Goal: Task Accomplishment & Management: Manage account settings

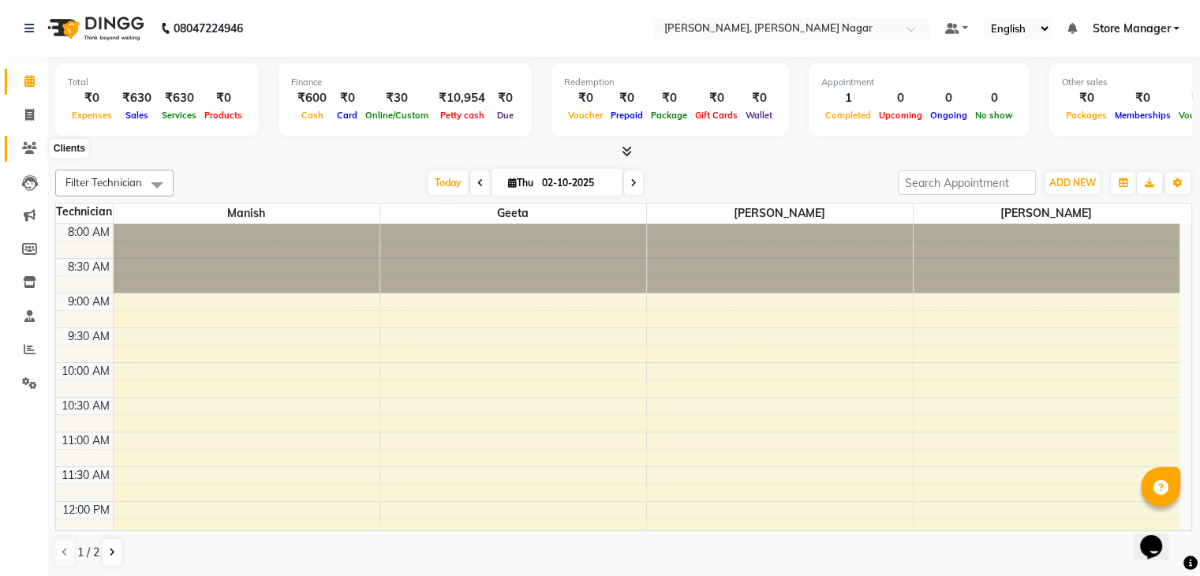
click at [28, 152] on icon at bounding box center [29, 148] width 15 height 12
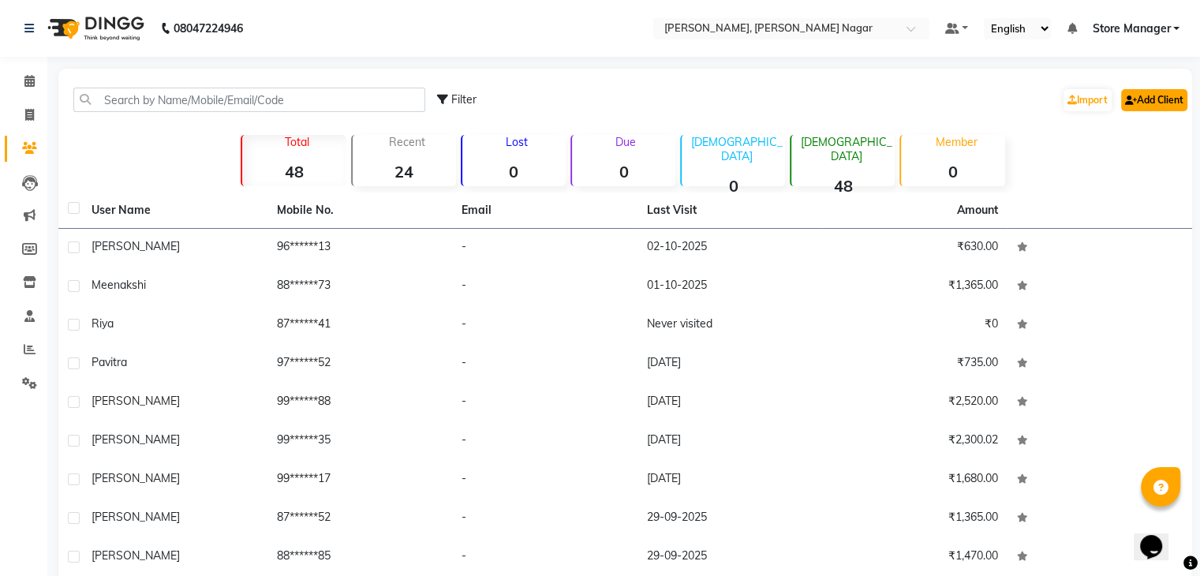
click at [1182, 93] on link "Add Client" at bounding box center [1155, 100] width 66 height 22
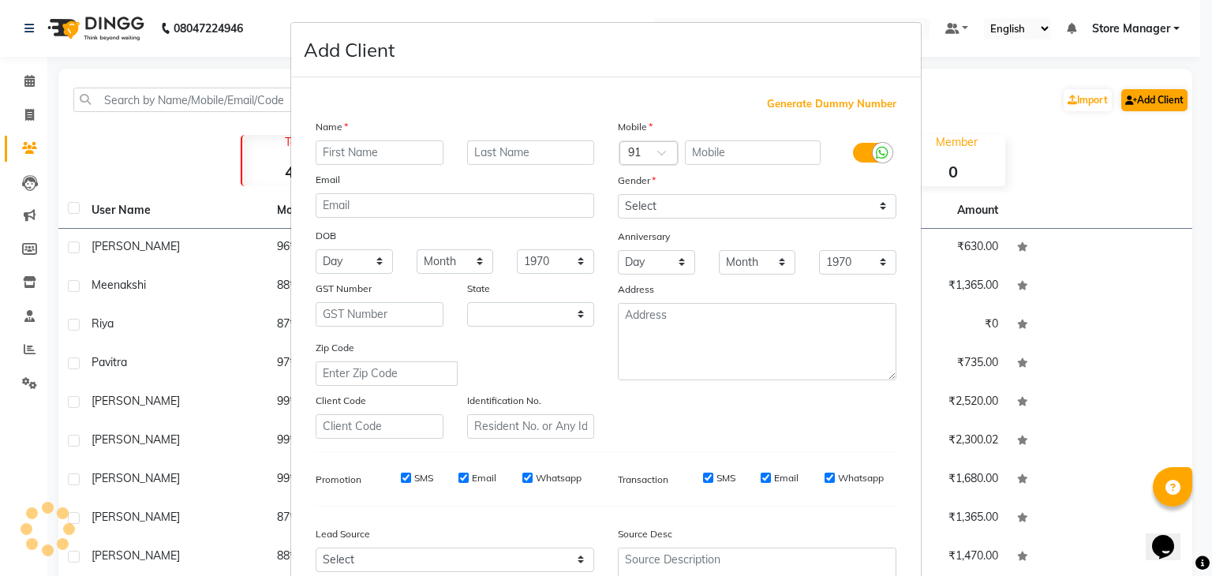
select select "21"
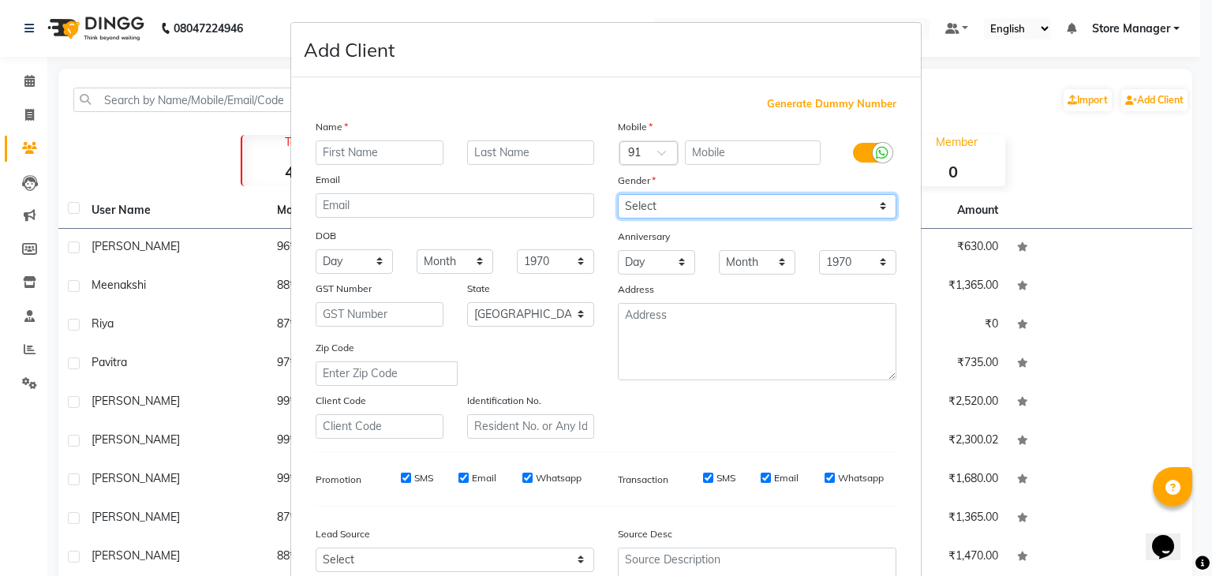
click at [782, 206] on select "Select [DEMOGRAPHIC_DATA] [DEMOGRAPHIC_DATA] Other Prefer Not To Say" at bounding box center [757, 206] width 279 height 24
select select "[DEMOGRAPHIC_DATA]"
click at [618, 195] on select "Select [DEMOGRAPHIC_DATA] [DEMOGRAPHIC_DATA] Other Prefer Not To Say" at bounding box center [757, 206] width 279 height 24
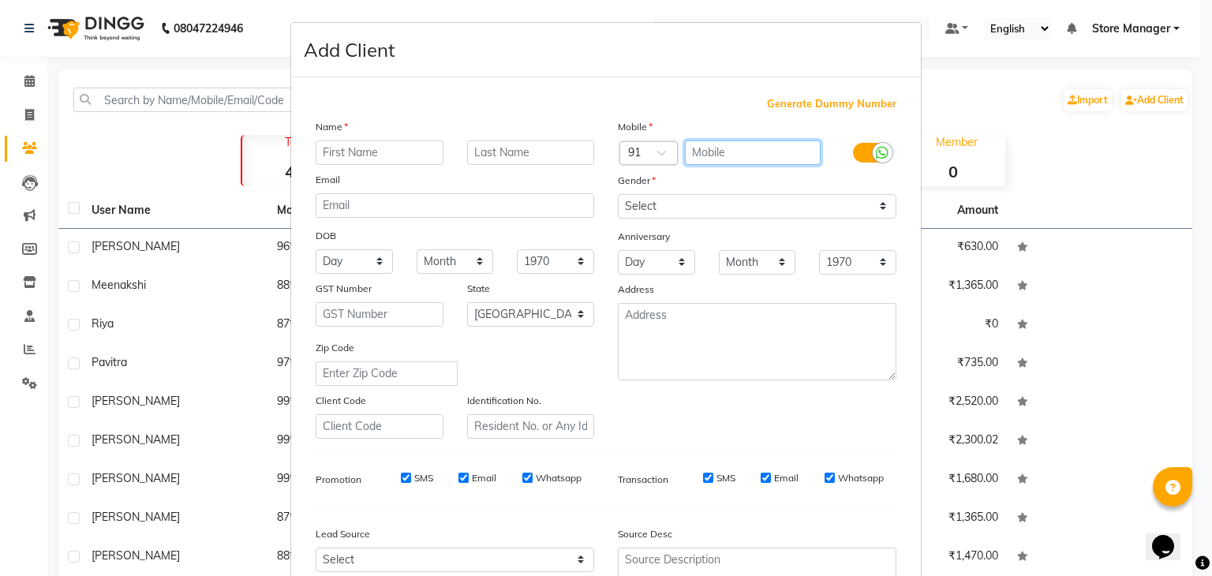
click at [710, 152] on input "text" at bounding box center [753, 152] width 137 height 24
type input "8076180796"
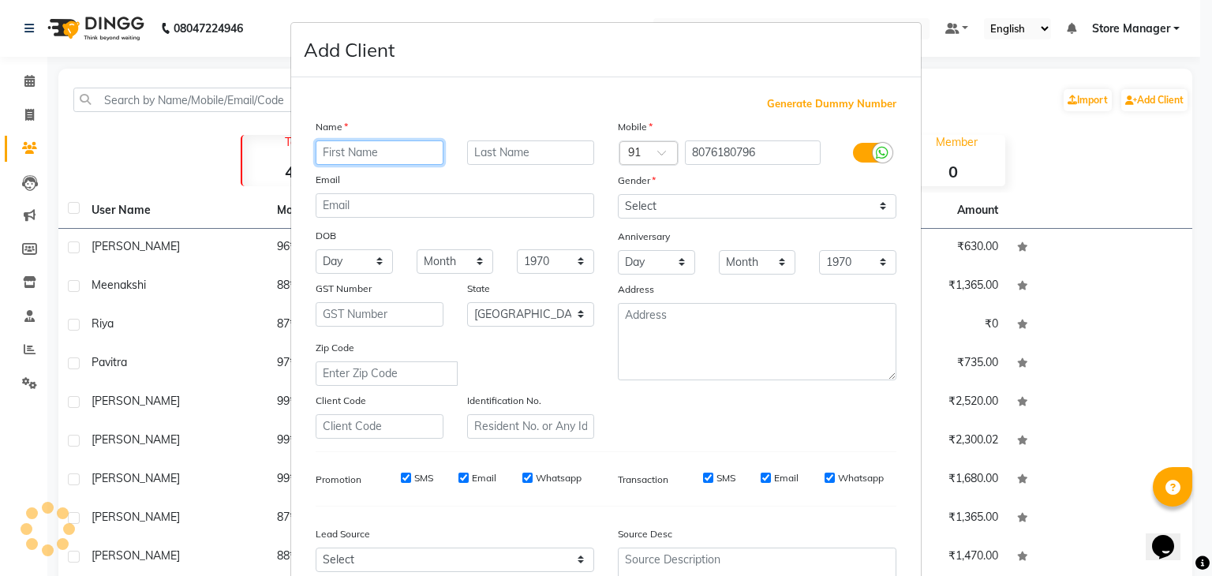
click at [385, 153] on input "text" at bounding box center [380, 152] width 128 height 24
type input "[PERSON_NAME]"
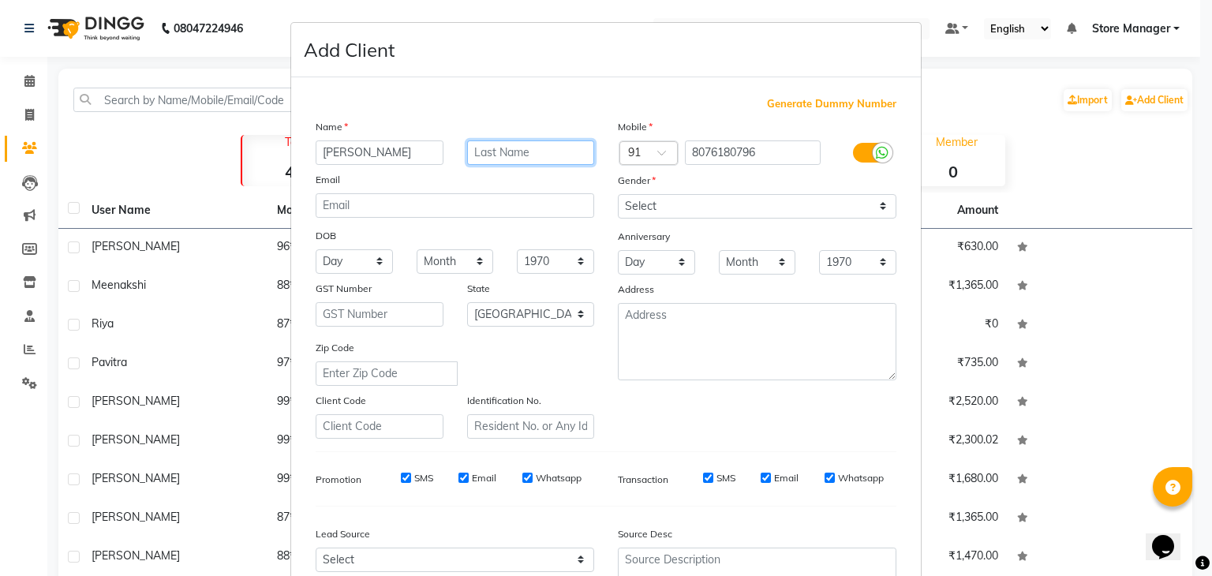
click at [503, 148] on input "text" at bounding box center [531, 152] width 128 height 24
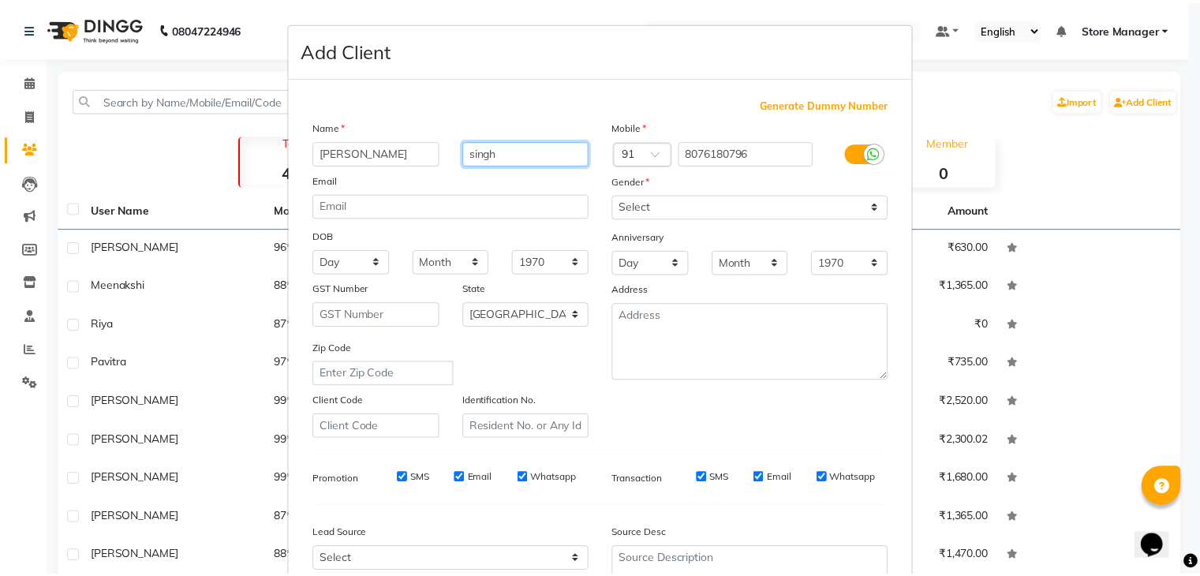
scroll to position [160, 0]
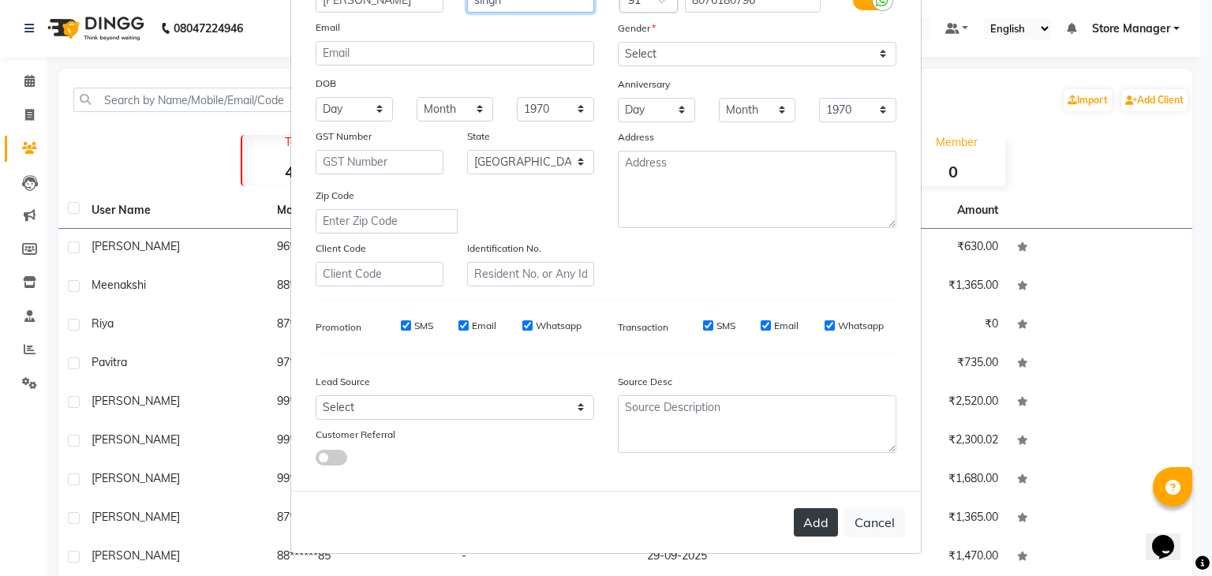
type input "singh"
click at [821, 534] on button "Add" at bounding box center [816, 522] width 44 height 28
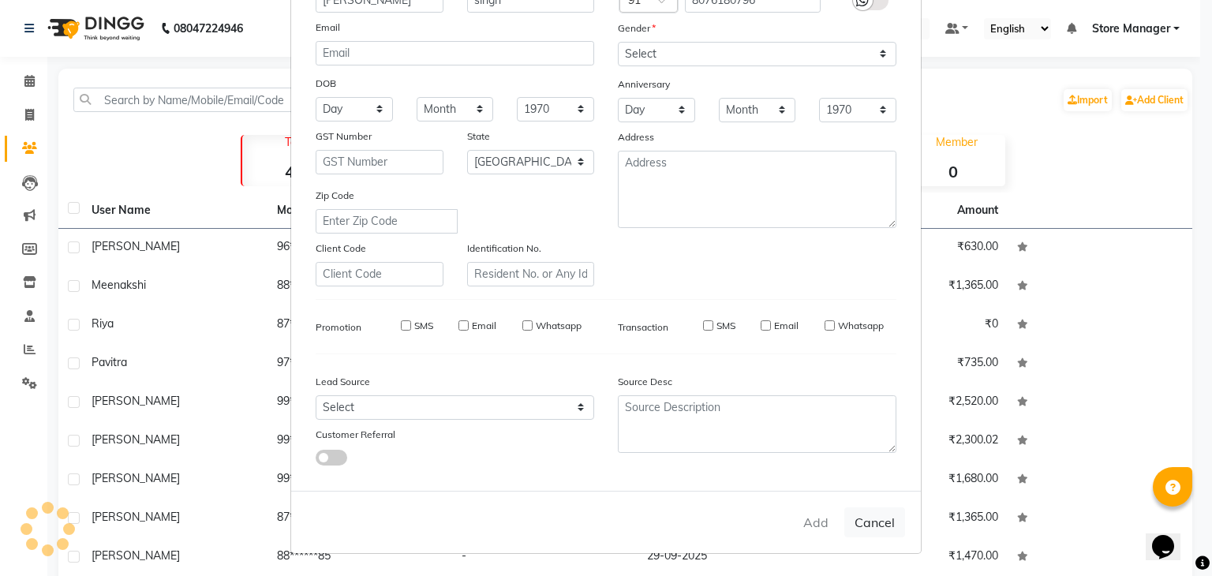
select select
select select "null"
select select
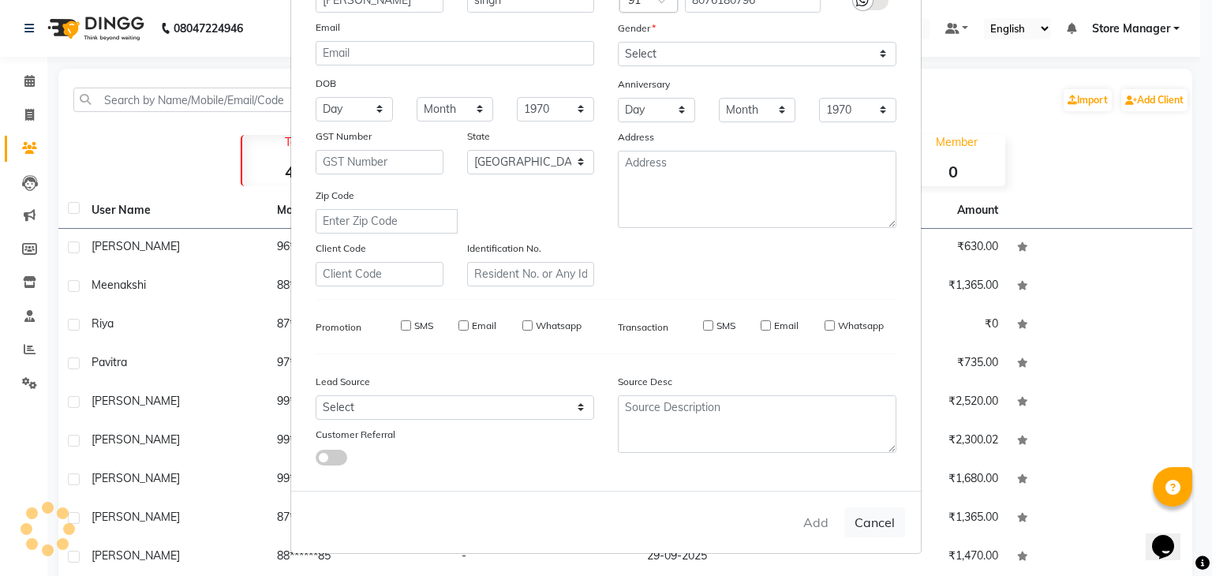
select select
checkbox input "false"
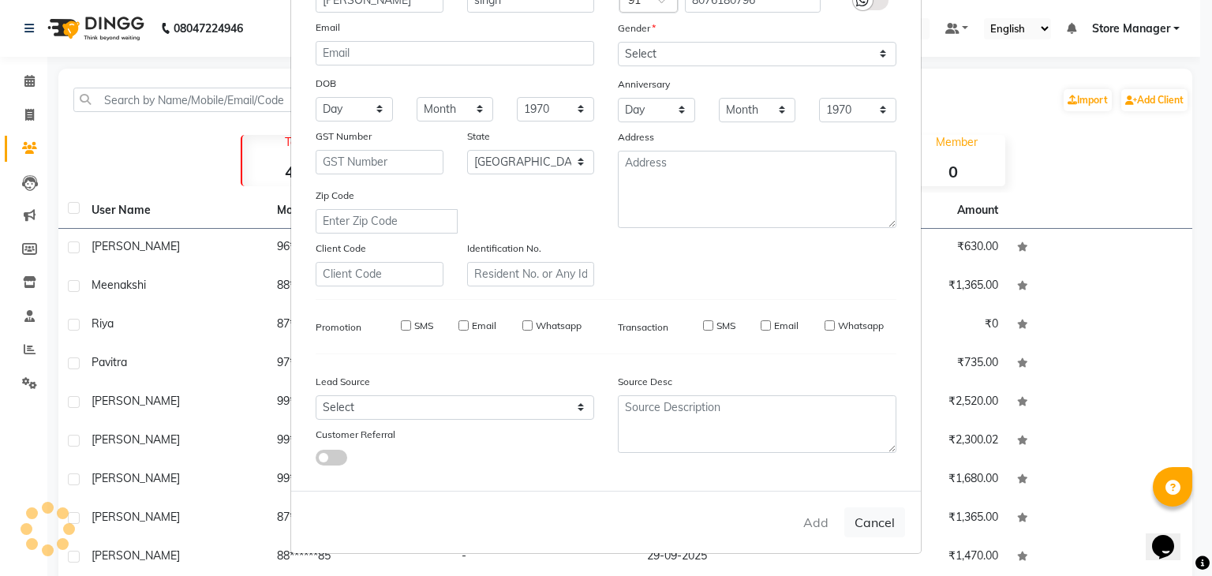
checkbox input "false"
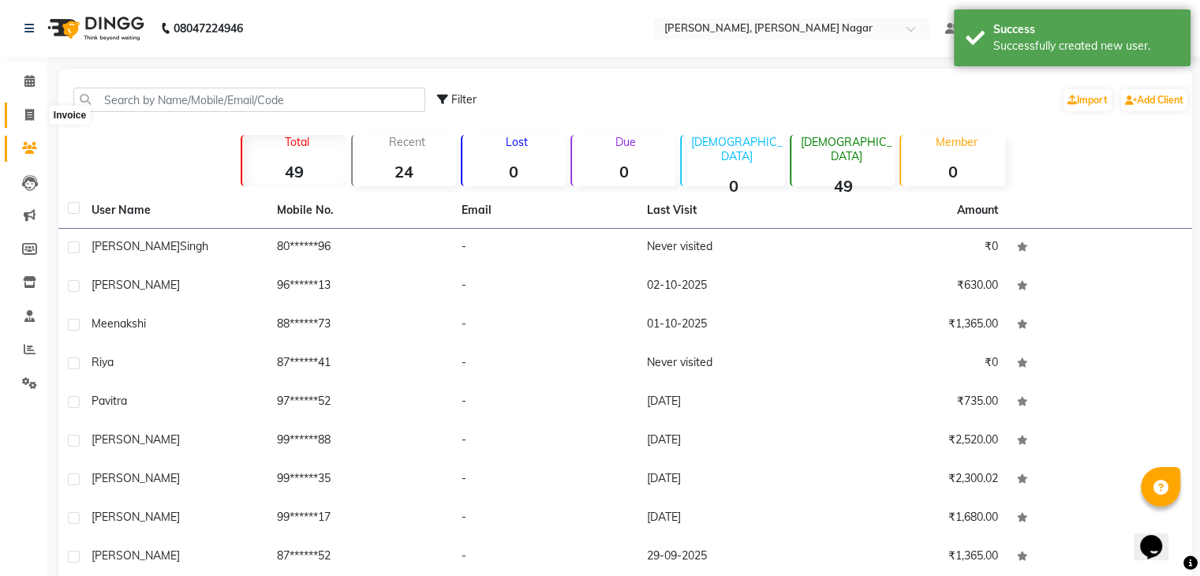
click at [35, 118] on span at bounding box center [30, 116] width 28 height 18
select select "service"
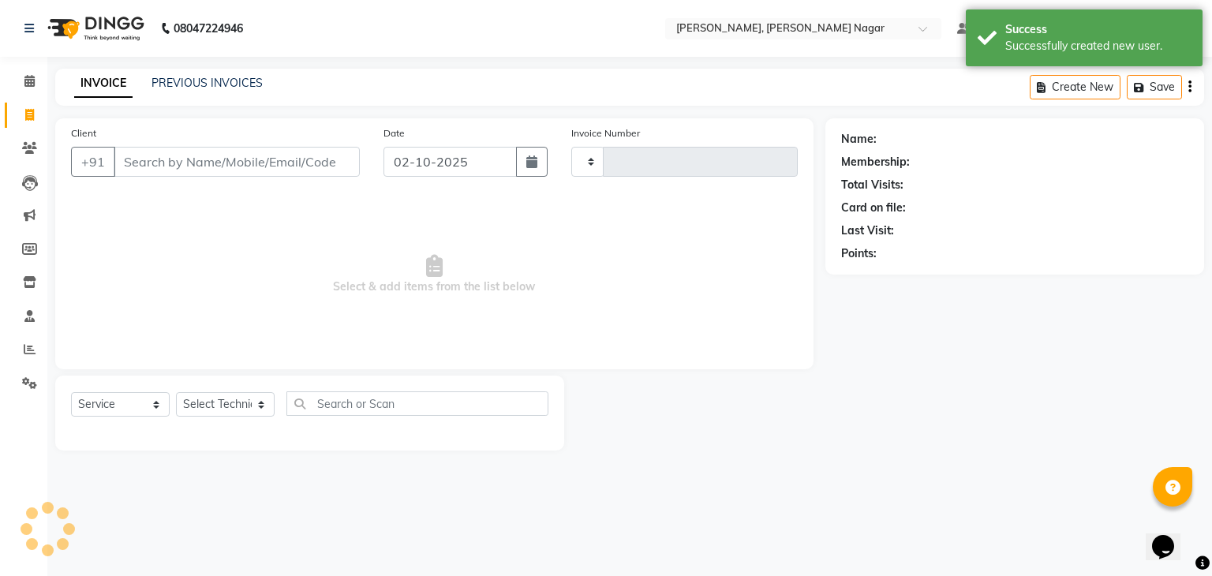
type input "0025"
select select "9049"
click at [152, 167] on input "Client" at bounding box center [237, 162] width 246 height 30
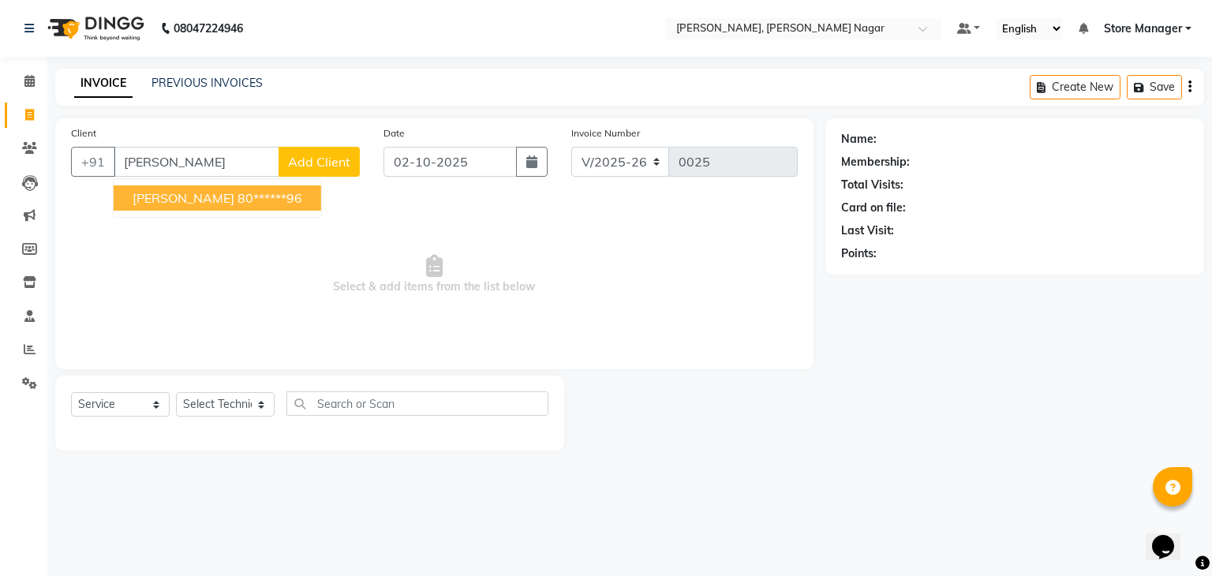
click at [178, 206] on button "[PERSON_NAME] 80******96" at bounding box center [218, 197] width 208 height 25
type input "80******96"
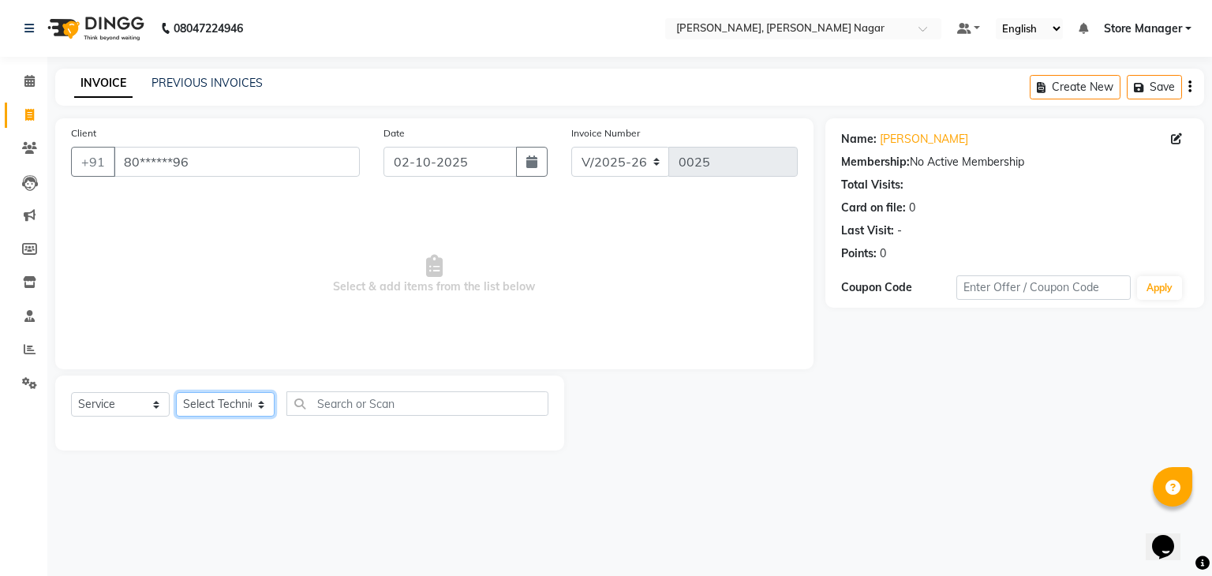
click at [262, 407] on select "Select Technician [PERSON_NAME] geeta [PERSON_NAME] Store Manager" at bounding box center [225, 404] width 99 height 24
select select "92259"
click at [176, 393] on select "Select Technician [PERSON_NAME] geeta [PERSON_NAME] Store Manager" at bounding box center [225, 404] width 99 height 24
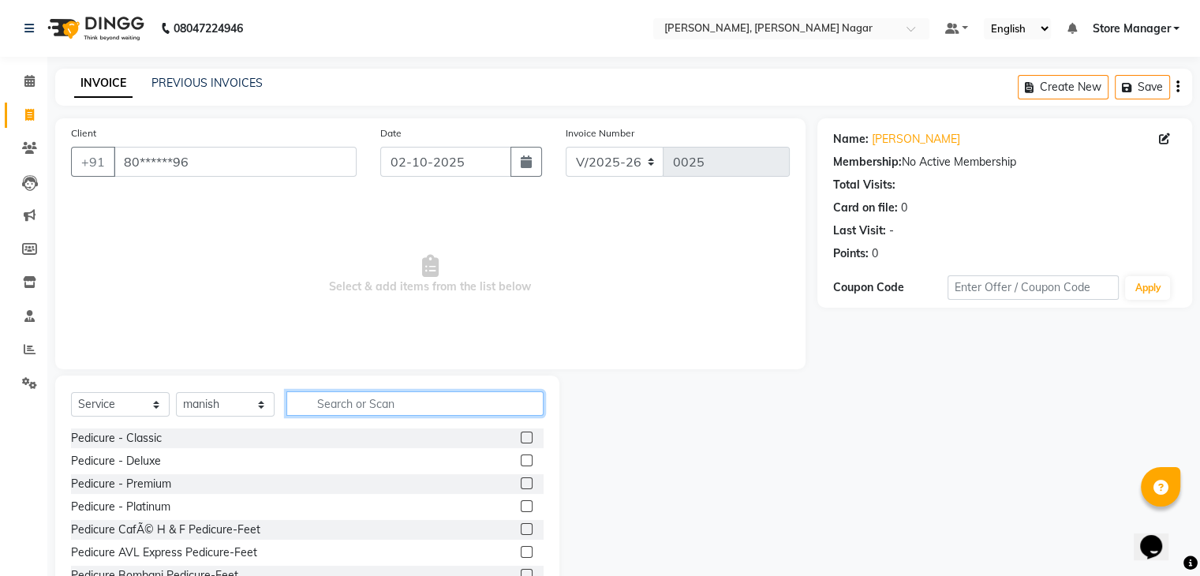
click at [444, 413] on input "text" at bounding box center [414, 403] width 257 height 24
type input "extension"
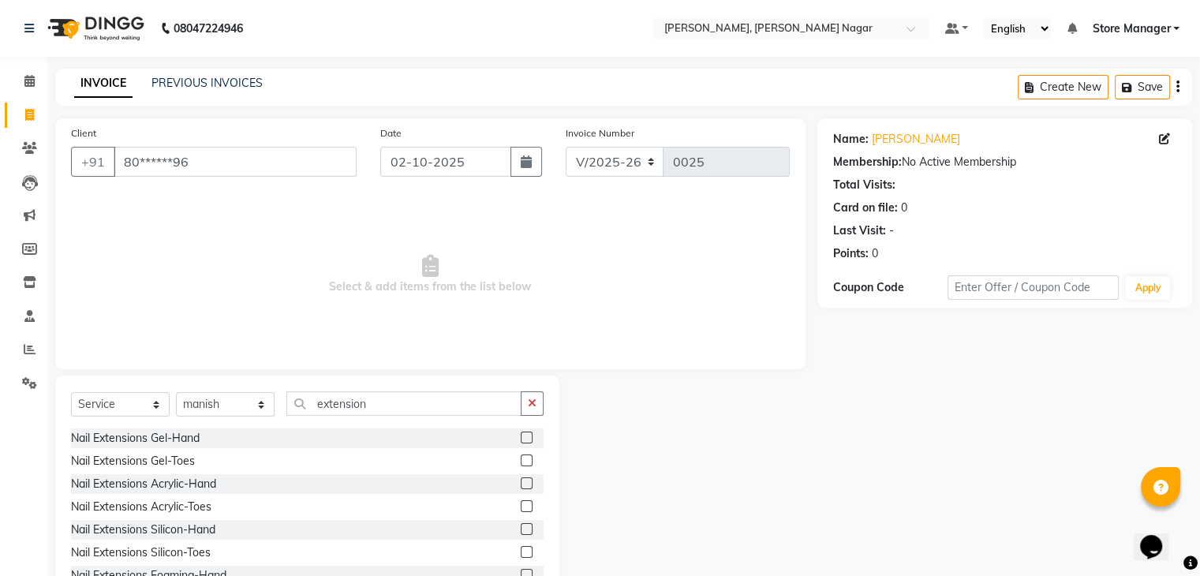
click at [311, 487] on div "Nail Extensions Acrylic-Hand" at bounding box center [307, 484] width 473 height 20
click at [521, 487] on label at bounding box center [527, 483] width 12 height 12
click at [521, 487] on input "checkbox" at bounding box center [526, 484] width 10 height 10
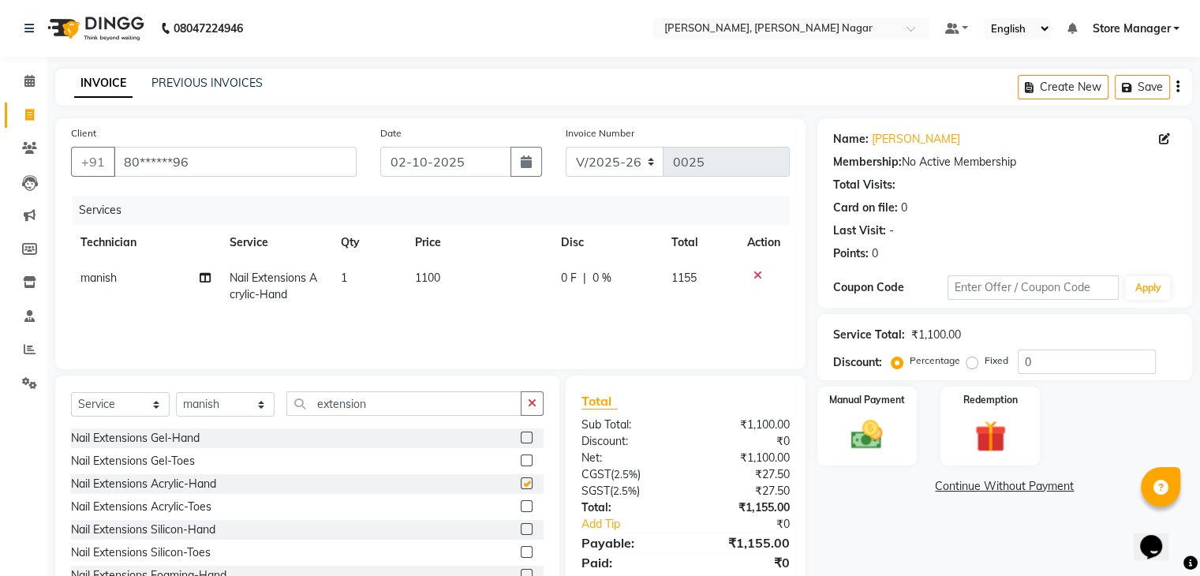
checkbox input "false"
click at [440, 279] on span "1100" at bounding box center [427, 278] width 25 height 14
select select "92259"
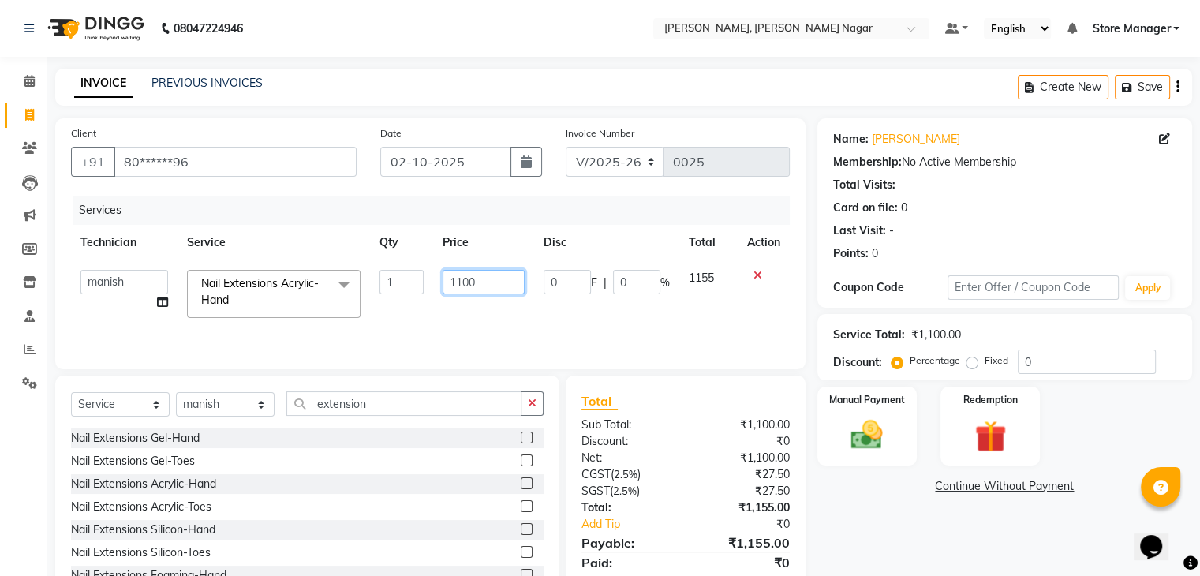
click at [474, 283] on input "1100" at bounding box center [484, 282] width 82 height 24
type input "1000"
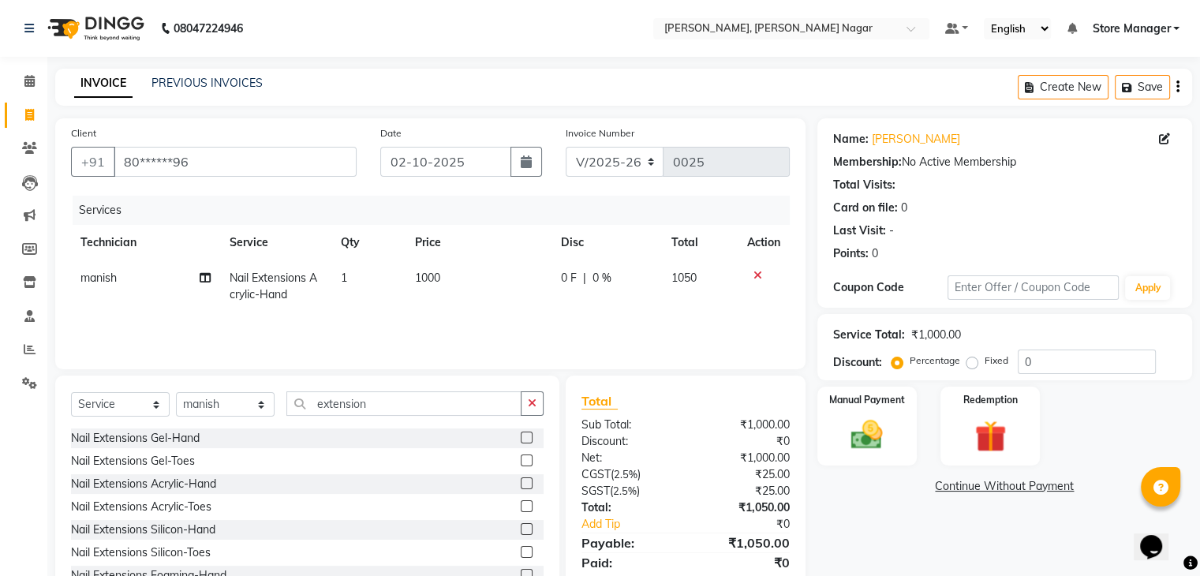
click at [833, 511] on div "Name: [PERSON_NAME] Membership: No Active Membership Total Visits: Card on file…" at bounding box center [1011, 363] width 387 height 490
click at [531, 407] on icon "button" at bounding box center [532, 403] width 9 height 11
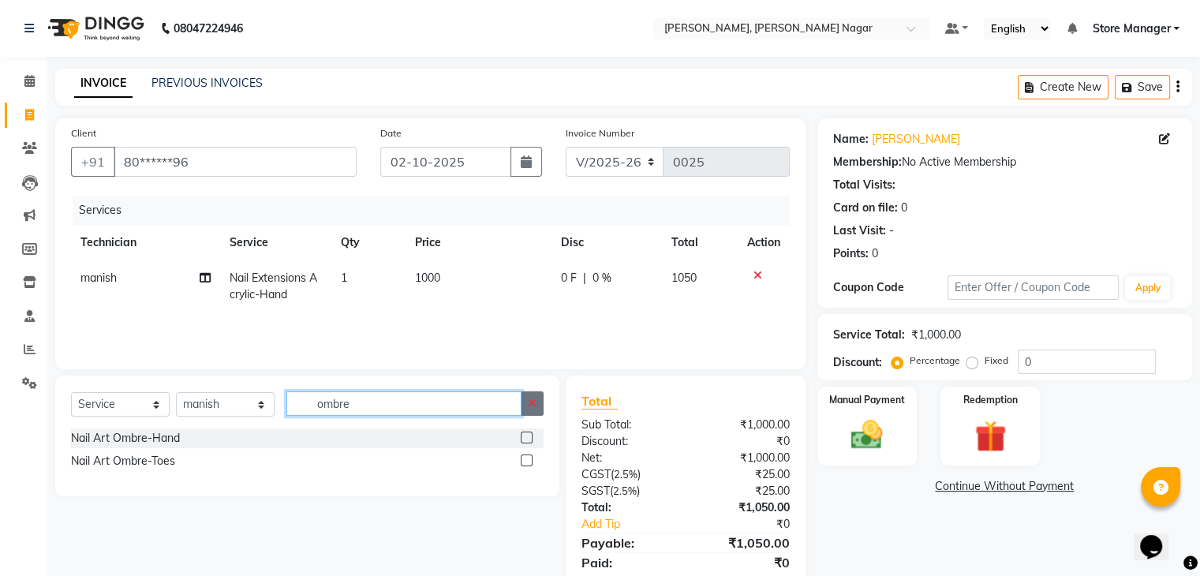
type input "ombre"
click at [533, 406] on icon "button" at bounding box center [532, 403] width 9 height 11
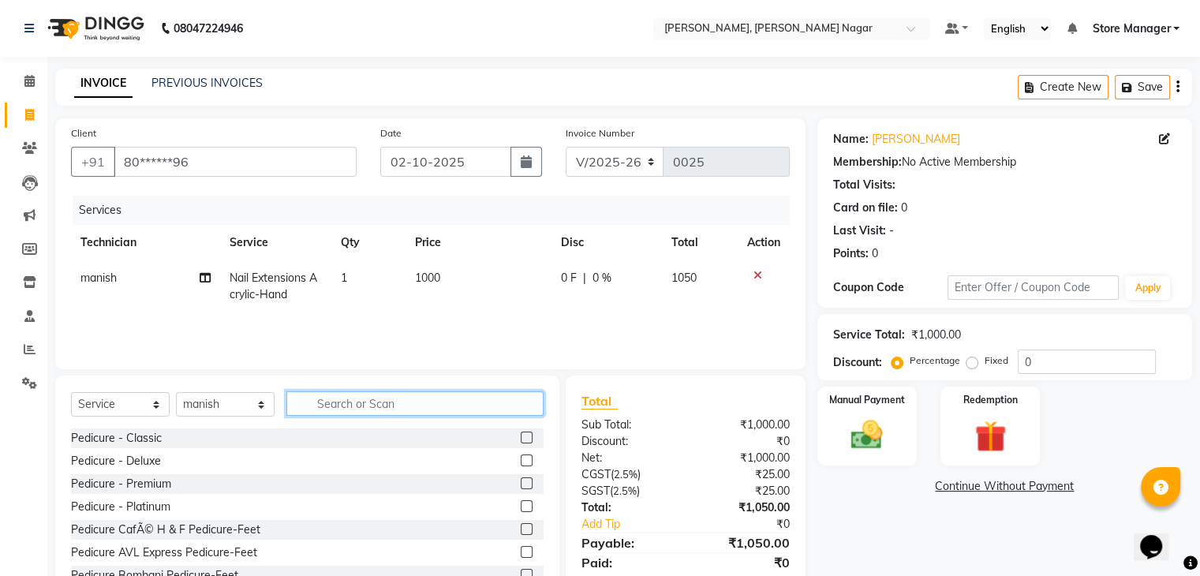
click at [499, 402] on input "text" at bounding box center [414, 403] width 257 height 24
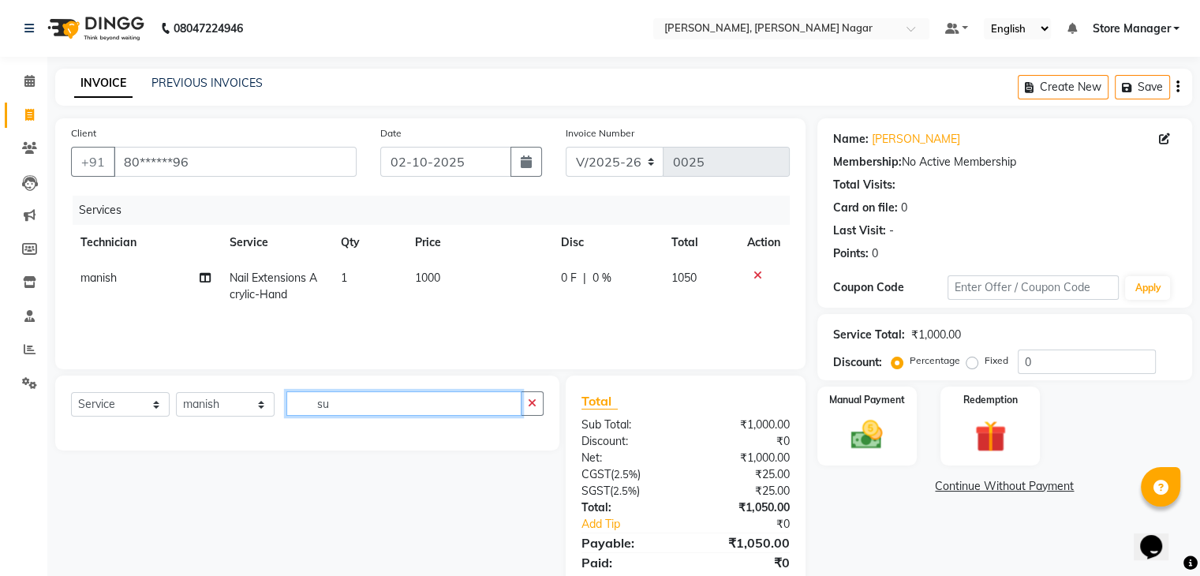
type input "s"
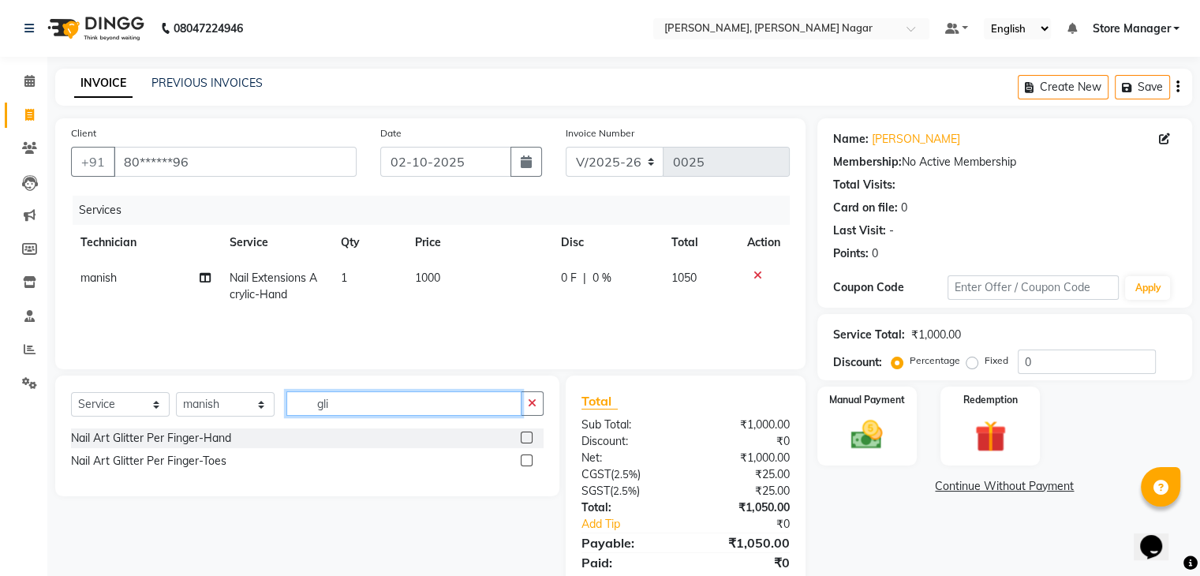
type input "gli"
click at [233, 410] on select "Select Technician [PERSON_NAME] geeta [PERSON_NAME] Store Manager" at bounding box center [225, 404] width 99 height 24
select select "92261"
click at [176, 393] on select "Select Technician [PERSON_NAME] geeta [PERSON_NAME] Store Manager" at bounding box center [225, 404] width 99 height 24
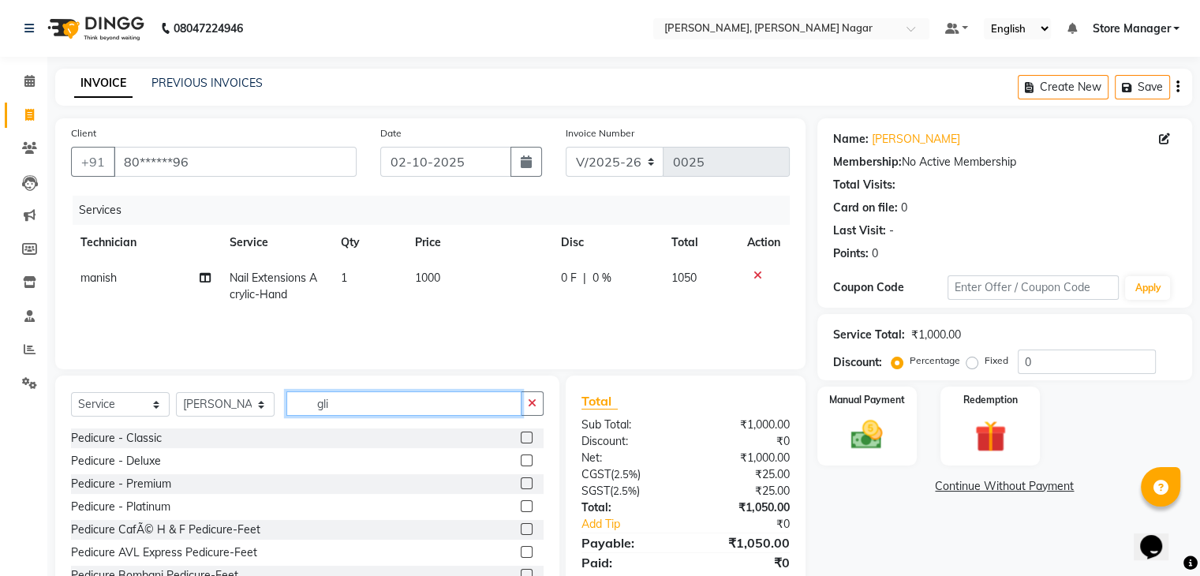
click at [344, 408] on input "gli" at bounding box center [403, 403] width 235 height 24
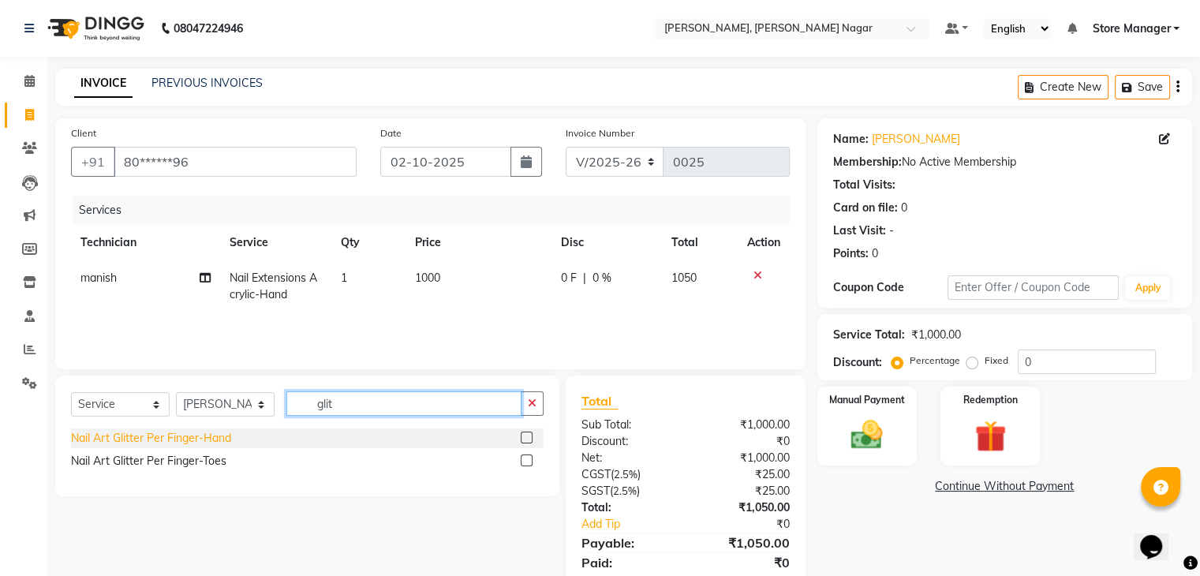
type input "glit"
click at [224, 439] on div "Nail Art Glitter Per Finger-Hand" at bounding box center [151, 438] width 160 height 17
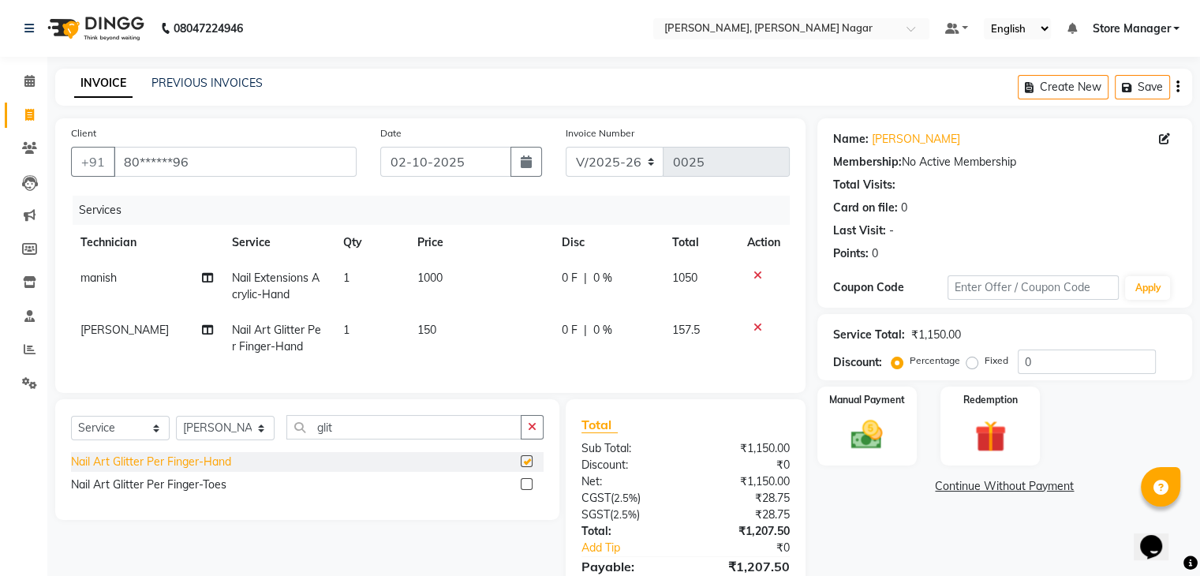
checkbox input "false"
click at [89, 334] on span "[PERSON_NAME]" at bounding box center [125, 330] width 88 height 14
select select "92261"
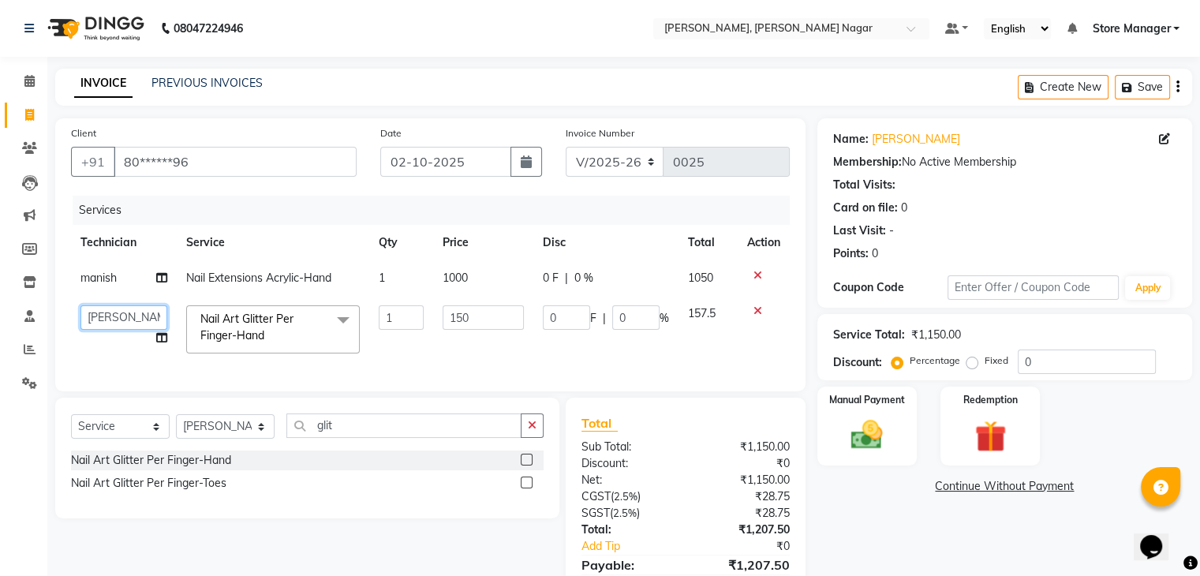
drag, startPoint x: 120, startPoint y: 324, endPoint x: 94, endPoint y: 405, distance: 84.6
click at [94, 405] on div "Client +91 80******96 Date [DATE] Invoice Number V/2025 V/[PHONE_NUMBER] Servic…" at bounding box center [430, 373] width 774 height 511
select select "92259"
click at [483, 316] on input "150" at bounding box center [483, 317] width 81 height 24
type input "1"
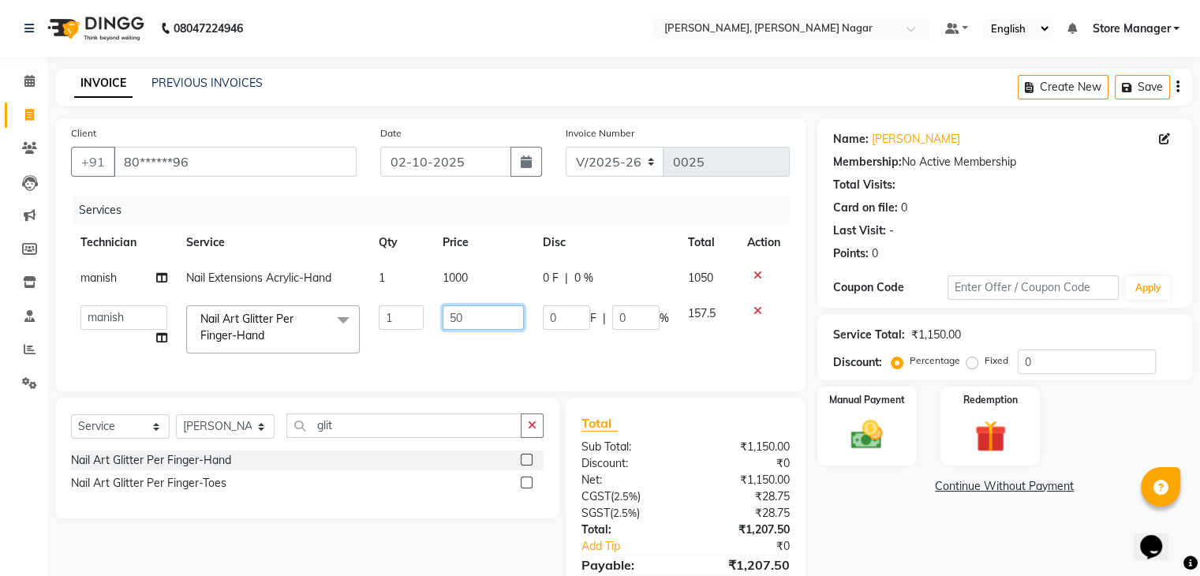
type input "500"
click at [846, 458] on div "Manual Payment" at bounding box center [866, 425] width 103 height 81
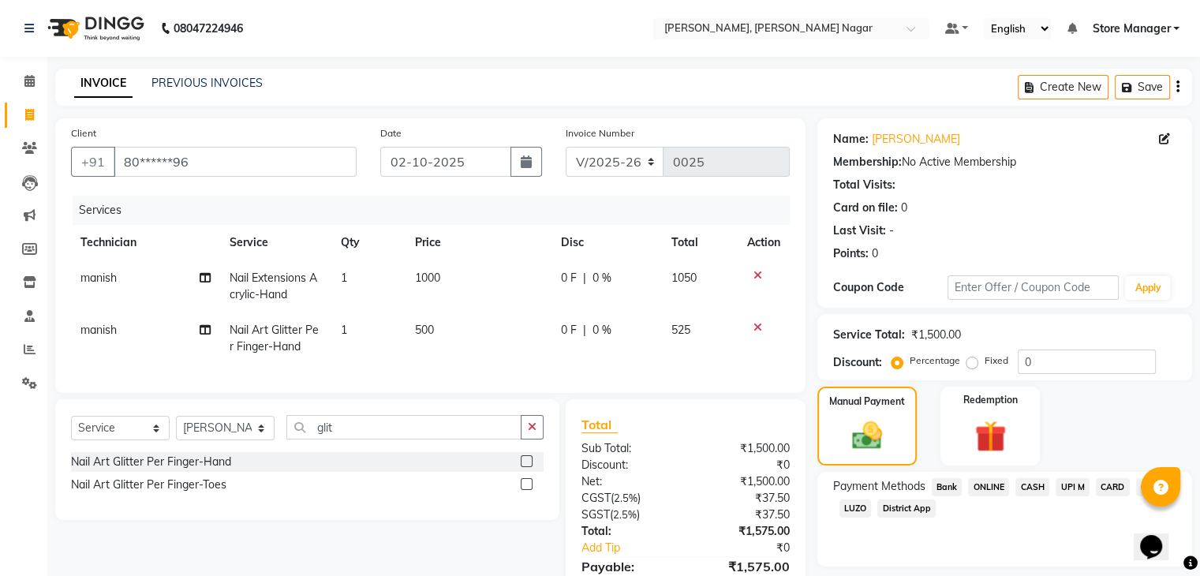
click at [268, 345] on span "Nail Art Glitter Per Finger-Hand" at bounding box center [273, 338] width 89 height 31
select select "92259"
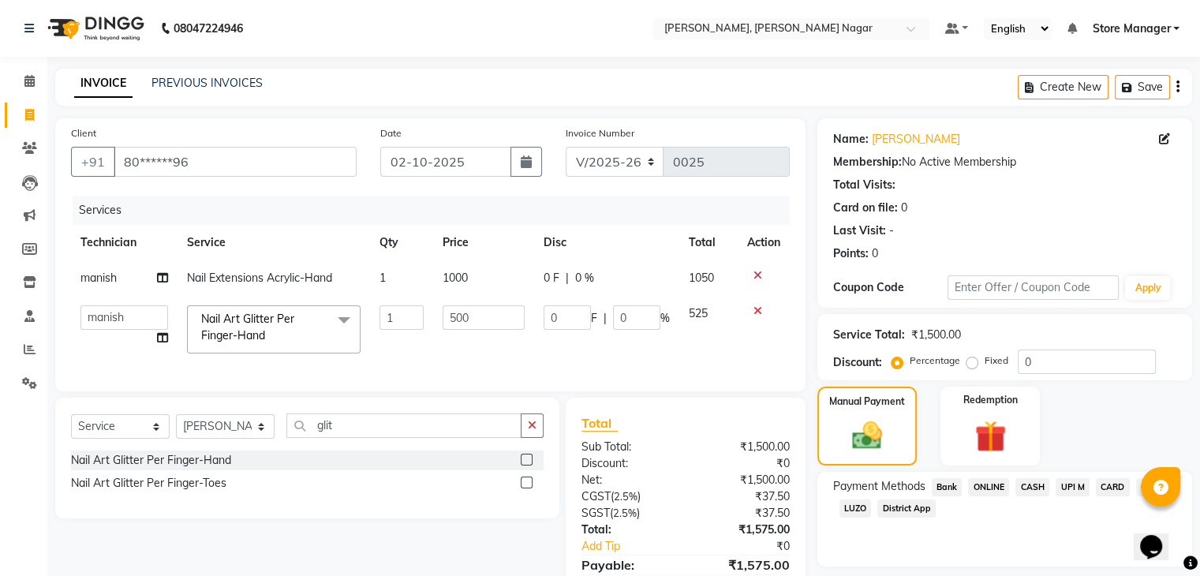
click at [304, 326] on span "Nail Art Glitter Per Finger-Hand x" at bounding box center [266, 328] width 139 height 34
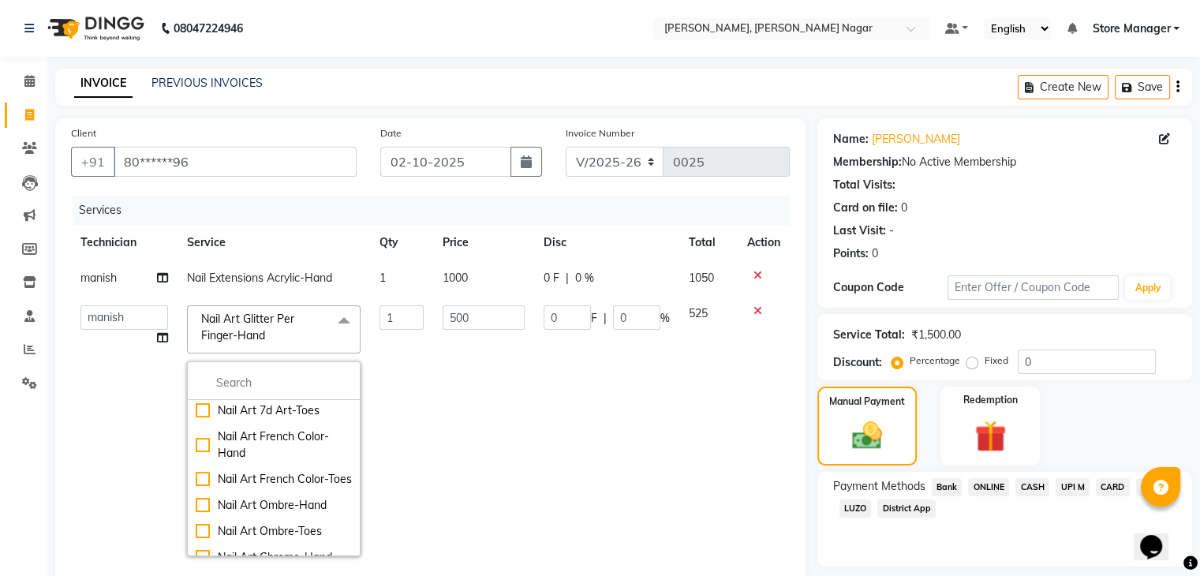
scroll to position [1222, 0]
click at [464, 273] on td "1000" at bounding box center [483, 278] width 101 height 36
select select "92259"
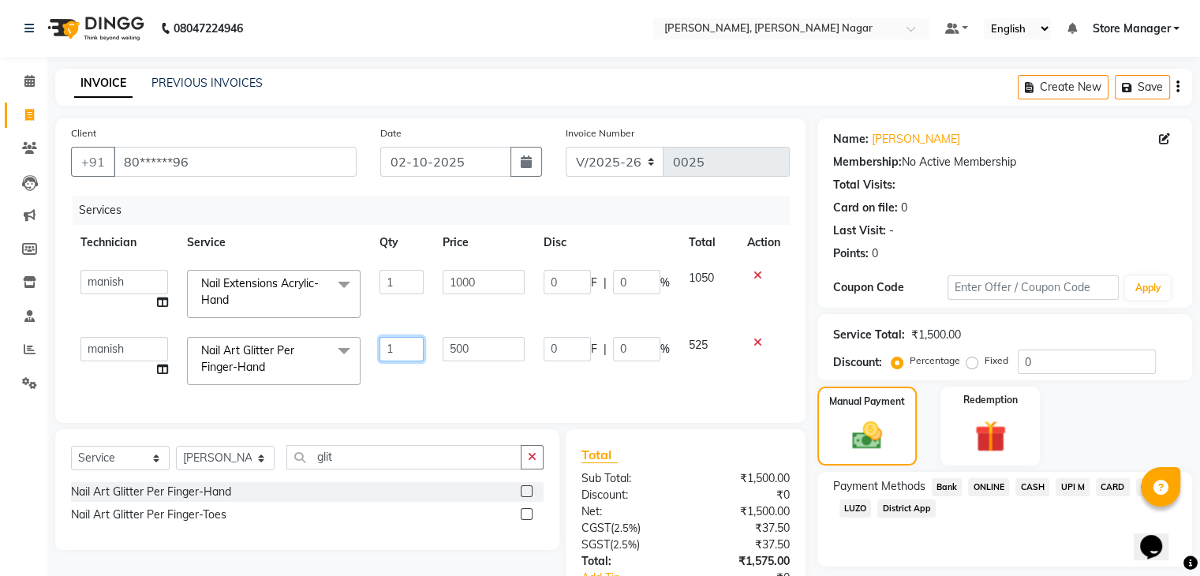
click at [404, 356] on input "1" at bounding box center [402, 349] width 45 height 24
type input "5"
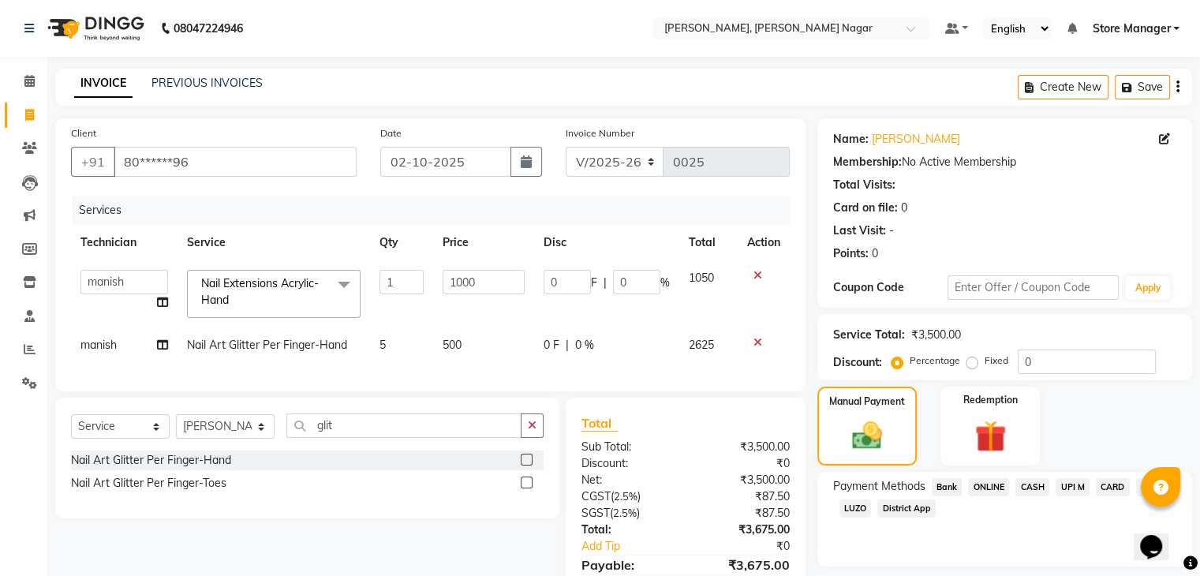
click at [645, 372] on div "Services Technician Service Qty Price Disc Total Action [PERSON_NAME] geeta man…" at bounding box center [430, 286] width 719 height 180
click at [384, 350] on span "5" at bounding box center [383, 345] width 6 height 14
select select "92259"
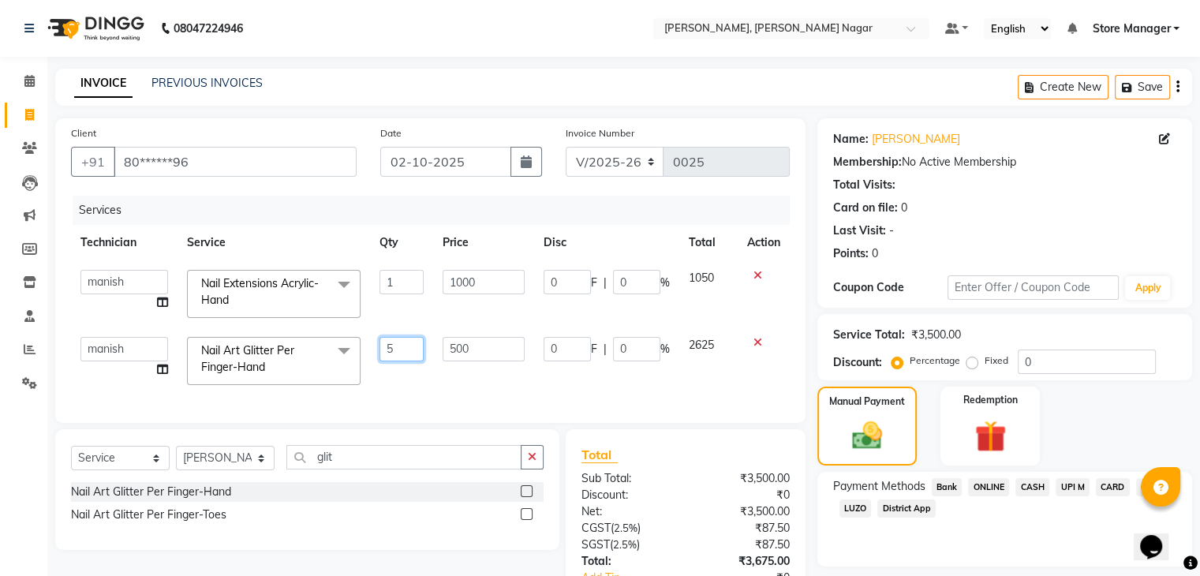
click at [399, 354] on input "5" at bounding box center [402, 349] width 45 height 24
type input "10"
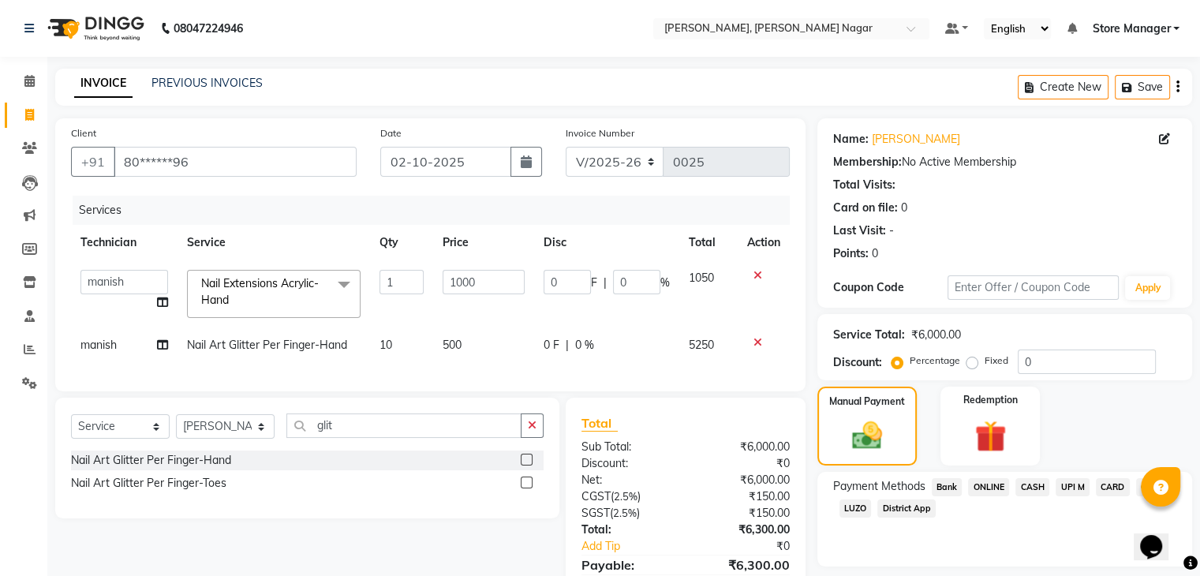
click at [475, 351] on td "500" at bounding box center [483, 346] width 101 height 36
select select "92259"
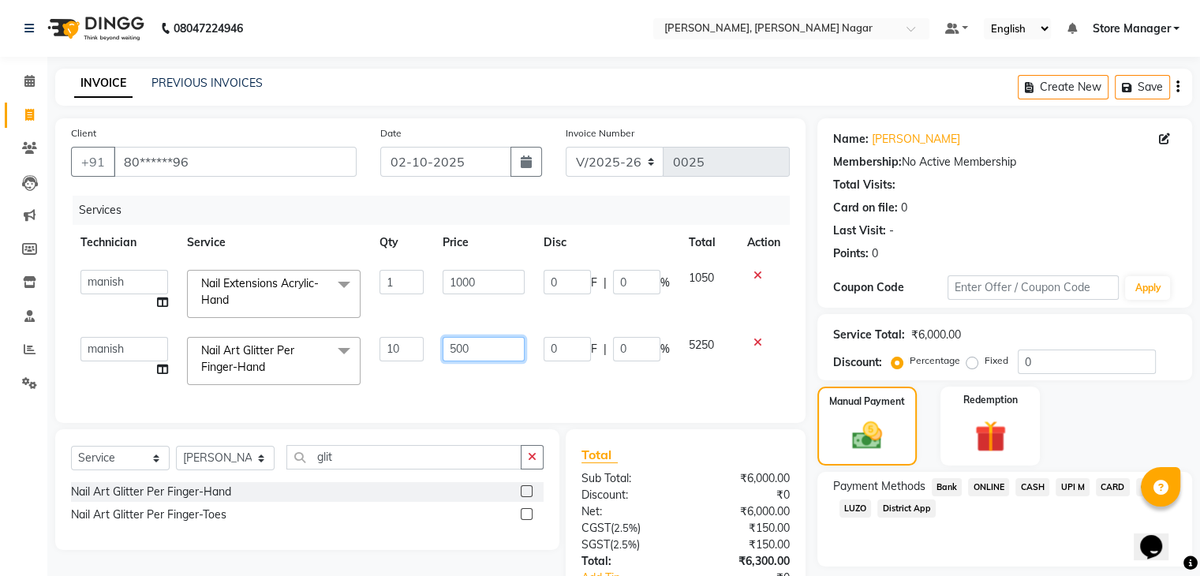
click at [474, 348] on input "500" at bounding box center [484, 349] width 82 height 24
type input "5"
type input "50"
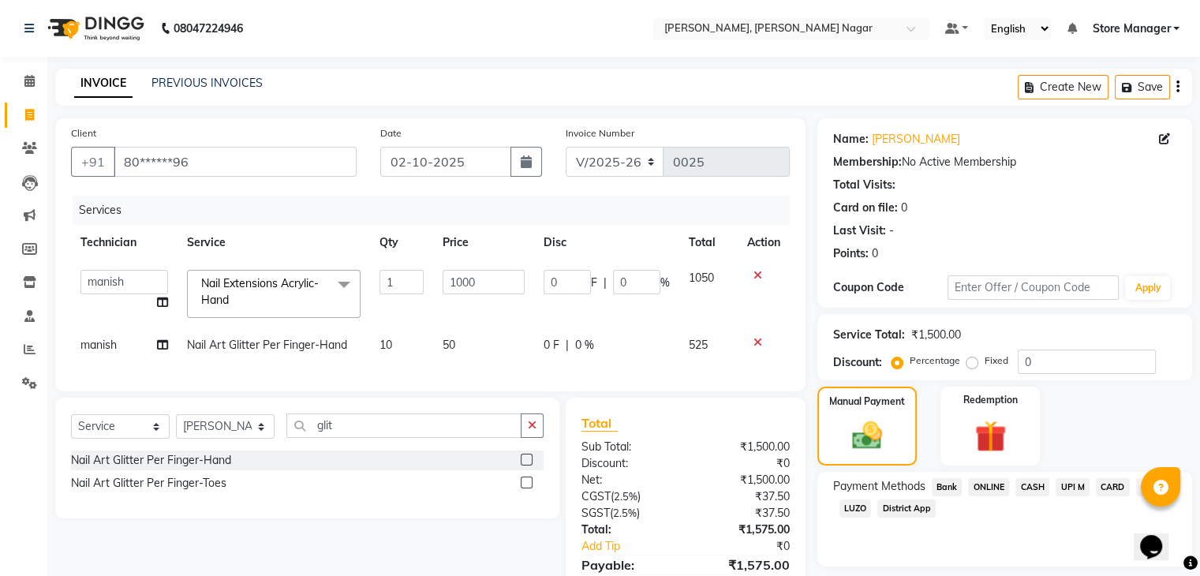
click at [672, 376] on div "Services Technician Service Qty Price Disc Total Action [PERSON_NAME] geeta man…" at bounding box center [430, 286] width 719 height 180
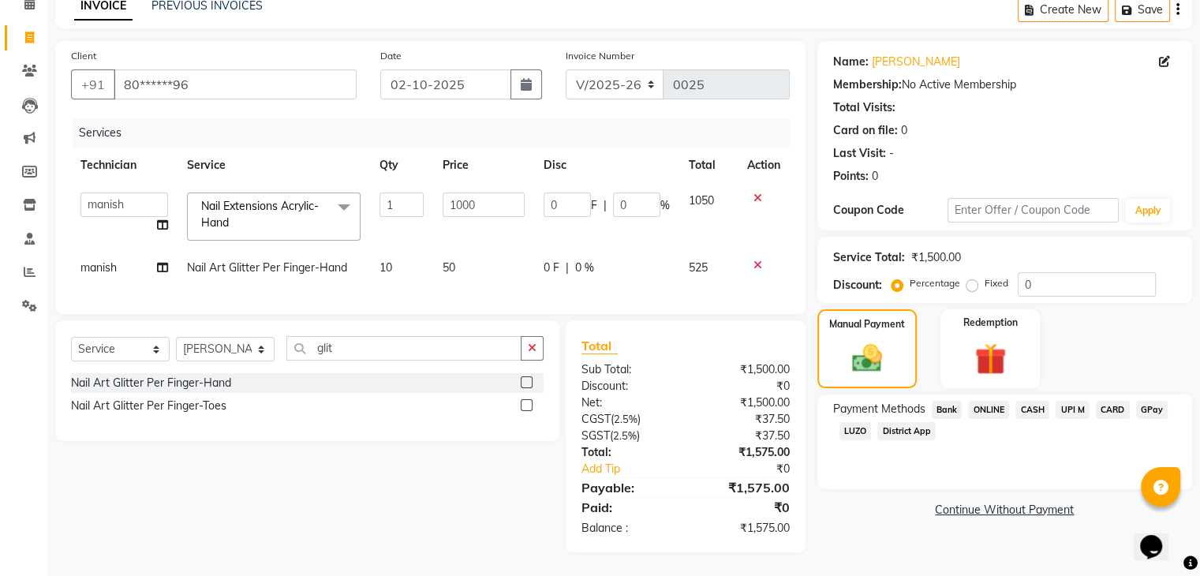
scroll to position [89, 0]
click at [897, 533] on div "Name: [PERSON_NAME] Membership: No Active Membership Total Visits: Card on file…" at bounding box center [1011, 296] width 387 height 511
click at [987, 401] on span "ONLINE" at bounding box center [988, 410] width 41 height 18
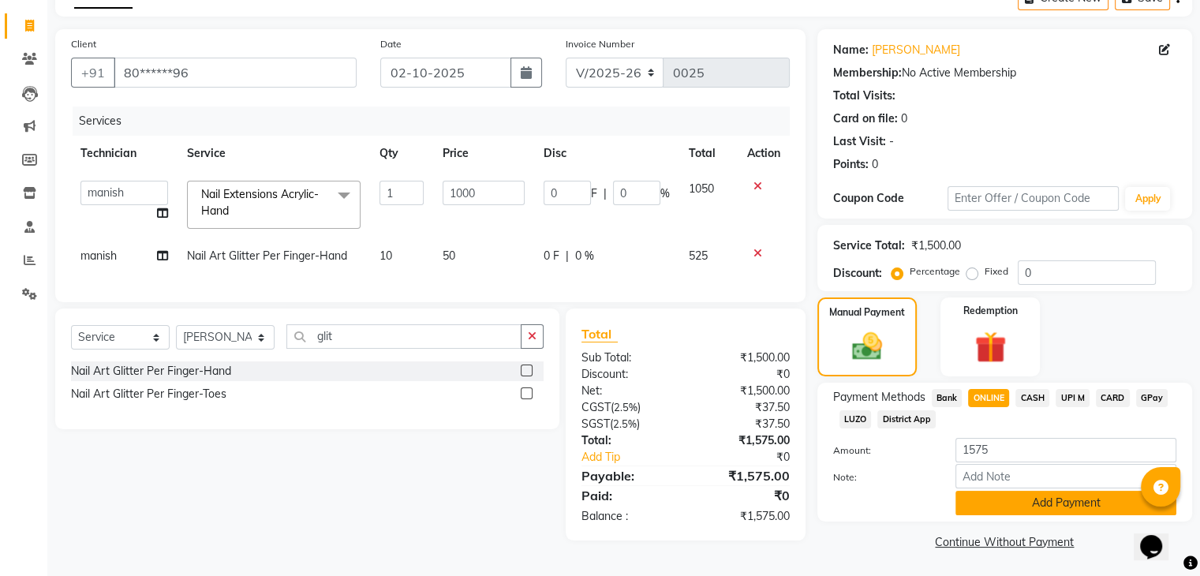
click at [1025, 507] on button "Add Payment" at bounding box center [1066, 503] width 221 height 24
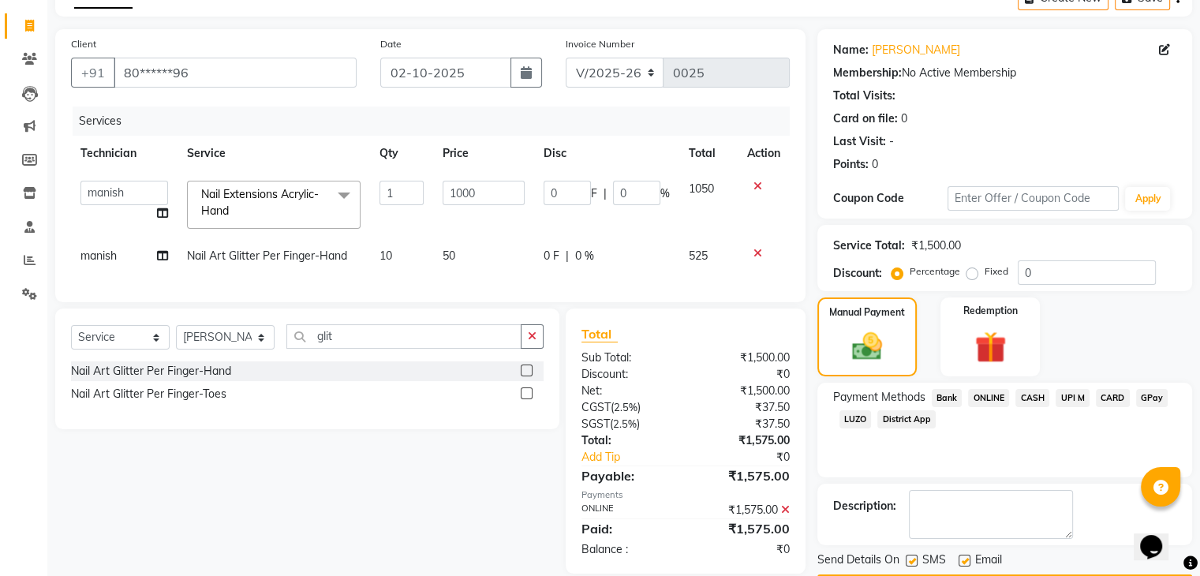
scroll to position [135, 0]
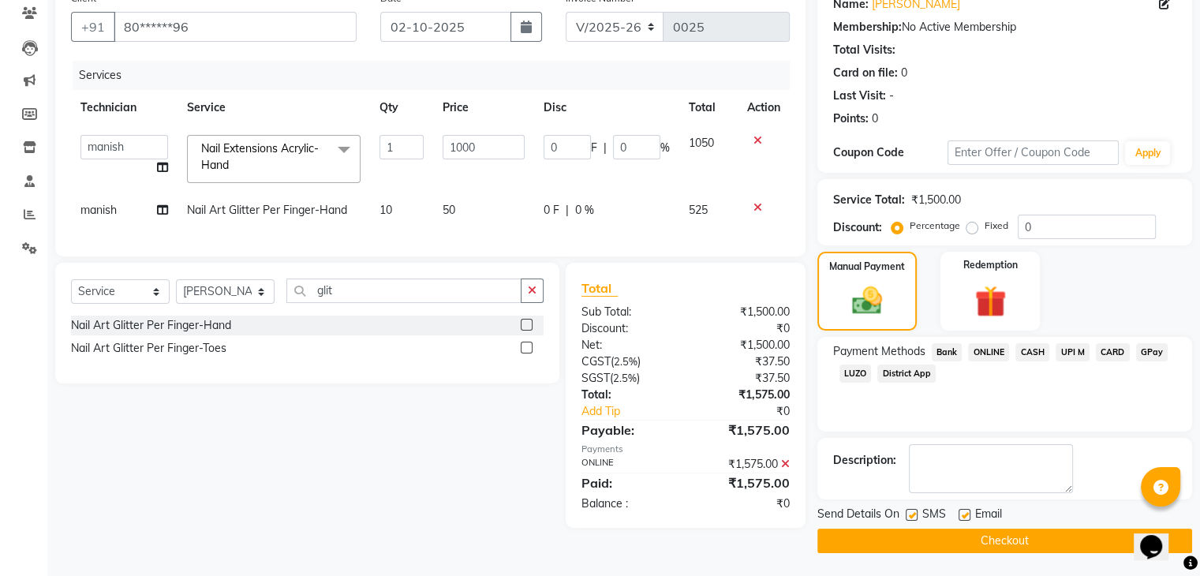
click at [1039, 545] on button "Checkout" at bounding box center [1005, 541] width 375 height 24
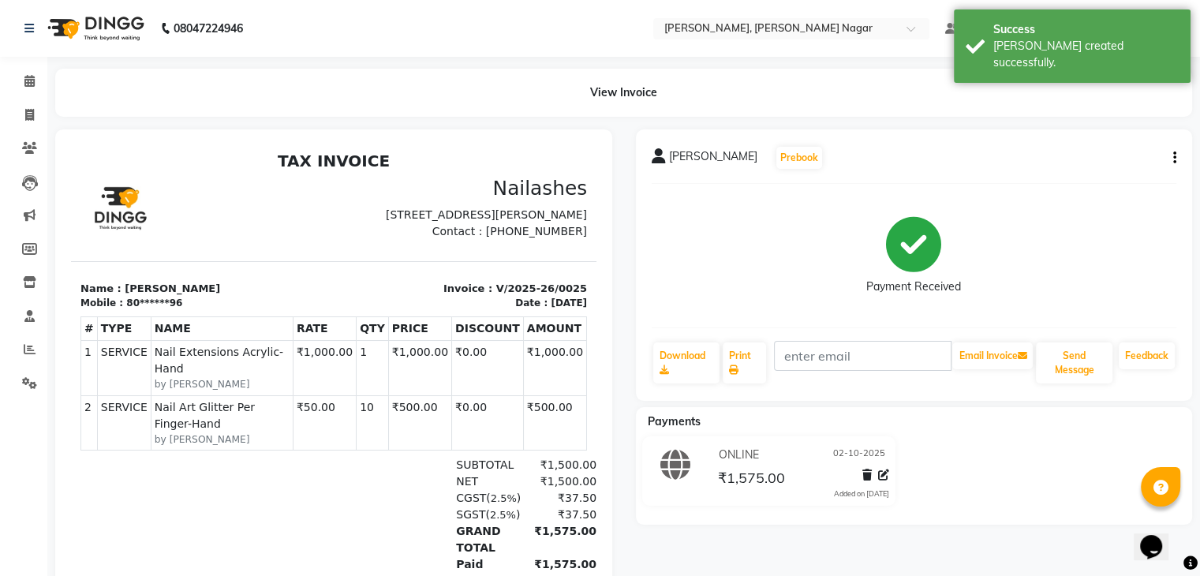
scroll to position [81, 0]
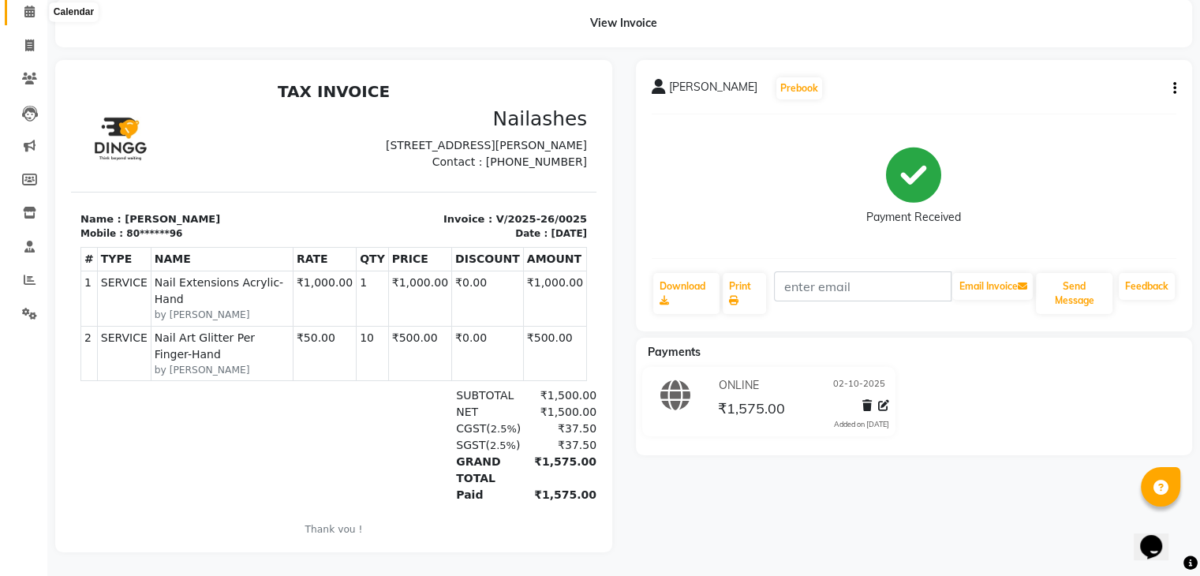
click at [25, 6] on icon at bounding box center [29, 12] width 10 height 12
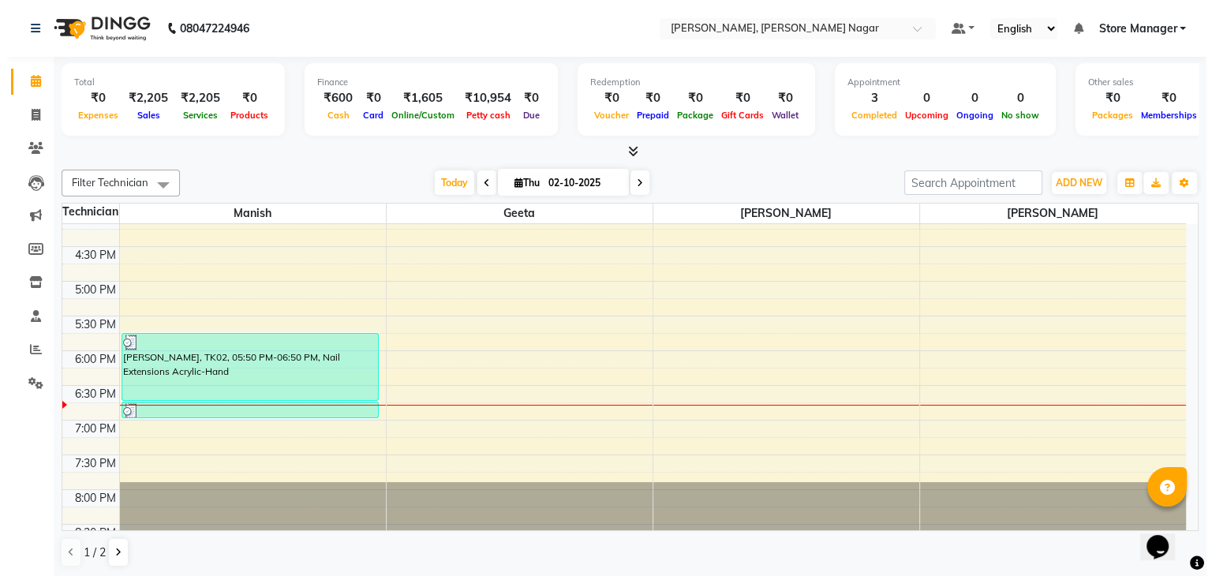
scroll to position [587, 0]
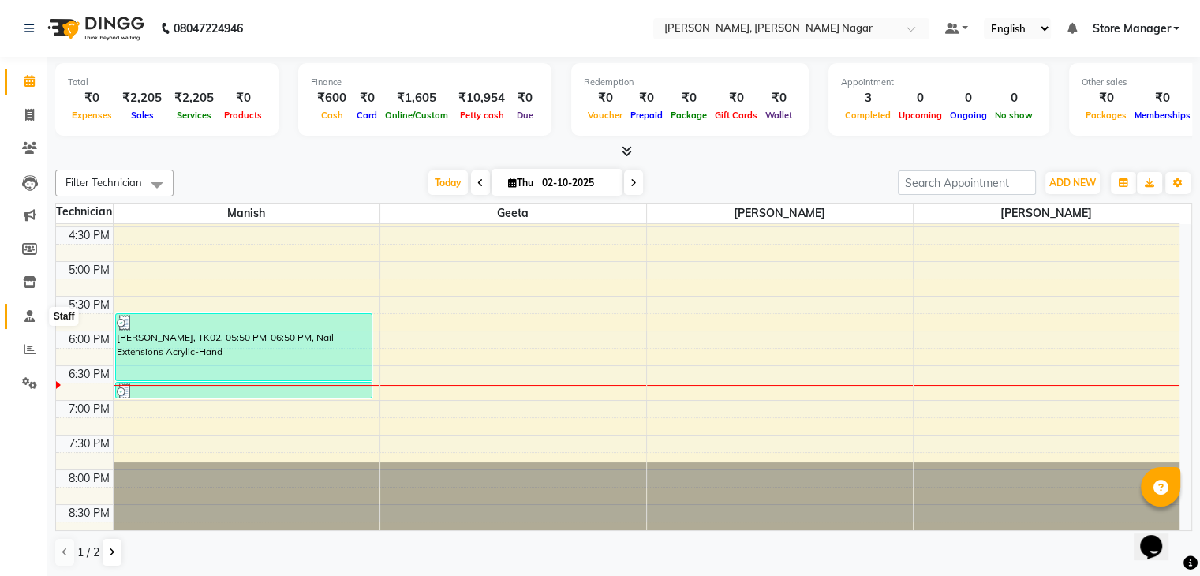
click at [26, 319] on icon at bounding box center [29, 316] width 10 height 12
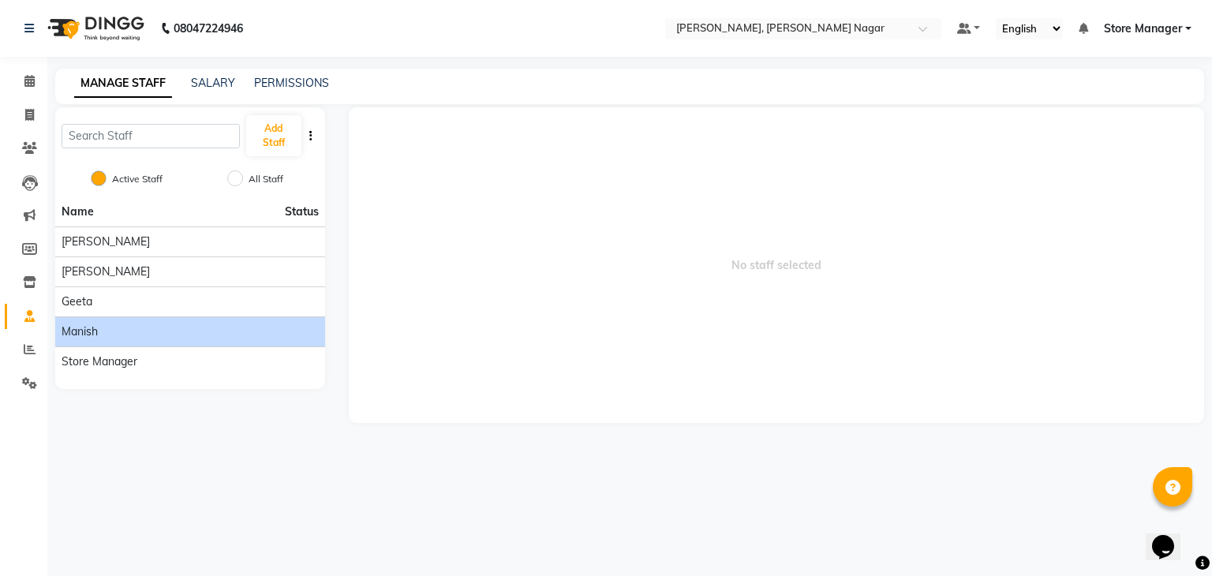
click at [195, 335] on div "manish" at bounding box center [190, 332] width 257 height 17
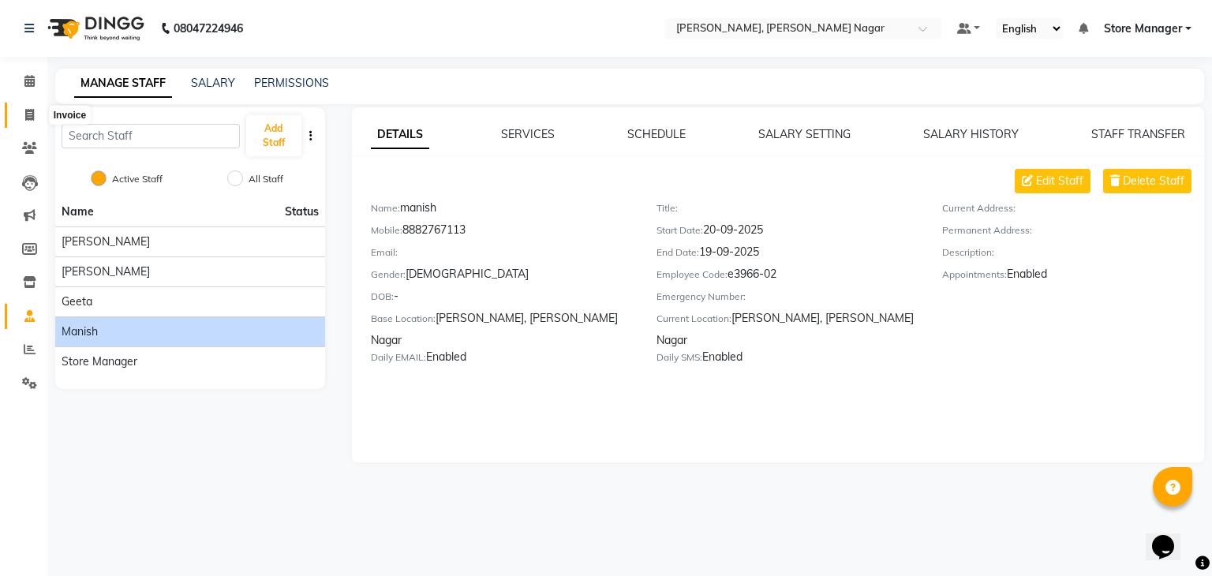
click at [25, 112] on icon at bounding box center [29, 115] width 9 height 12
select select "service"
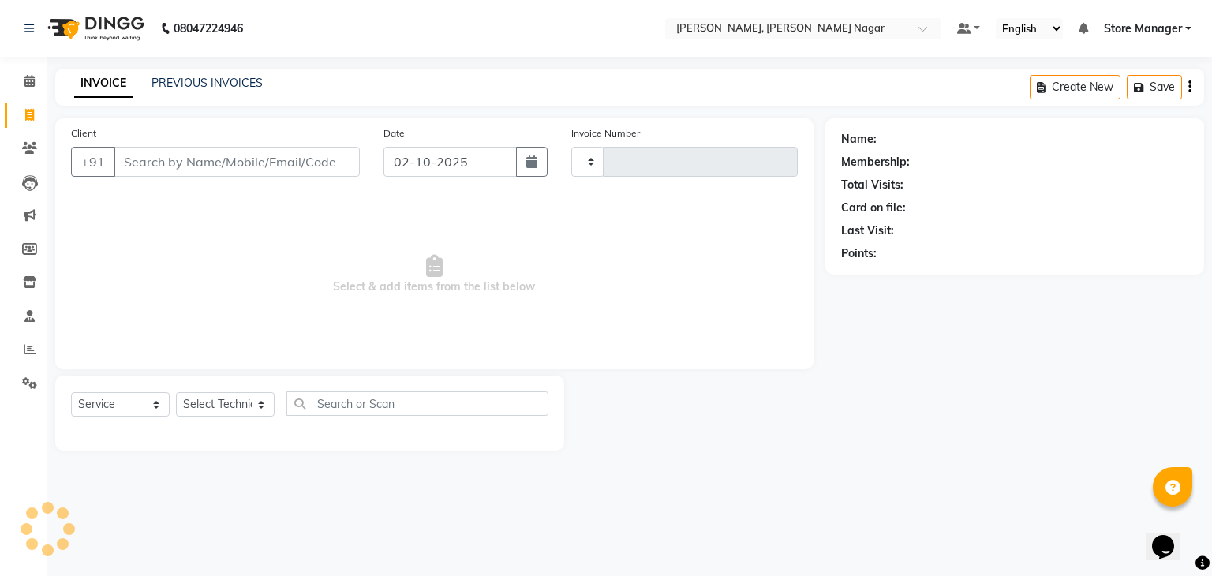
type input "0026"
select select "9049"
click at [26, 145] on icon at bounding box center [29, 148] width 15 height 12
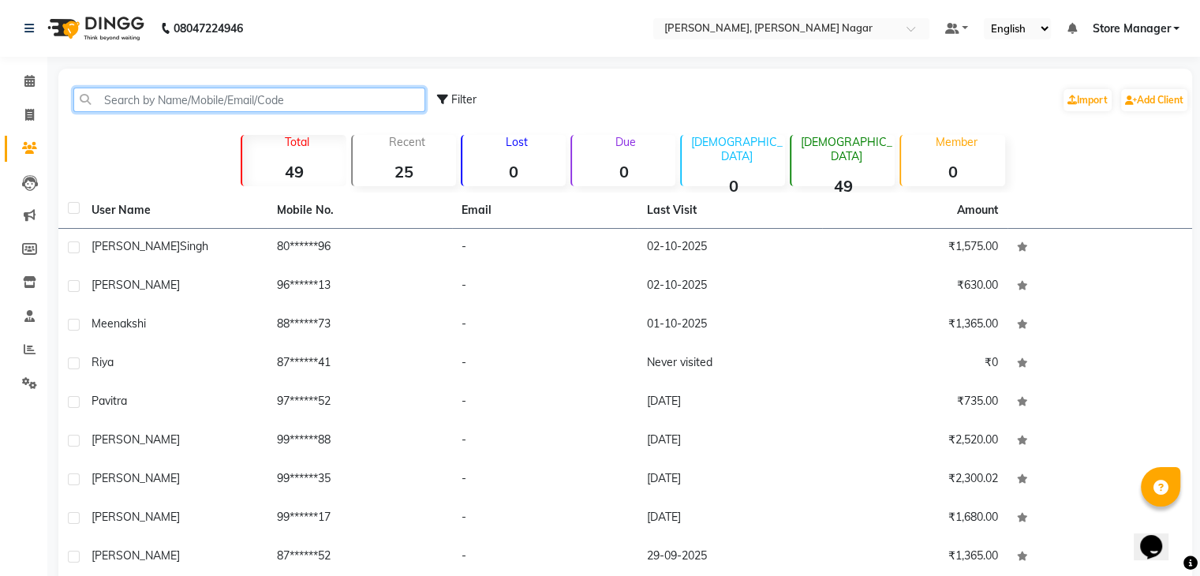
click at [215, 98] on input "text" at bounding box center [249, 100] width 352 height 24
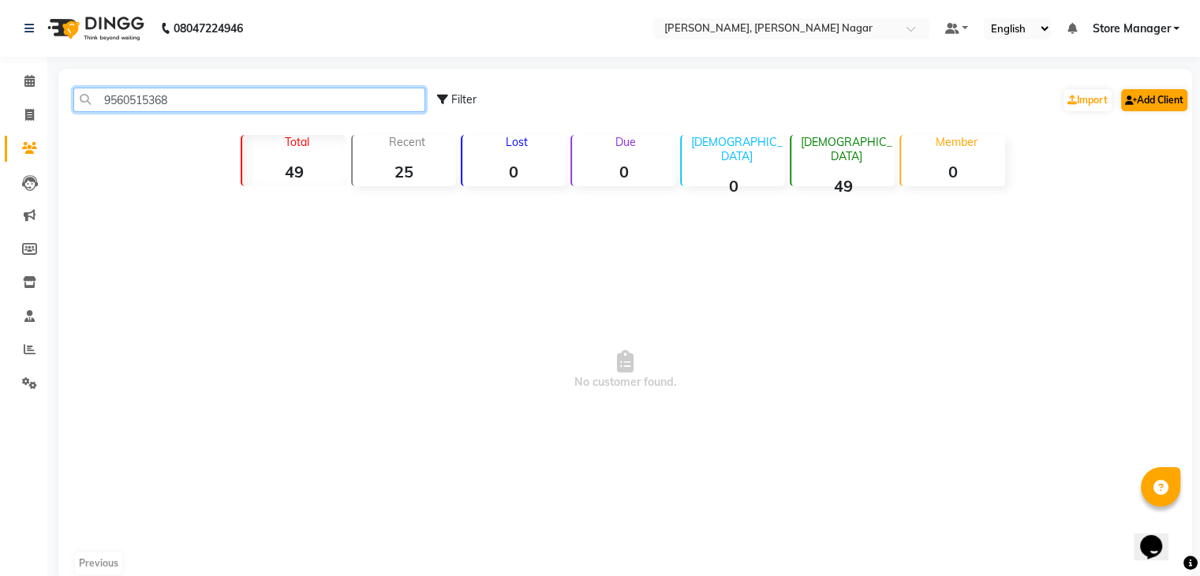
type input "9560515368"
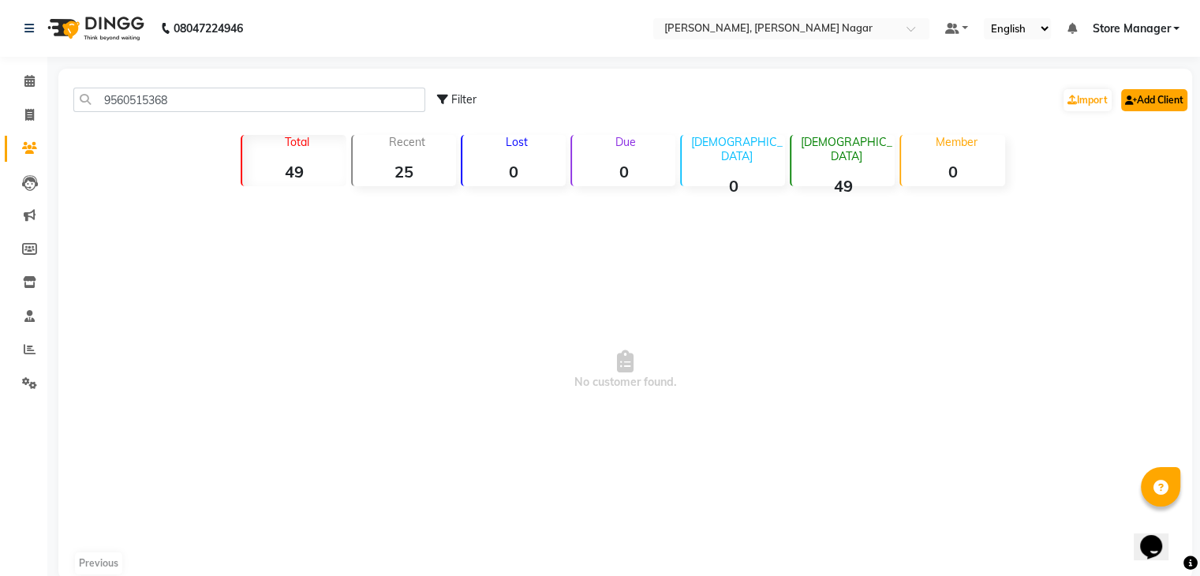
click at [1152, 110] on link "Add Client" at bounding box center [1155, 100] width 66 height 22
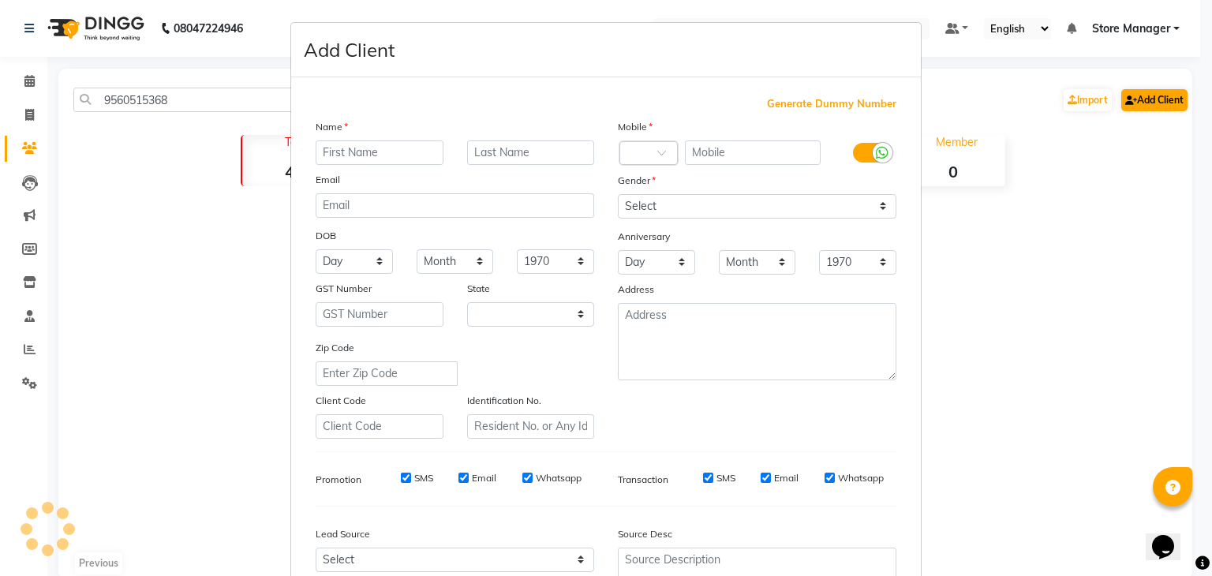
select select "21"
click at [391, 159] on input "text" at bounding box center [380, 152] width 128 height 24
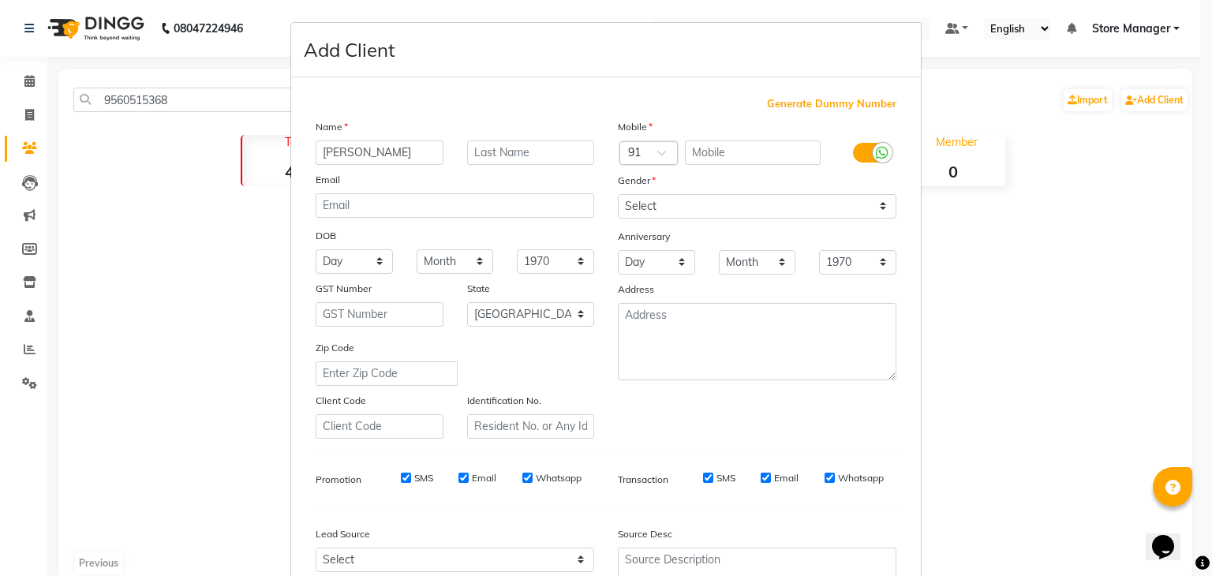
type input "[PERSON_NAME]"
click at [721, 154] on input "text" at bounding box center [753, 152] width 137 height 24
type input "9560515368"
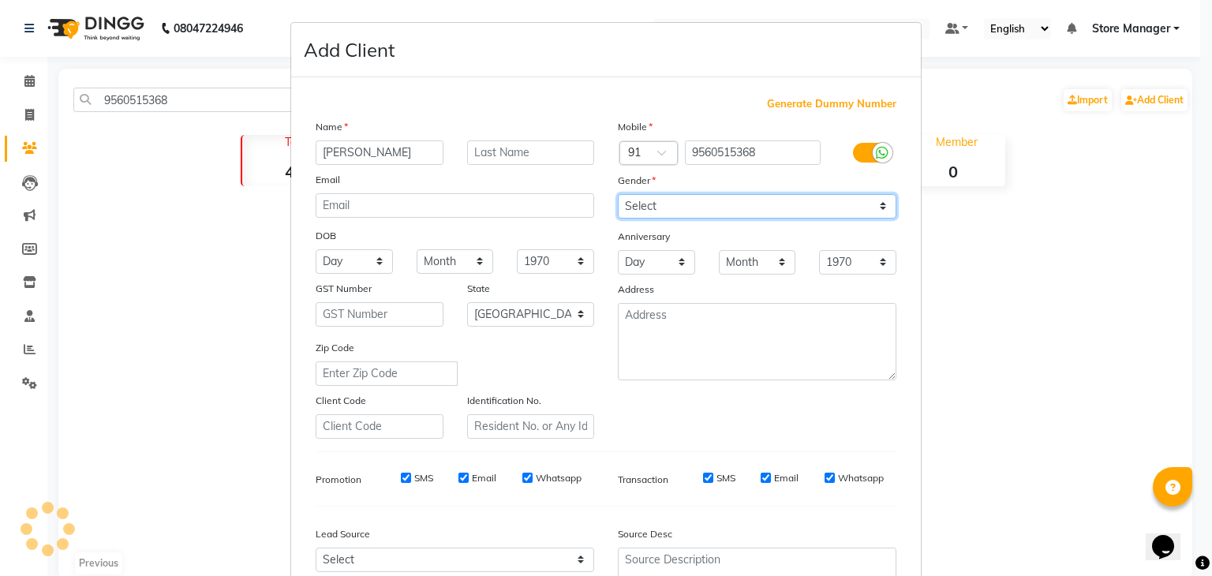
click at [795, 198] on select "Select [DEMOGRAPHIC_DATA] [DEMOGRAPHIC_DATA] Other Prefer Not To Say" at bounding box center [757, 206] width 279 height 24
select select "[DEMOGRAPHIC_DATA]"
click at [618, 195] on select "Select [DEMOGRAPHIC_DATA] [DEMOGRAPHIC_DATA] Other Prefer Not To Say" at bounding box center [757, 206] width 279 height 24
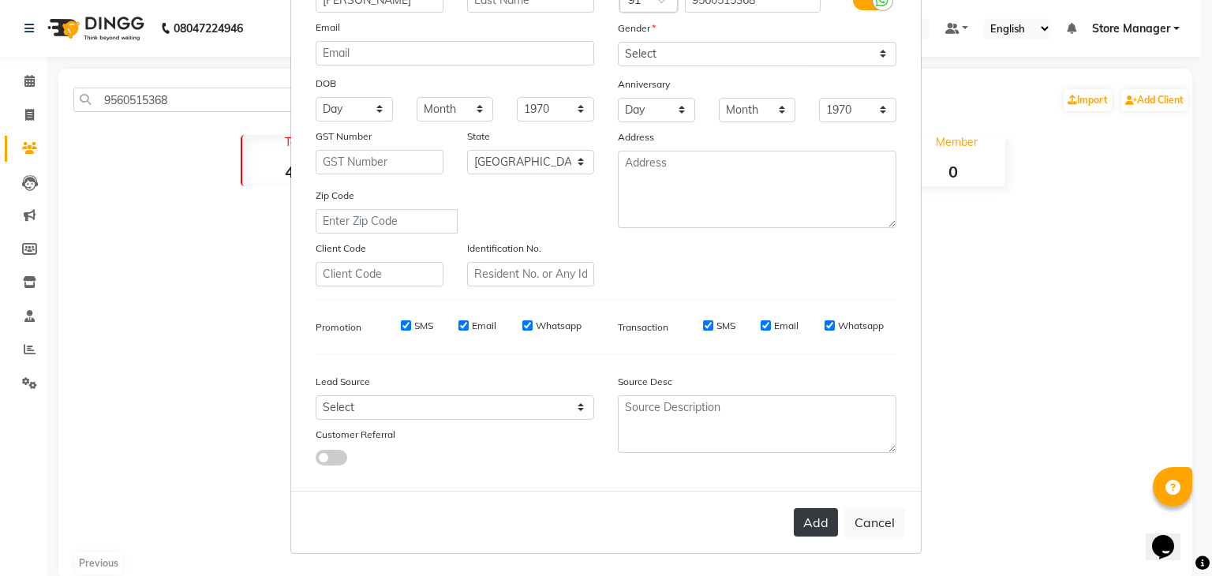
click at [811, 523] on button "Add" at bounding box center [816, 522] width 44 height 28
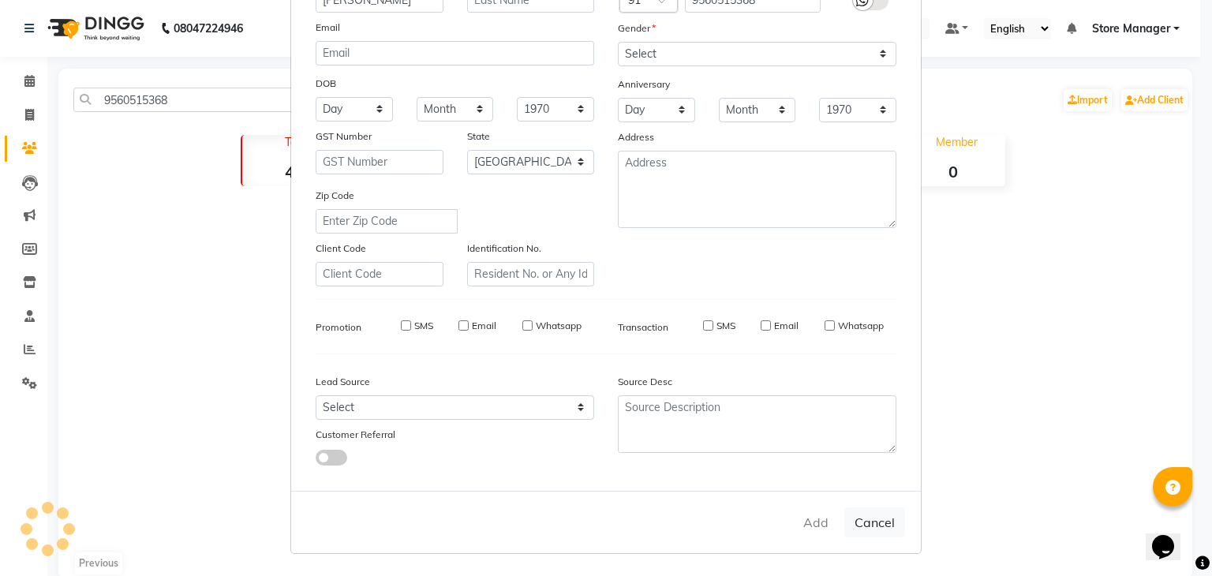
select select
select select "null"
select select
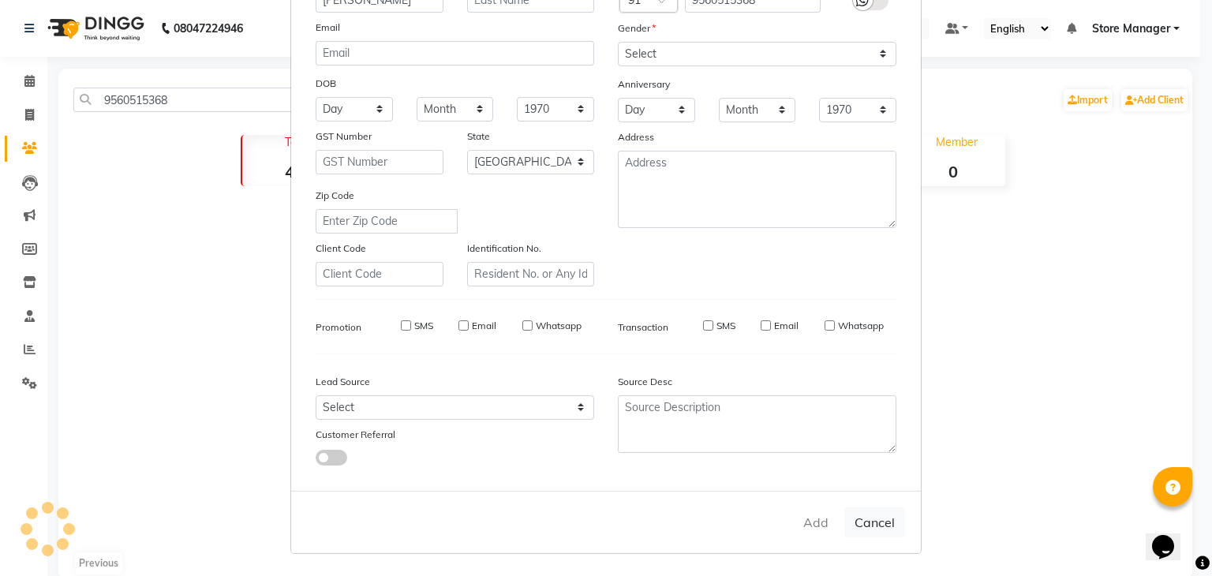
select select
checkbox input "false"
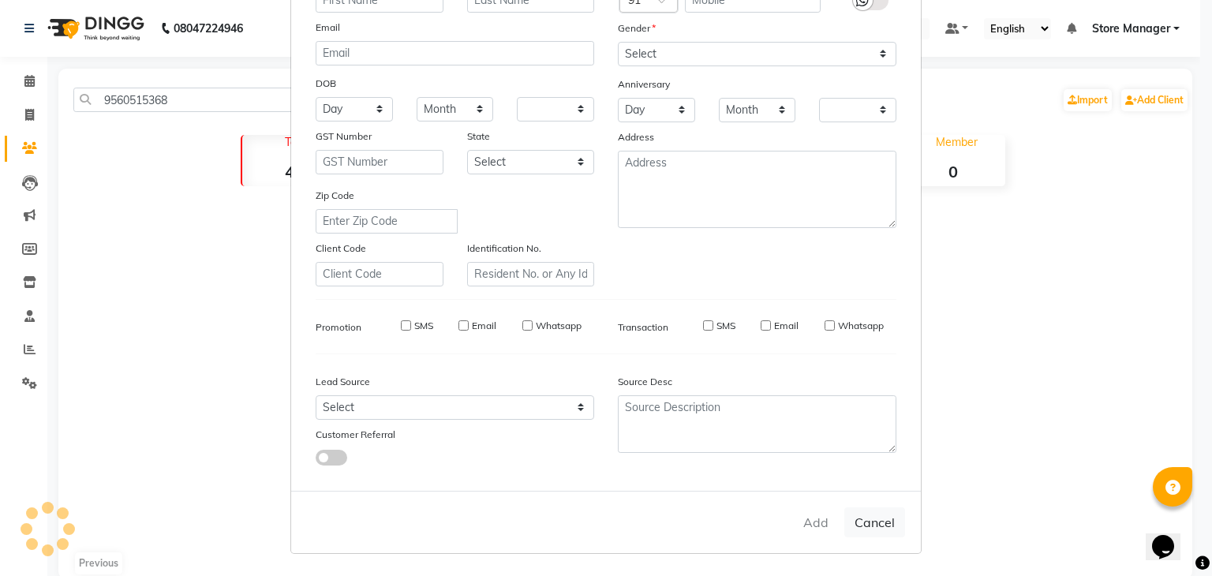
checkbox input "false"
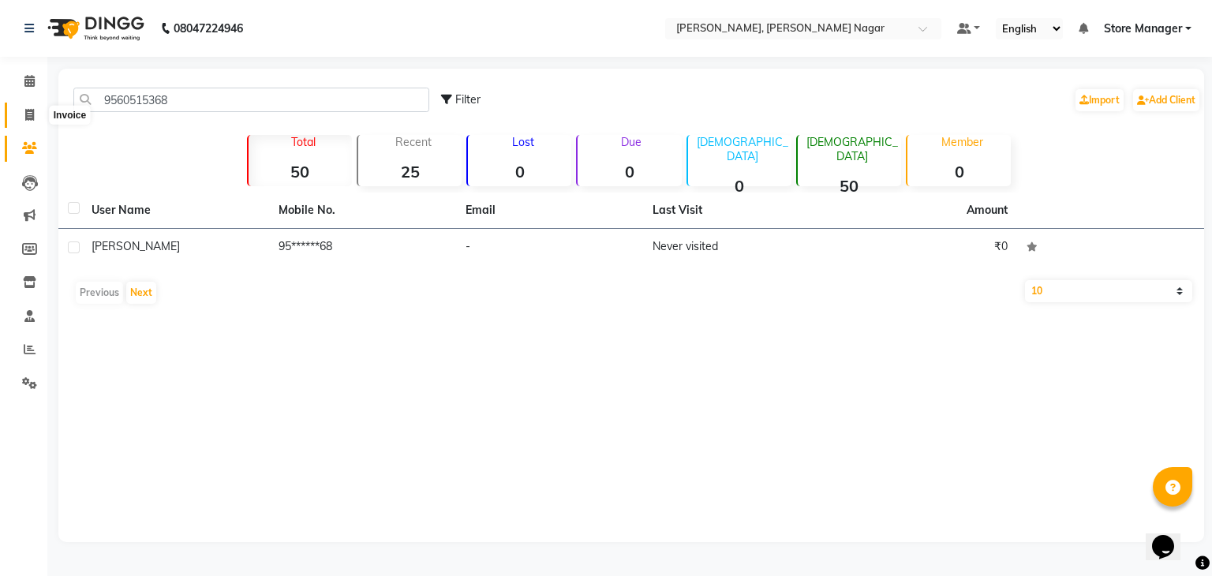
click at [19, 110] on span at bounding box center [30, 116] width 28 height 18
select select "service"
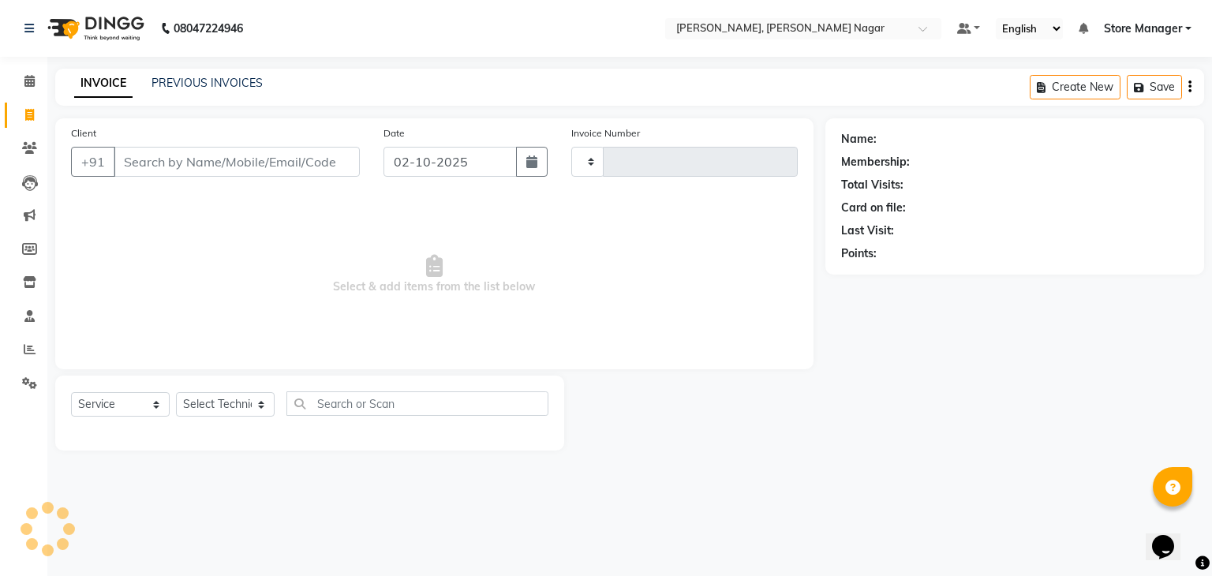
type input "0026"
select select "9049"
click at [163, 173] on input "Client" at bounding box center [237, 162] width 246 height 30
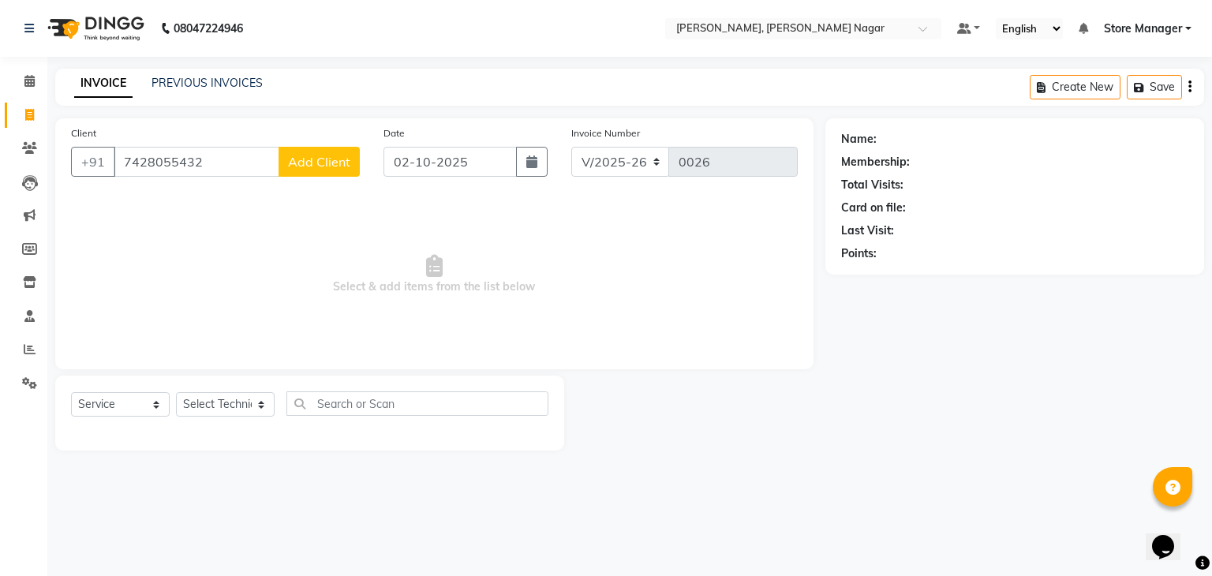
type input "7428055432"
click at [349, 161] on span "Add Client" at bounding box center [319, 162] width 62 height 16
select select "21"
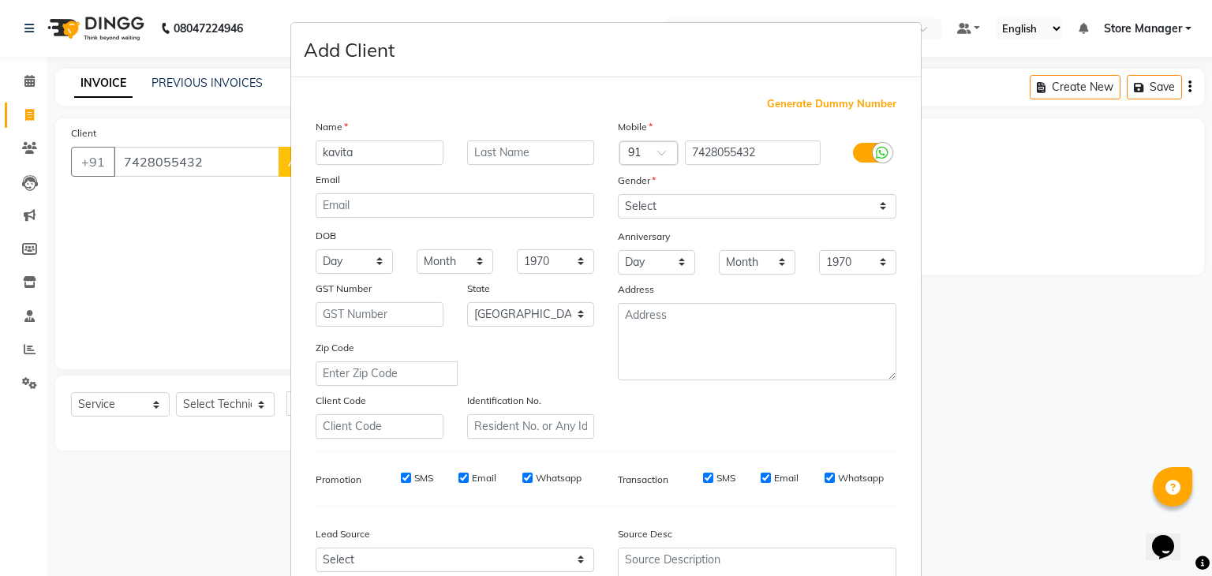
type input "kavita"
click at [486, 152] on input "text" at bounding box center [531, 152] width 128 height 24
type input "shah"
click at [754, 201] on select "Select [DEMOGRAPHIC_DATA] [DEMOGRAPHIC_DATA] Other Prefer Not To Say" at bounding box center [757, 206] width 279 height 24
select select "[DEMOGRAPHIC_DATA]"
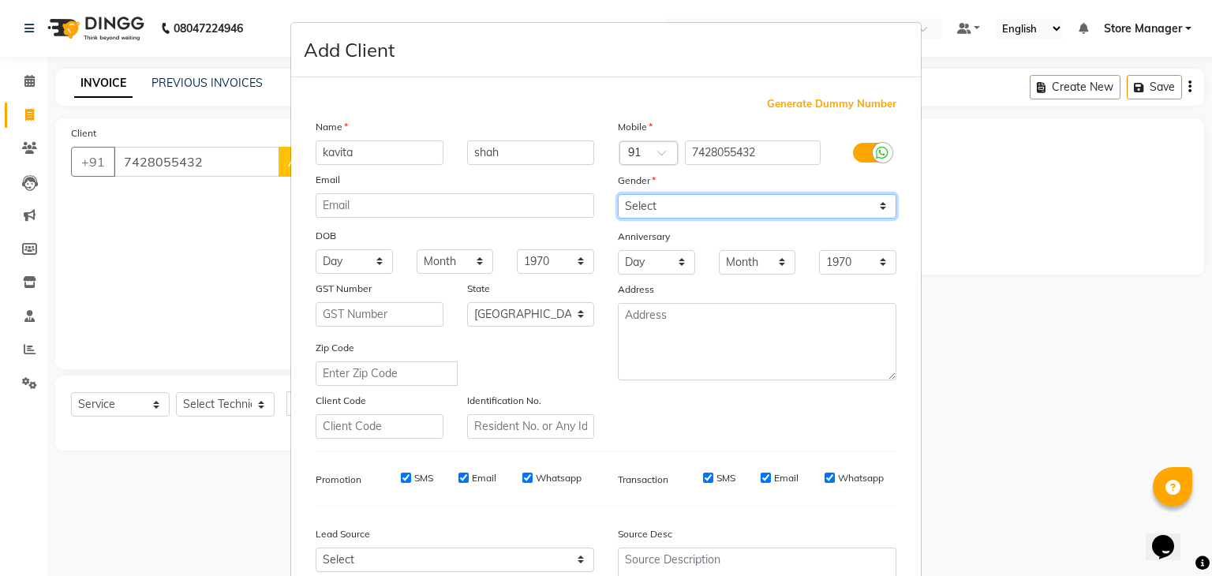
click at [618, 195] on select "Select [DEMOGRAPHIC_DATA] [DEMOGRAPHIC_DATA] Other Prefer Not To Say" at bounding box center [757, 206] width 279 height 24
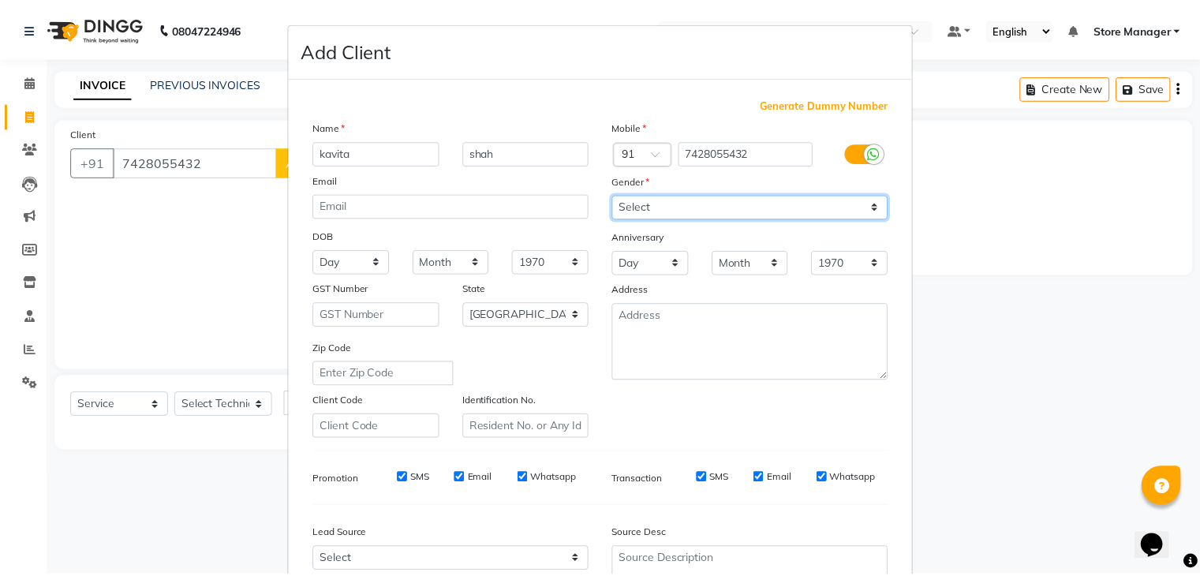
scroll to position [160, 0]
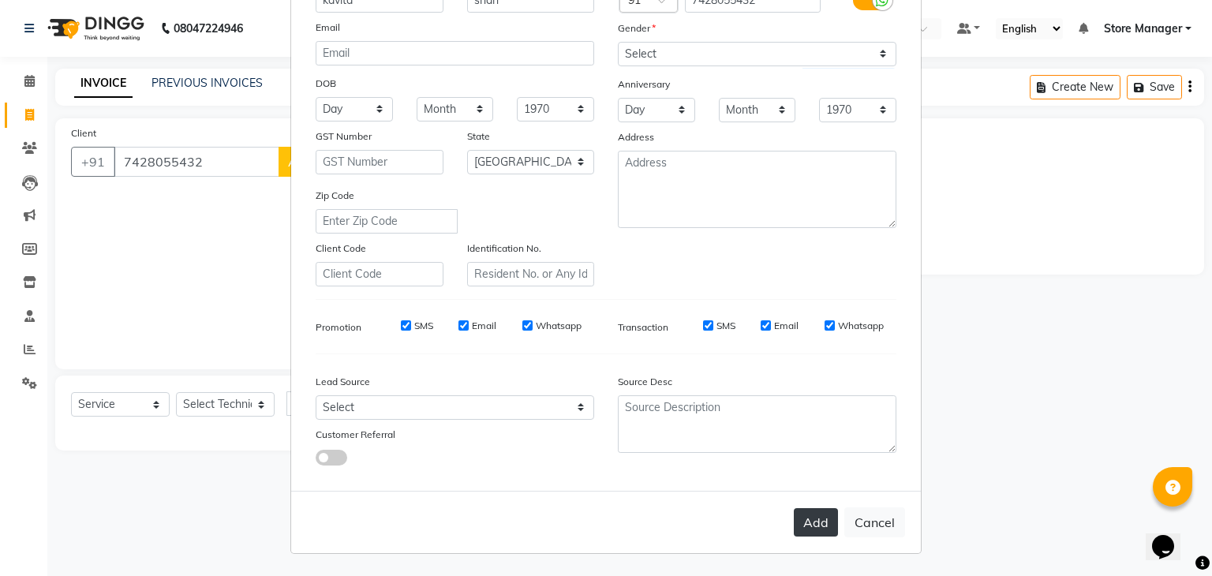
click at [810, 520] on button "Add" at bounding box center [816, 522] width 44 height 28
click at [810, 520] on div "Add Cancel" at bounding box center [606, 522] width 630 height 62
type input "74******32"
select select
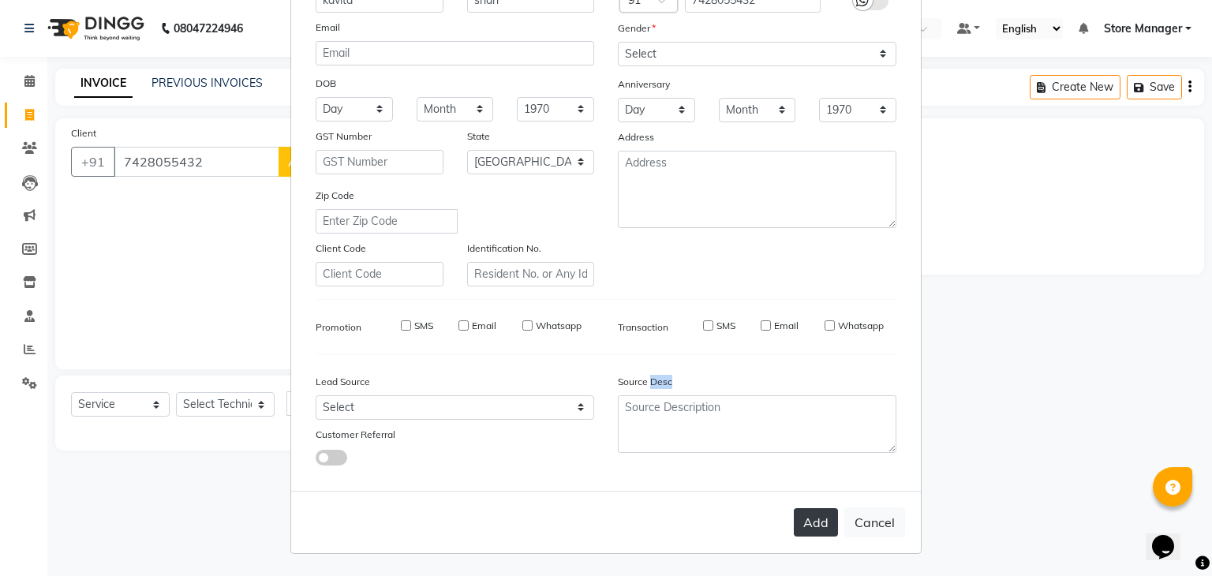
select select
select select "null"
select select
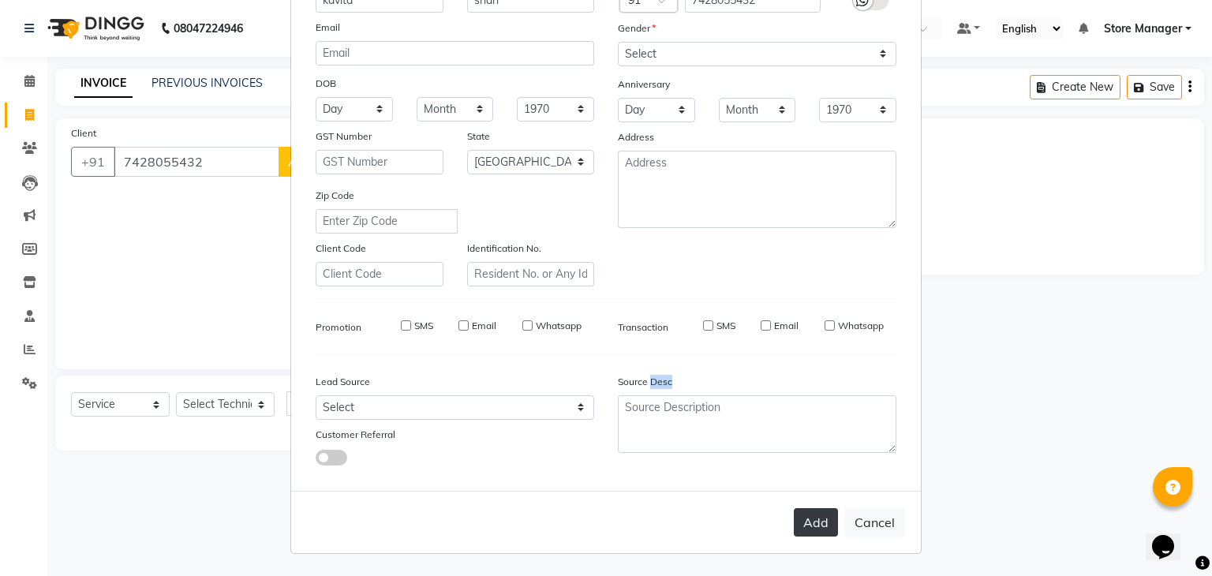
select select
checkbox input "false"
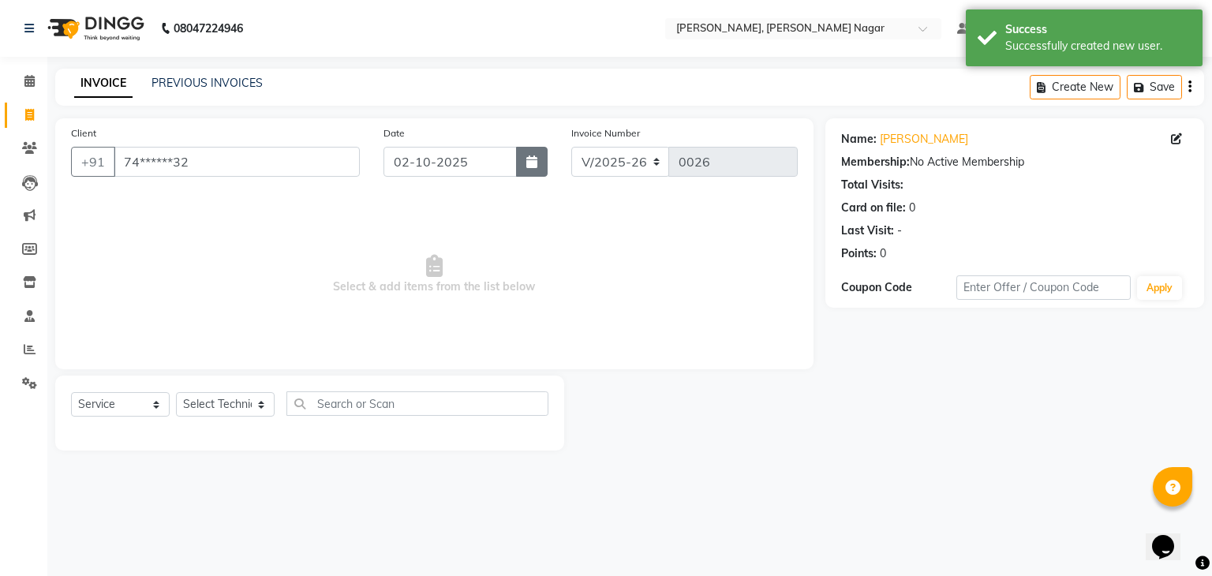
drag, startPoint x: 549, startPoint y: 148, endPoint x: 530, endPoint y: 155, distance: 20.2
click at [530, 155] on div "Date [DATE]" at bounding box center [466, 157] width 188 height 65
click at [530, 155] on icon "button" at bounding box center [531, 161] width 11 height 13
select select "10"
select select "2025"
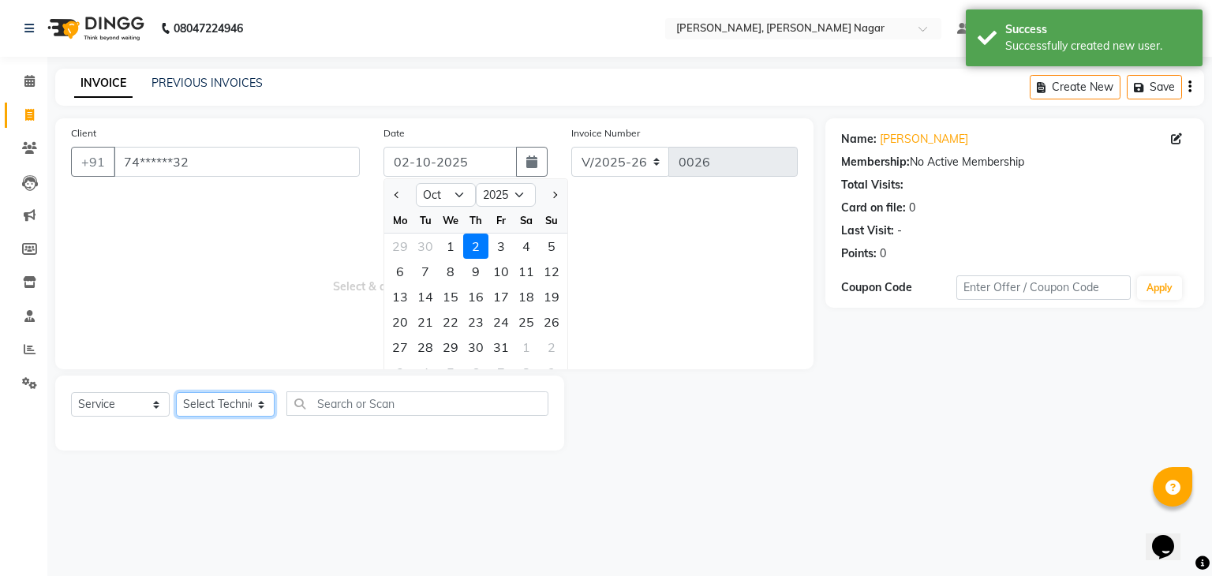
click at [259, 398] on select "Select Technician [PERSON_NAME] geeta [PERSON_NAME] Store Manager" at bounding box center [225, 404] width 99 height 24
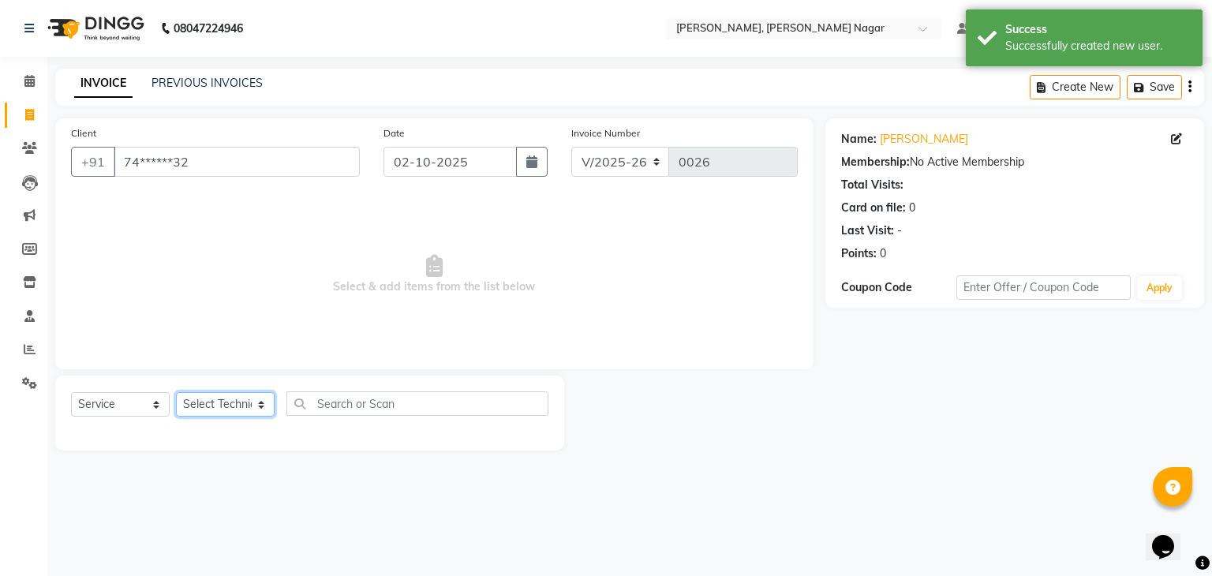
click at [262, 406] on select "Select Technician [PERSON_NAME] geeta [PERSON_NAME] Store Manager" at bounding box center [225, 404] width 99 height 24
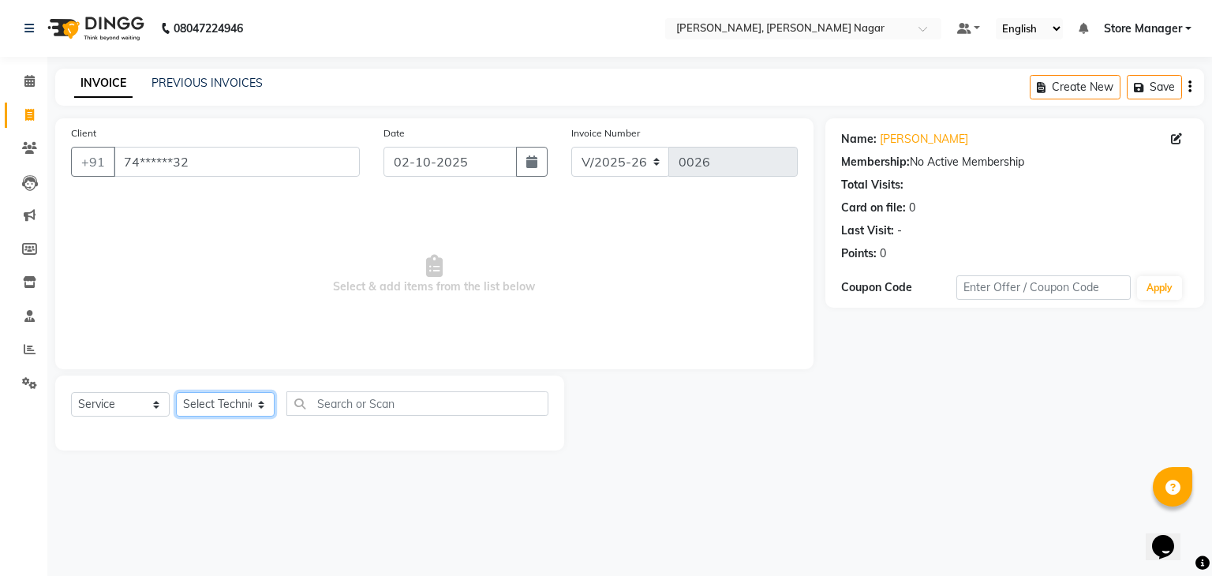
select select "92261"
click at [176, 393] on select "Select Technician [PERSON_NAME] geeta [PERSON_NAME] Store Manager" at bounding box center [225, 404] width 99 height 24
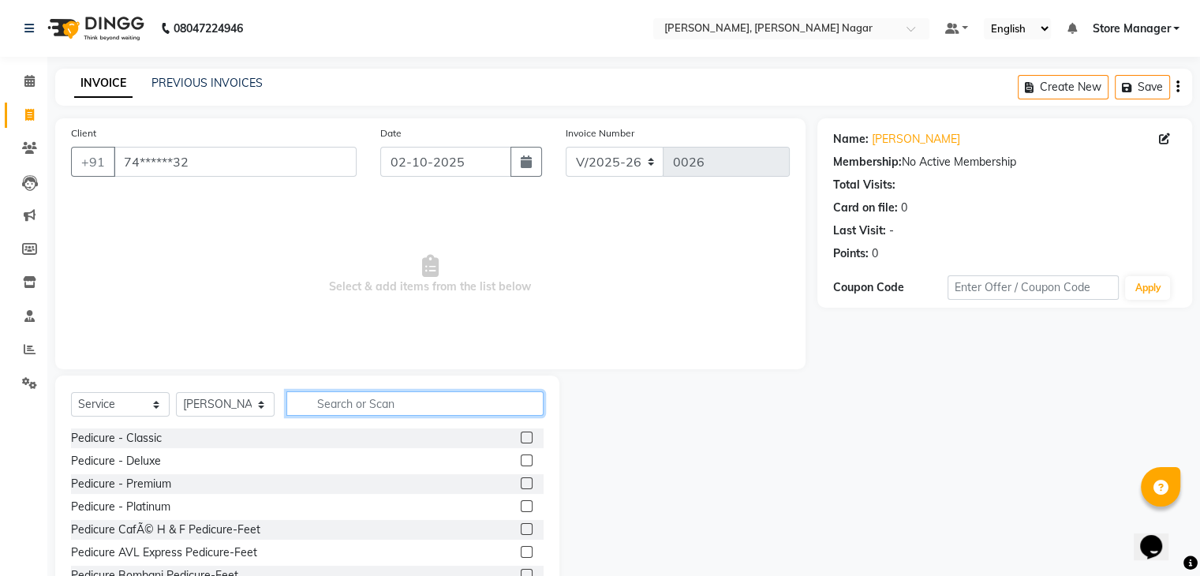
click at [426, 408] on input "text" at bounding box center [414, 403] width 257 height 24
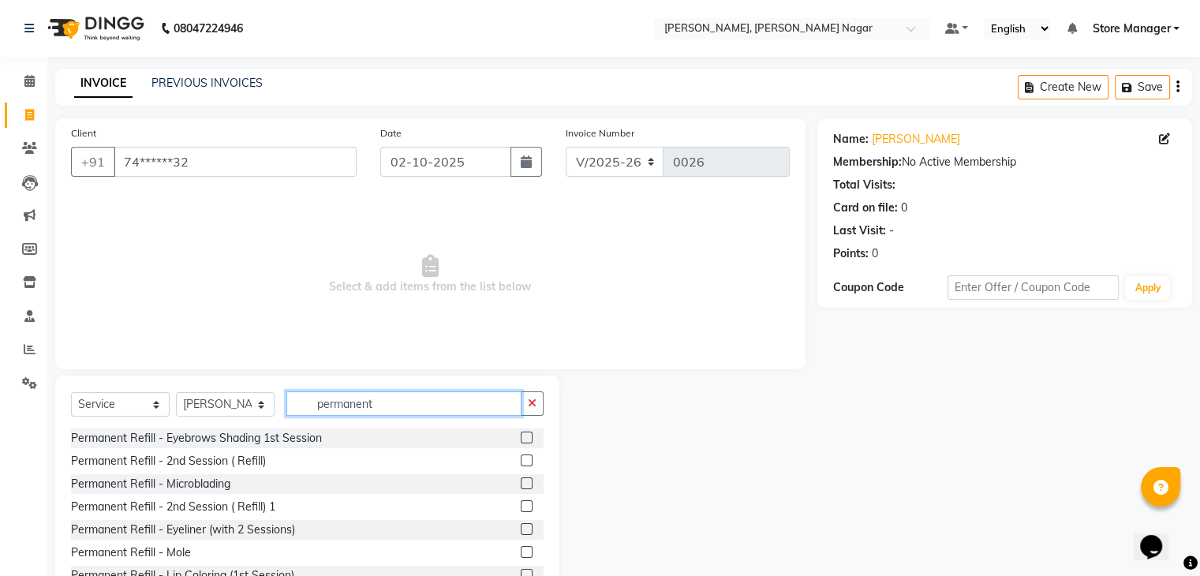
click at [489, 410] on input "permanent" at bounding box center [403, 403] width 235 height 24
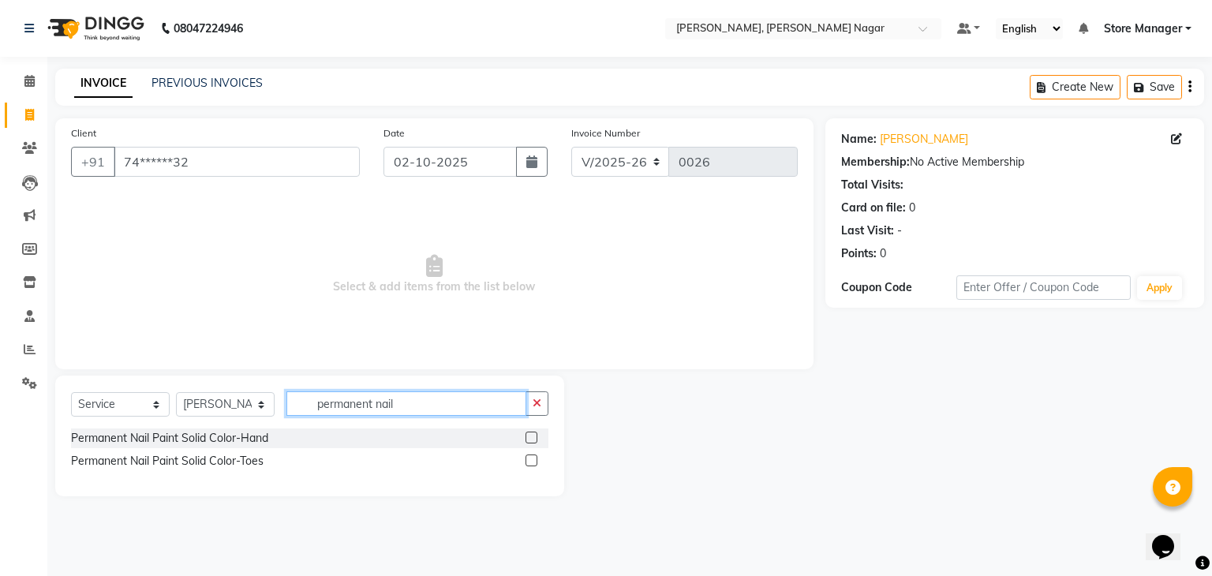
type input "permanent nail"
click at [534, 440] on label at bounding box center [532, 438] width 12 height 12
click at [534, 440] on input "checkbox" at bounding box center [531, 438] width 10 height 10
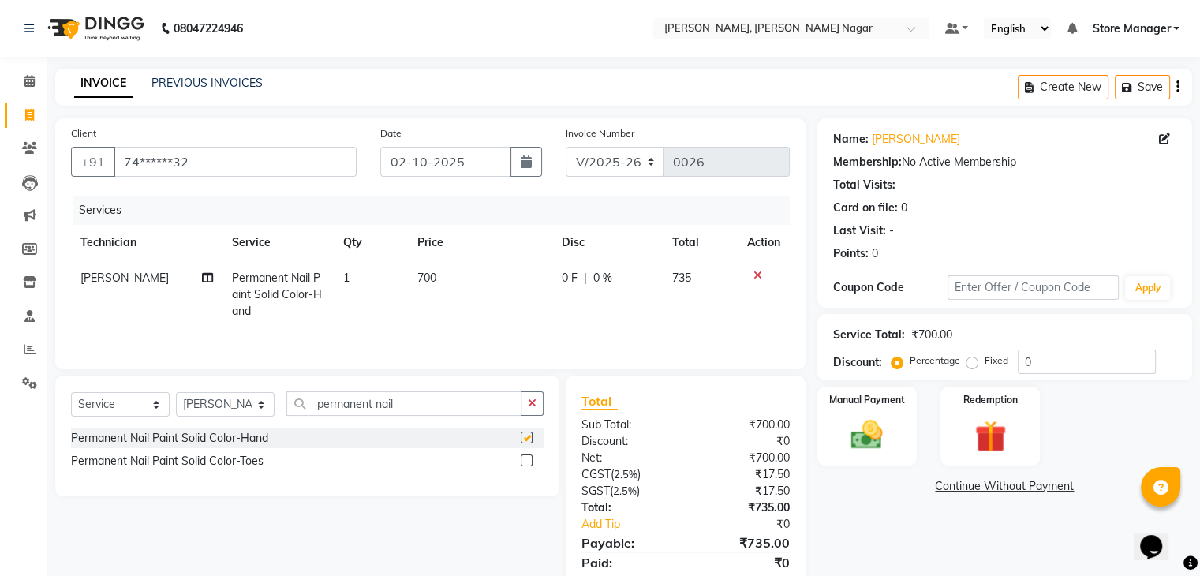
checkbox input "false"
click at [530, 406] on icon "button" at bounding box center [532, 403] width 9 height 11
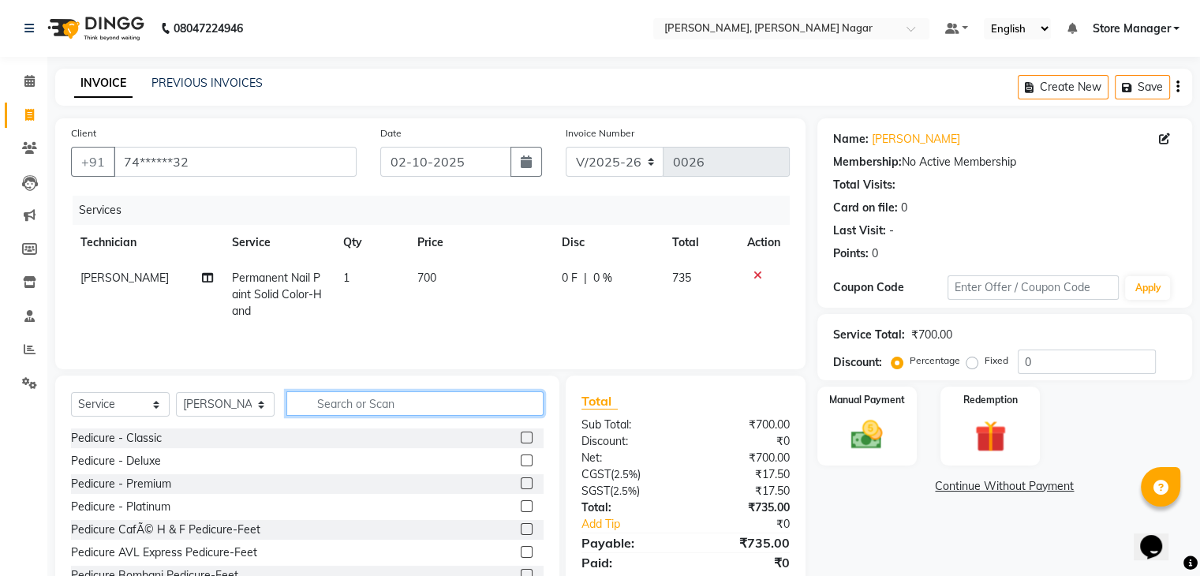
click at [497, 405] on input "text" at bounding box center [414, 403] width 257 height 24
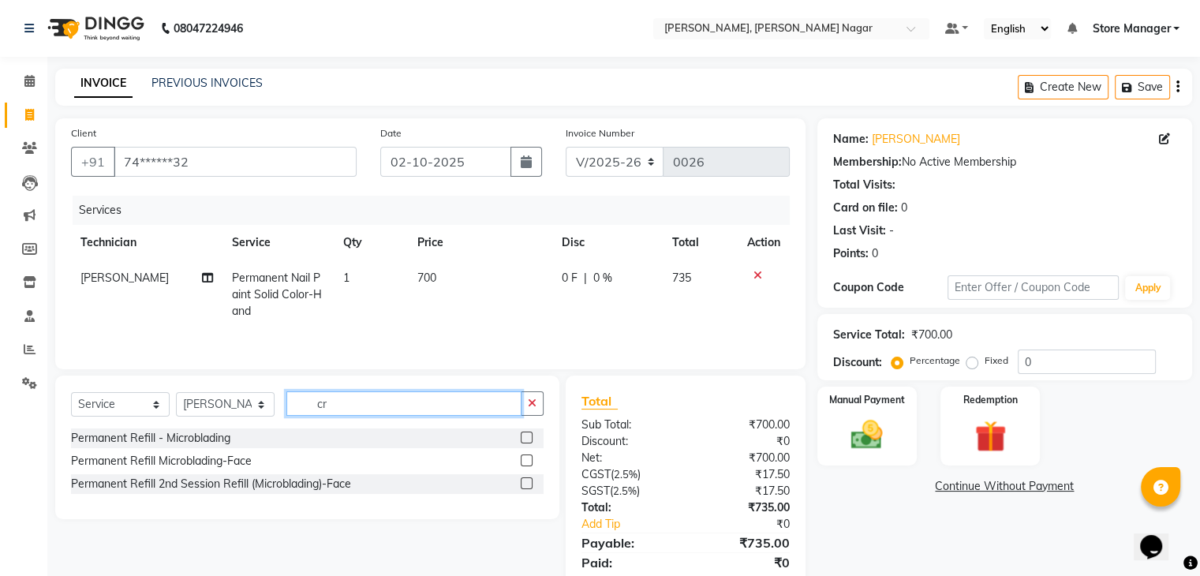
type input "c"
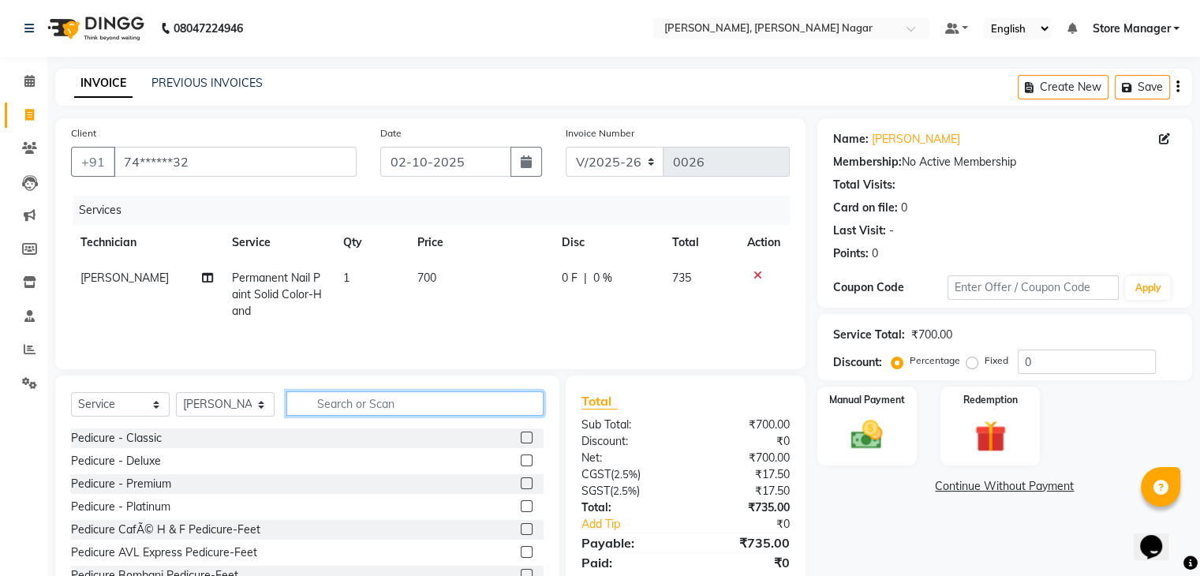
click at [469, 405] on input "text" at bounding box center [414, 403] width 257 height 24
click at [407, 405] on input "text" at bounding box center [414, 403] width 257 height 24
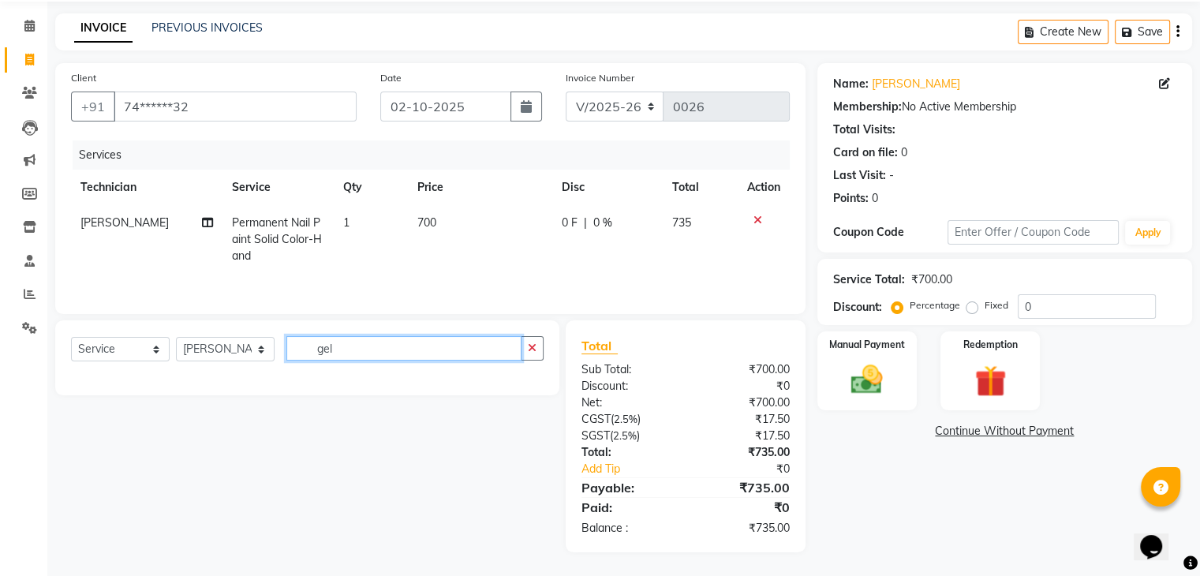
scroll to position [57, 0]
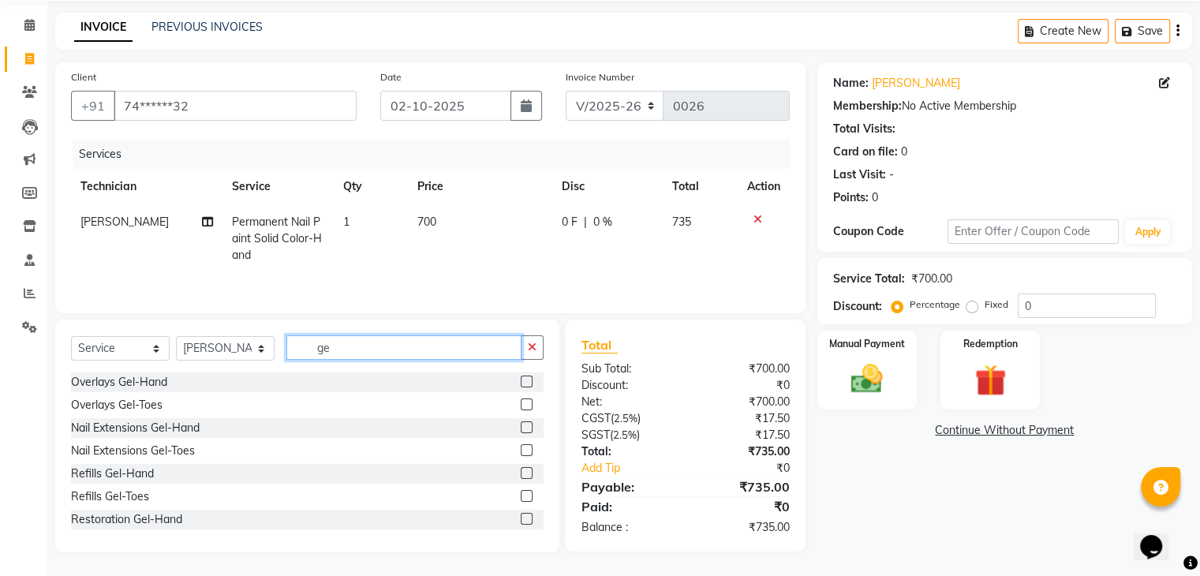
type input "g"
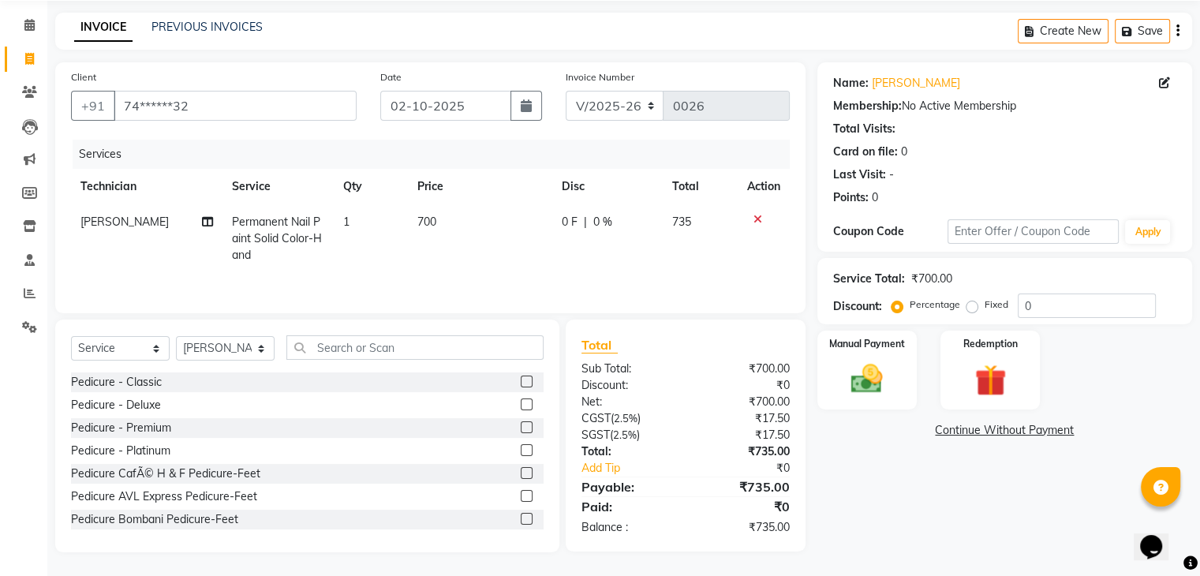
click at [440, 228] on td "700" at bounding box center [480, 238] width 144 height 69
select select "92261"
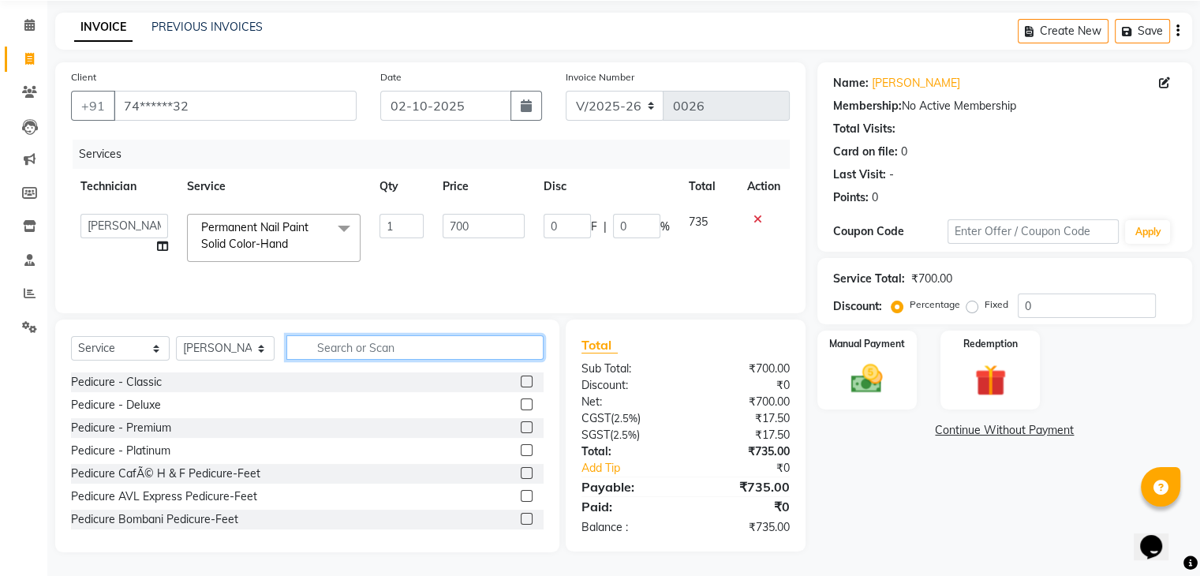
click at [420, 346] on input "text" at bounding box center [414, 347] width 257 height 24
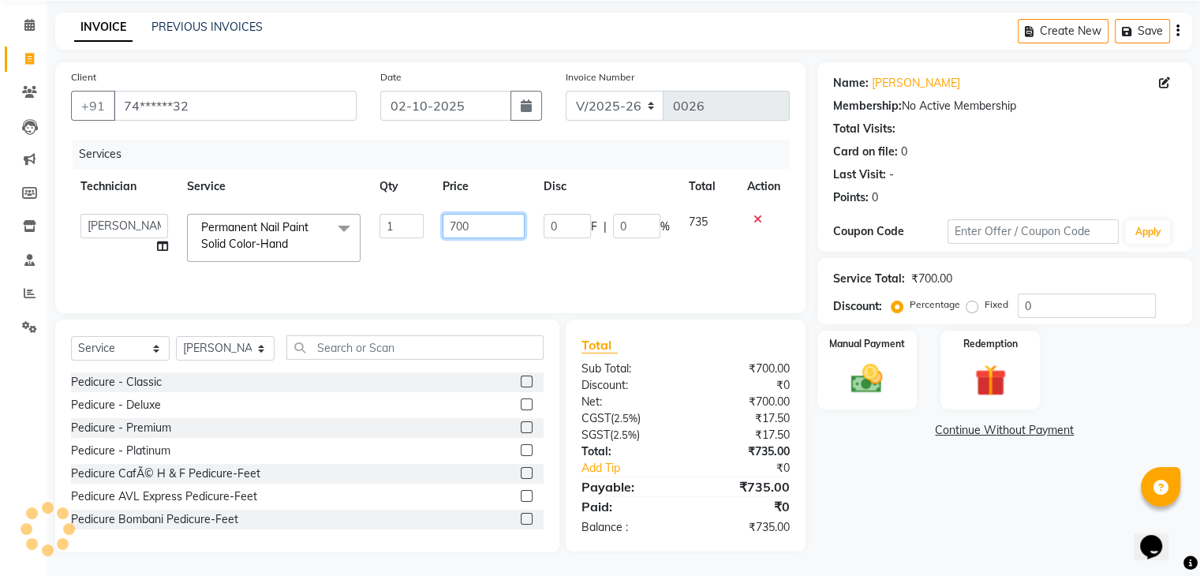
click at [474, 225] on input "700" at bounding box center [484, 226] width 82 height 24
type input "7"
type input "600"
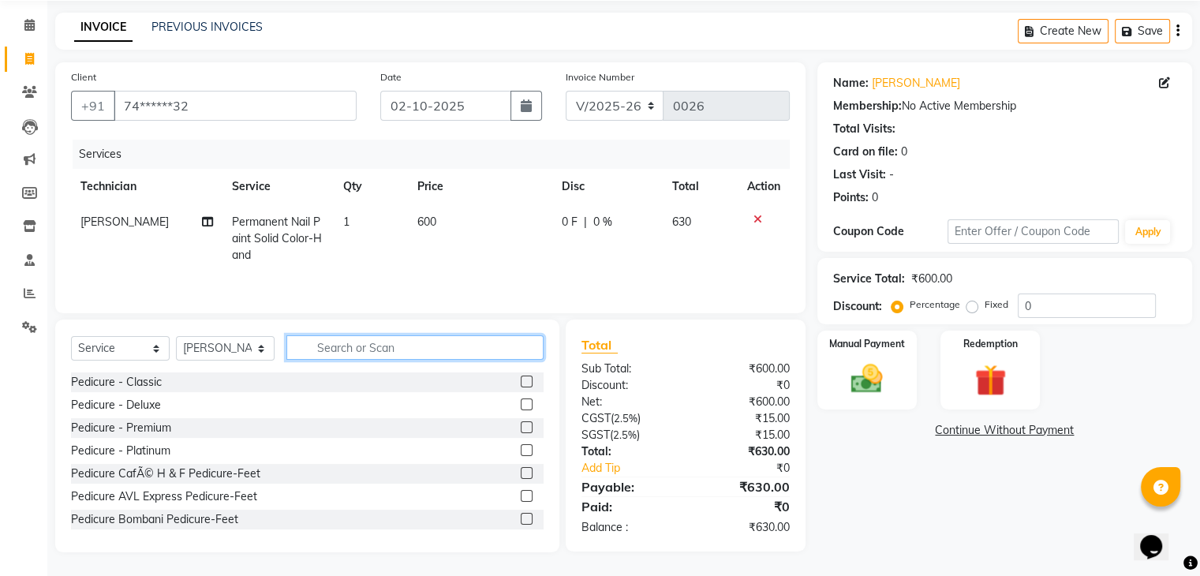
click at [376, 345] on input "text" at bounding box center [414, 347] width 257 height 24
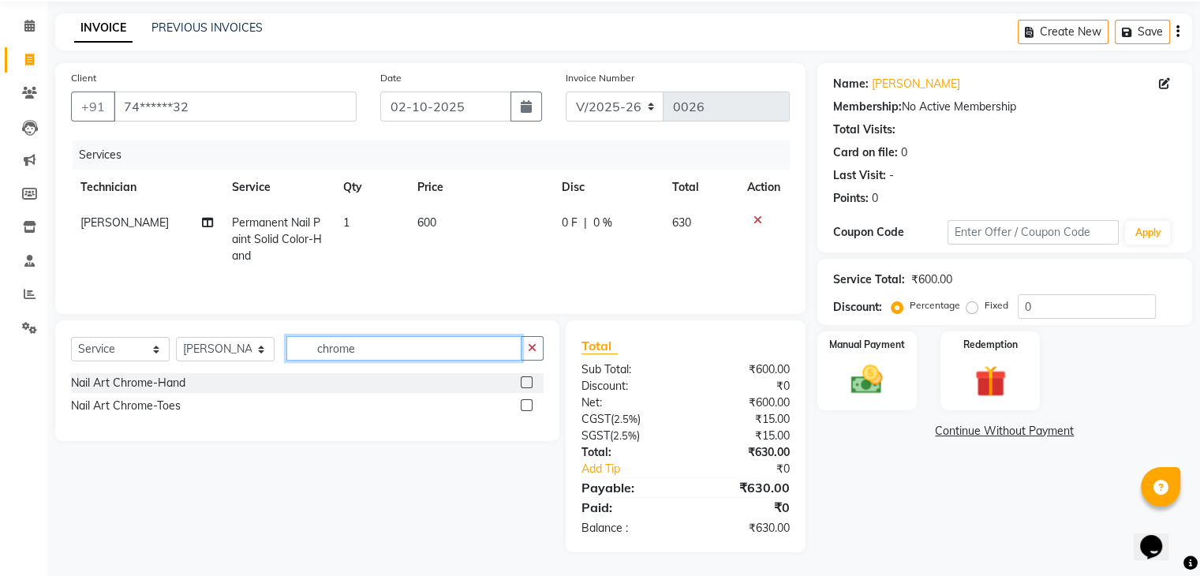
type input "chrome"
click at [528, 384] on label at bounding box center [527, 382] width 12 height 12
click at [528, 384] on input "checkbox" at bounding box center [526, 383] width 10 height 10
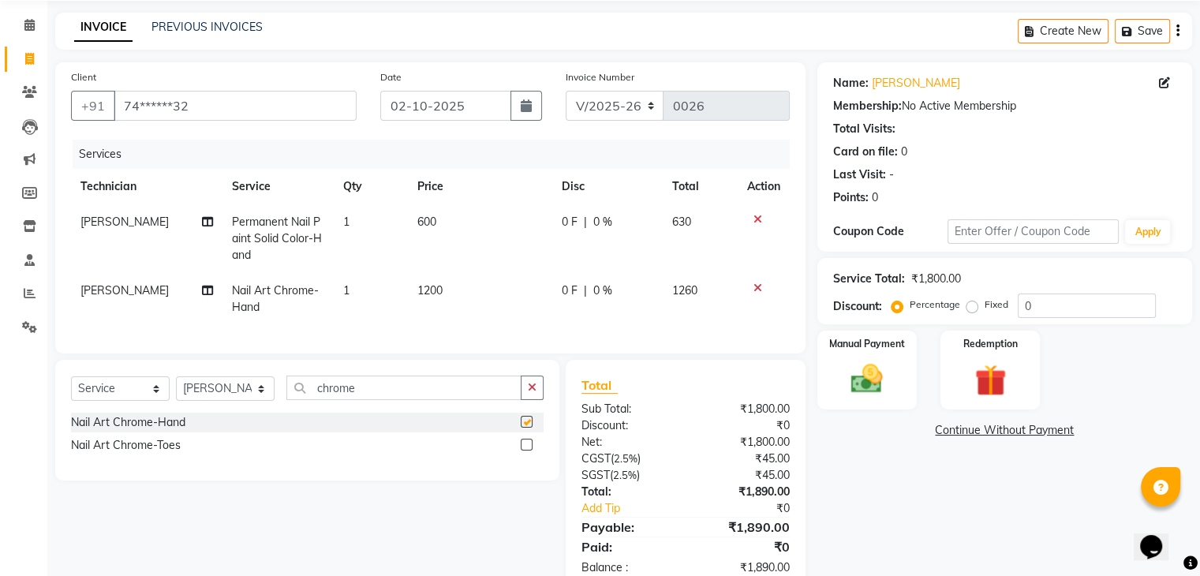
checkbox input "false"
click at [435, 294] on span "1200" at bounding box center [430, 290] width 25 height 14
select select "92261"
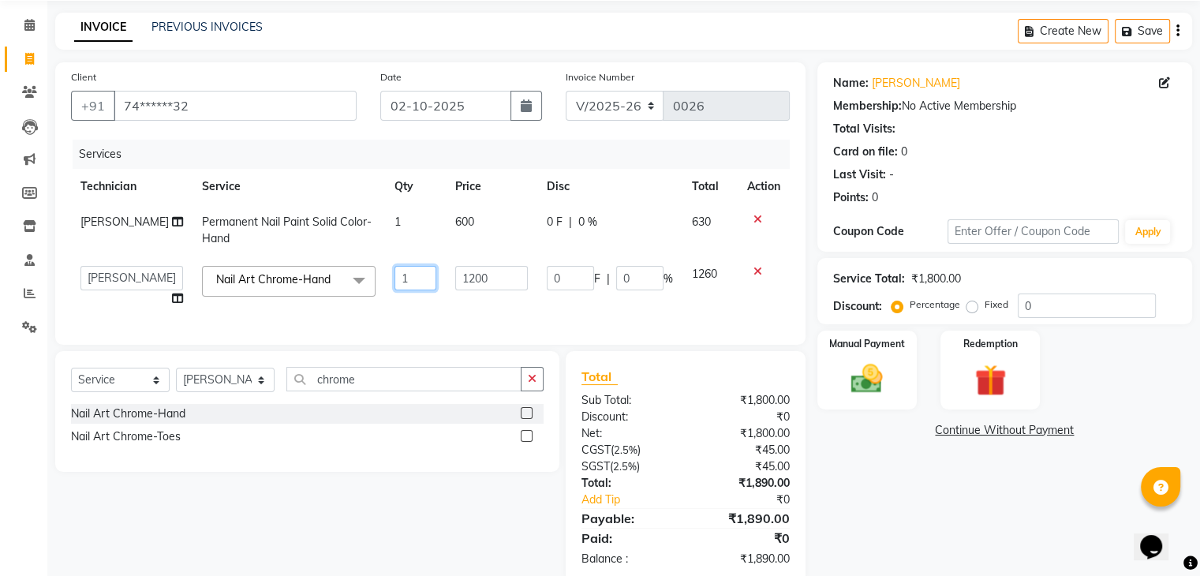
click at [401, 280] on input "1" at bounding box center [416, 278] width 43 height 24
type input "10"
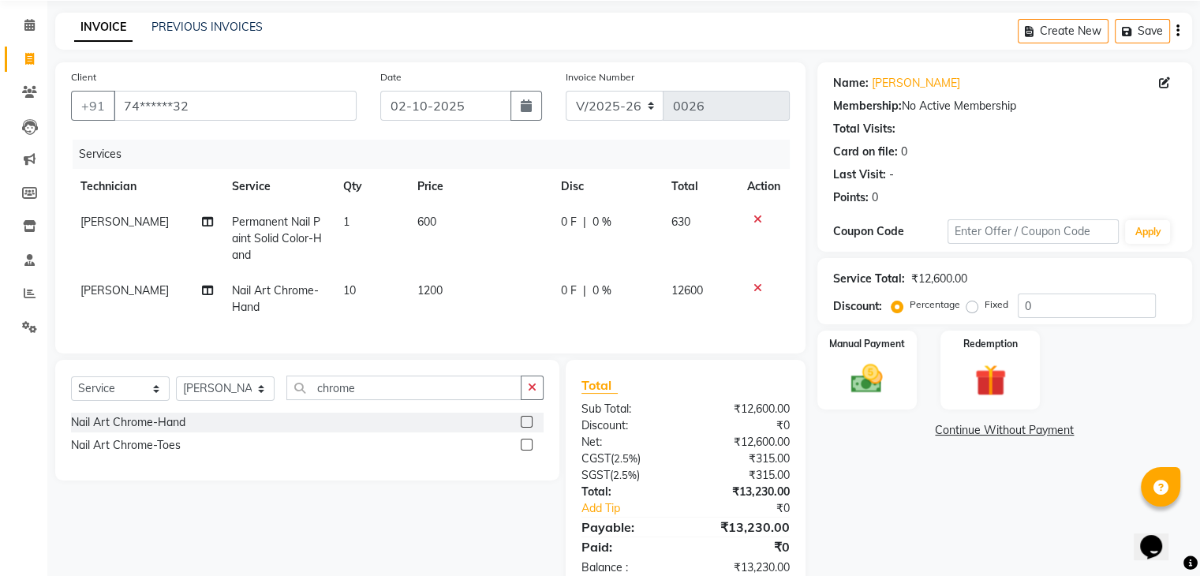
click at [444, 290] on td "1200" at bounding box center [480, 299] width 144 height 52
select select "92261"
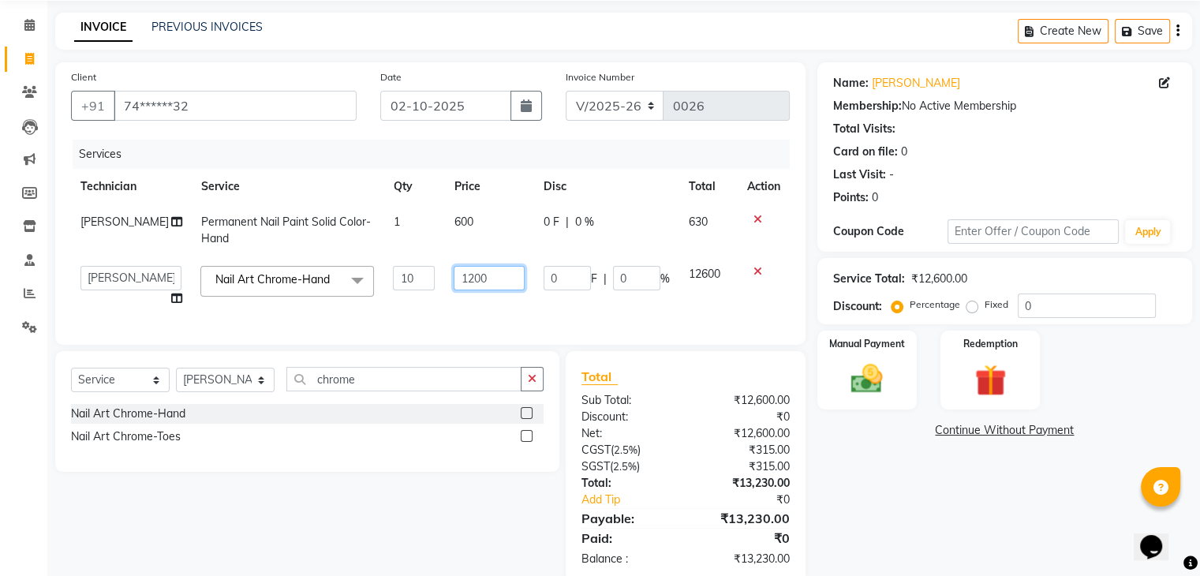
click at [478, 276] on input "1200" at bounding box center [489, 278] width 71 height 24
type input "1"
type input "40"
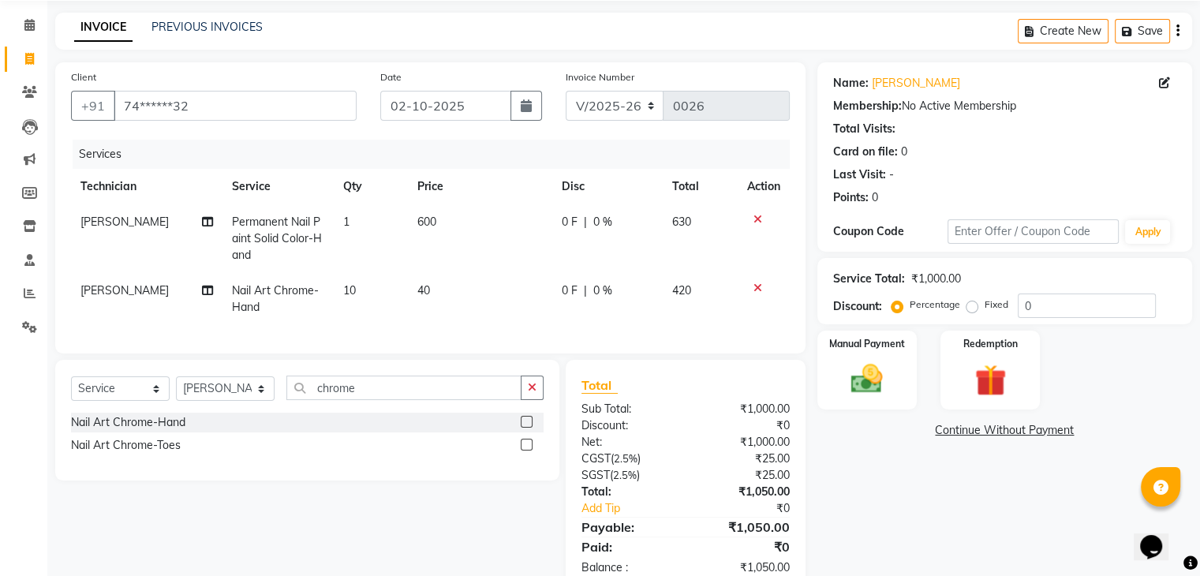
click at [513, 315] on td "40" at bounding box center [480, 299] width 144 height 52
select select "92261"
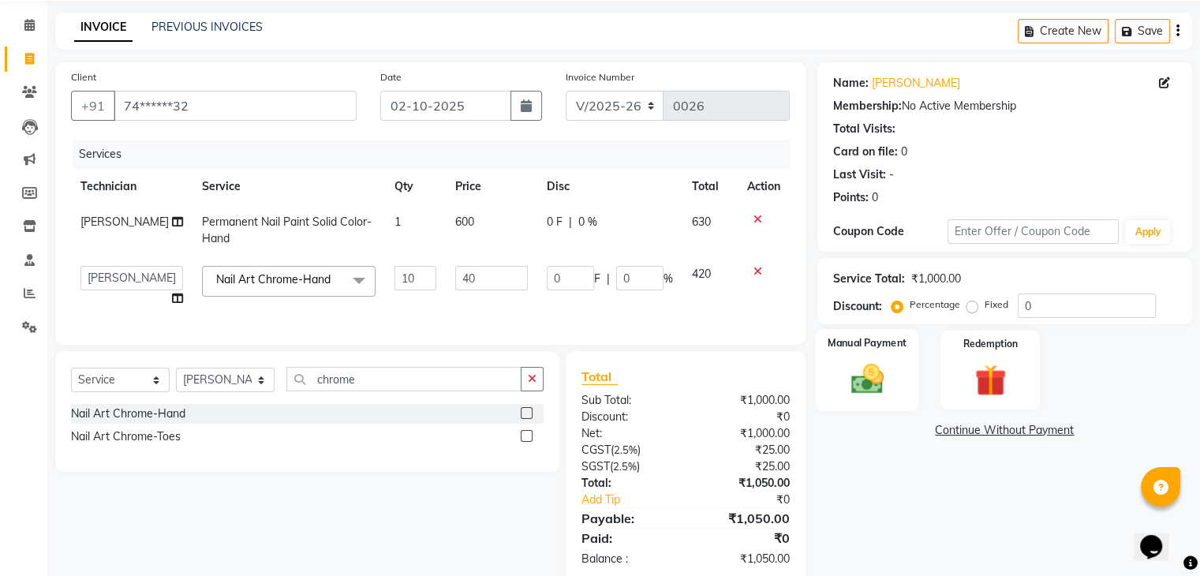
click at [846, 379] on img at bounding box center [867, 380] width 53 height 38
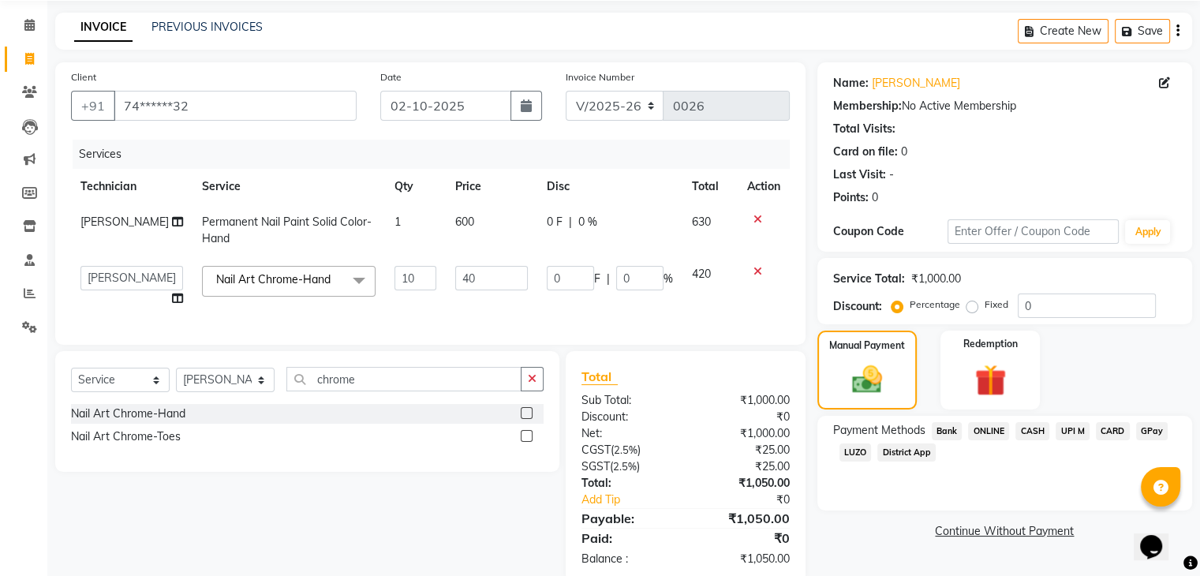
click at [1004, 434] on span "ONLINE" at bounding box center [988, 431] width 41 height 18
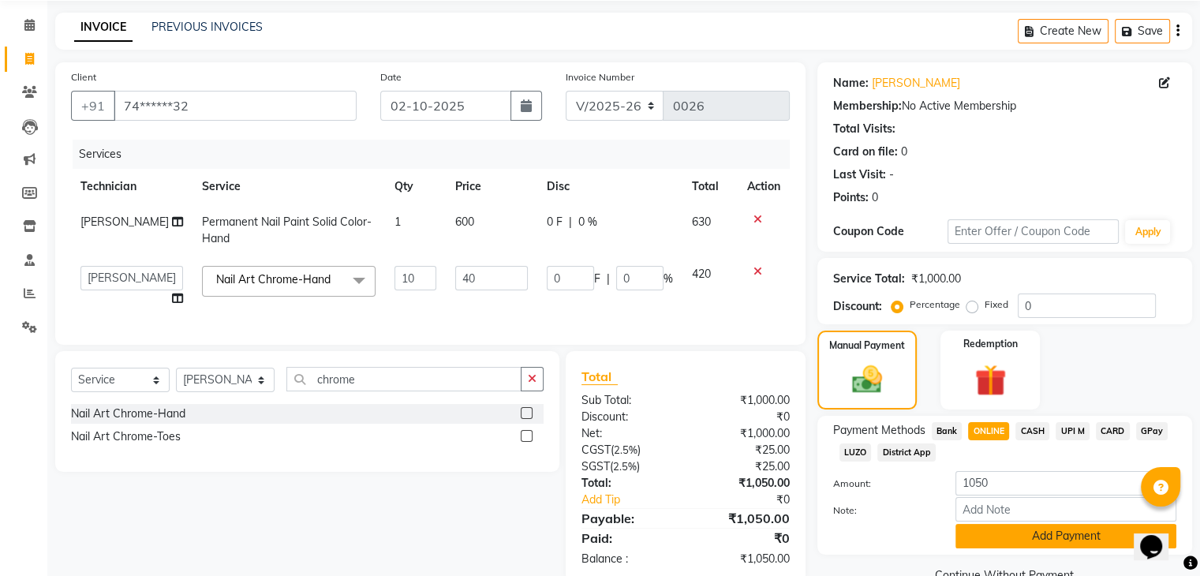
click at [1032, 545] on button "Add Payment" at bounding box center [1066, 536] width 221 height 24
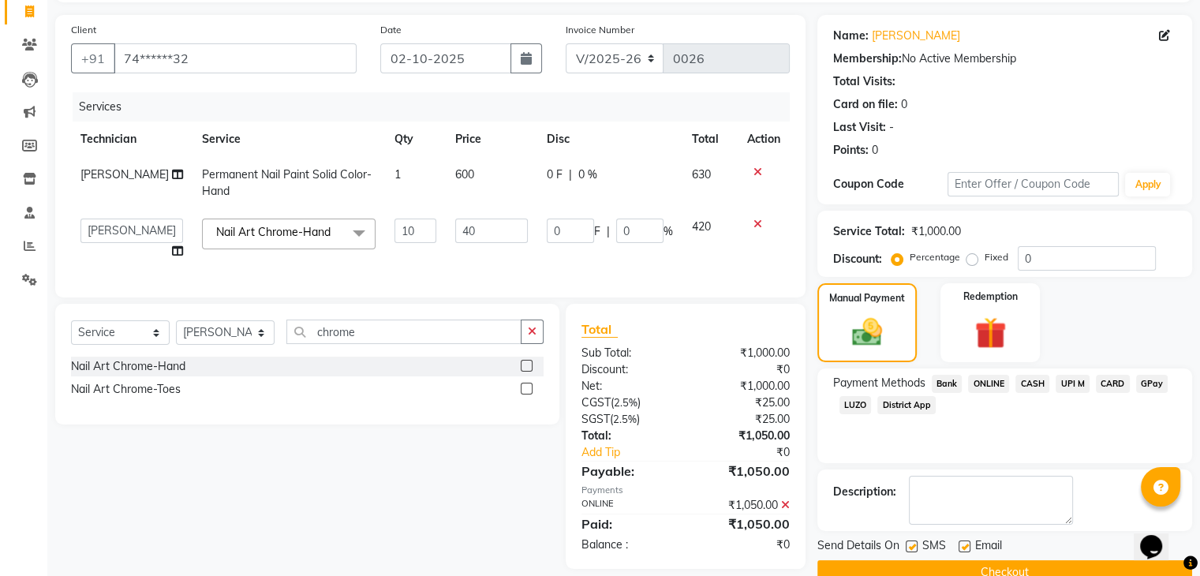
scroll to position [135, 0]
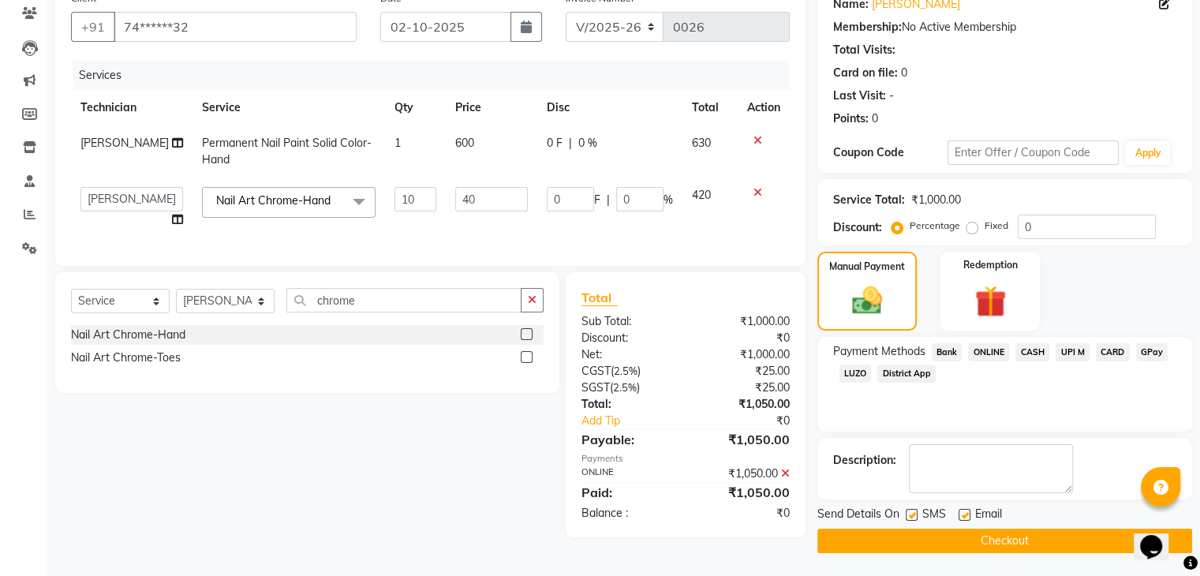
click at [1122, 539] on button "Checkout" at bounding box center [1005, 541] width 375 height 24
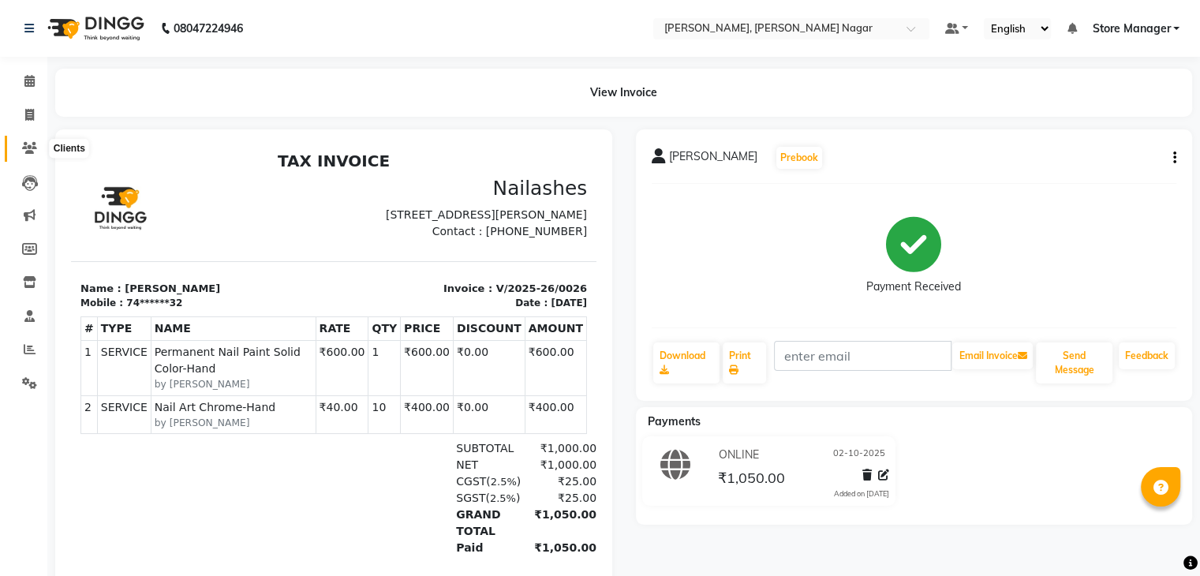
click at [28, 154] on icon at bounding box center [29, 148] width 15 height 12
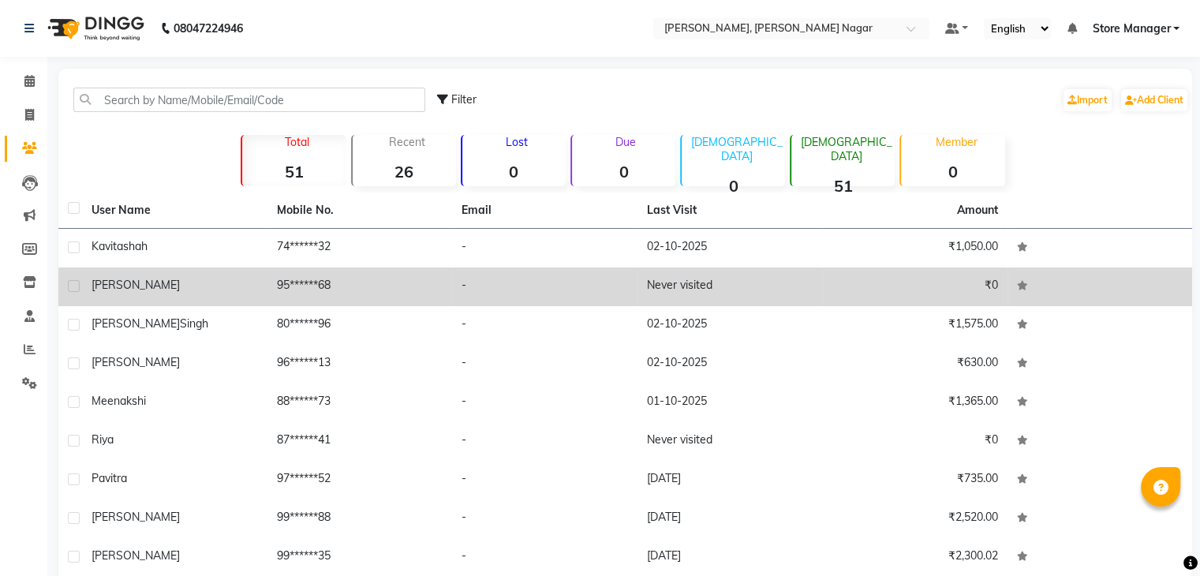
drag, startPoint x: 989, startPoint y: 283, endPoint x: 1000, endPoint y: 283, distance: 11.1
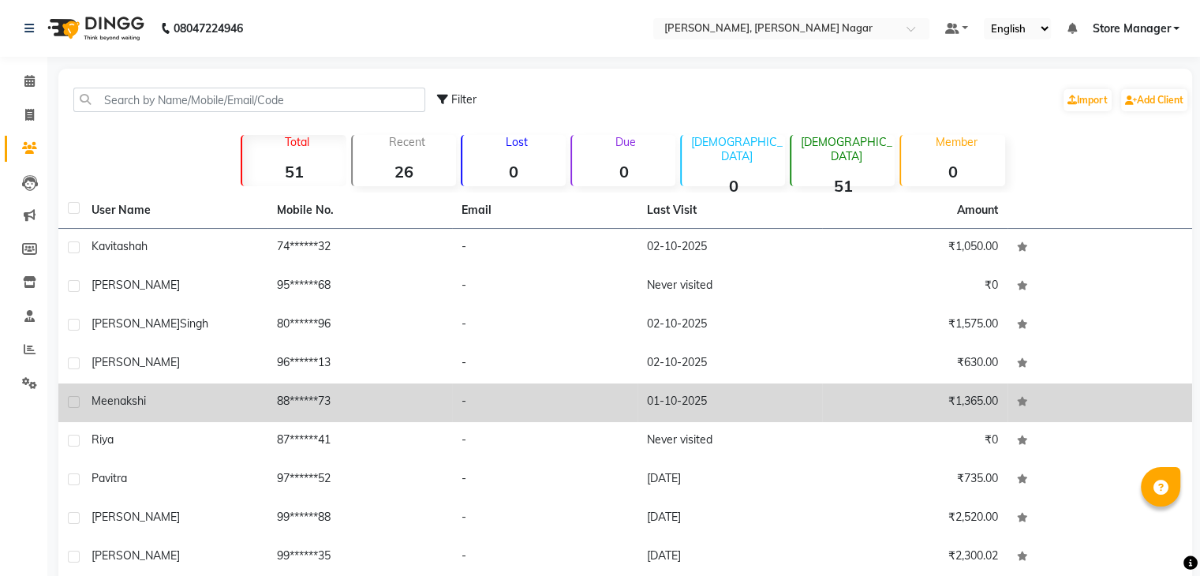
drag, startPoint x: 1000, startPoint y: 283, endPoint x: 1078, endPoint y: 392, distance: 134.7
click at [1078, 392] on td at bounding box center [1100, 403] width 185 height 39
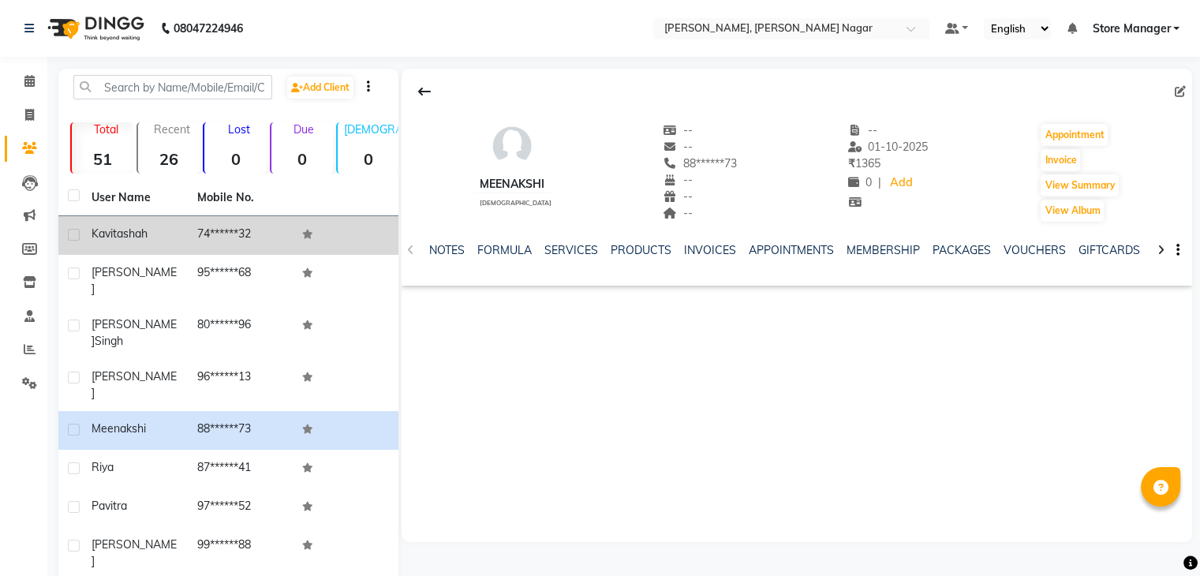
click at [253, 243] on td "74******32" at bounding box center [241, 235] width 106 height 39
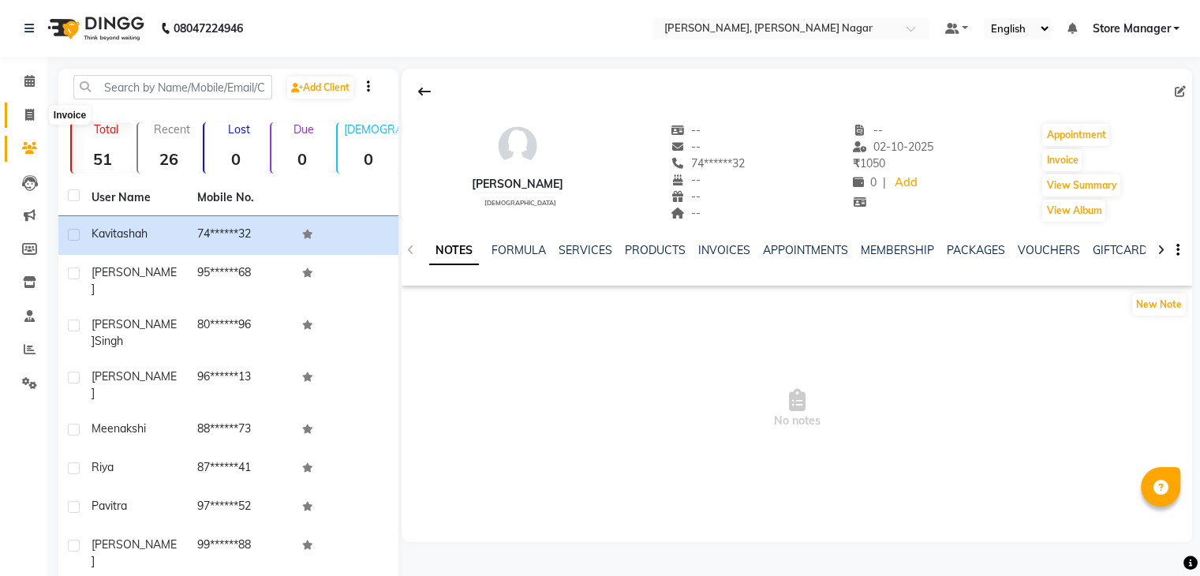
click at [37, 118] on span at bounding box center [30, 116] width 28 height 18
select select "service"
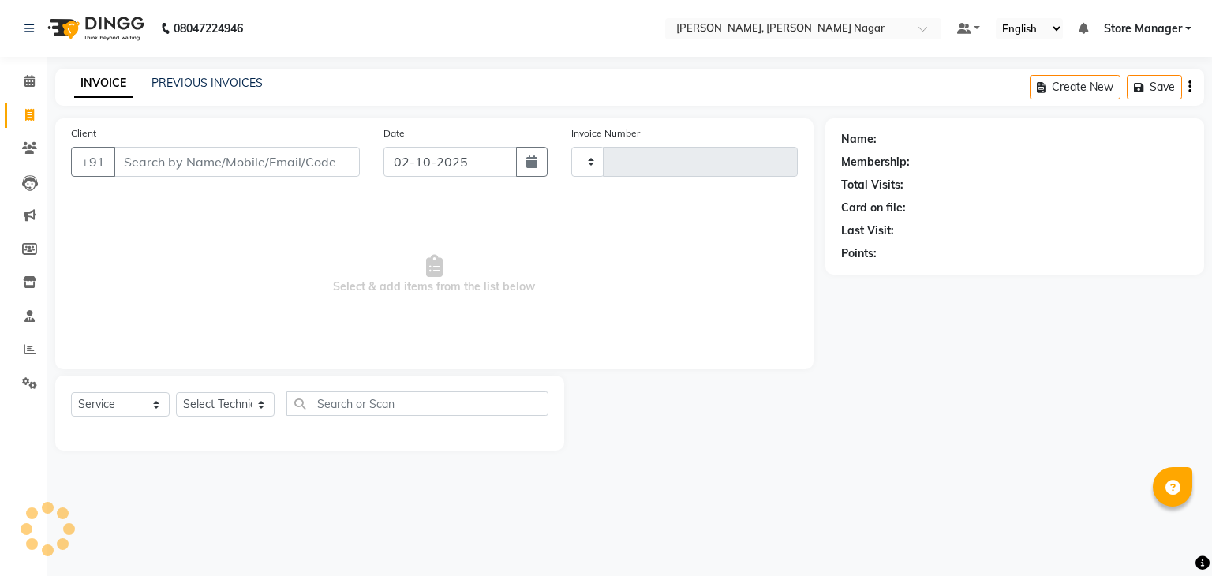
type input "0027"
select select "9049"
click at [16, 143] on span at bounding box center [30, 149] width 28 height 18
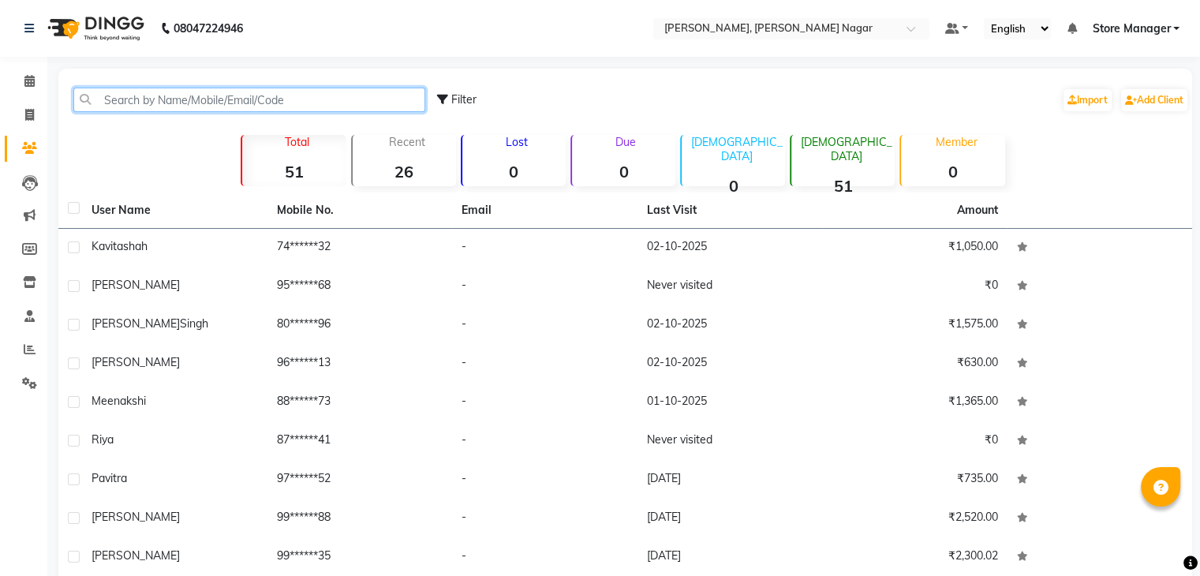
click at [105, 107] on input "text" at bounding box center [249, 100] width 352 height 24
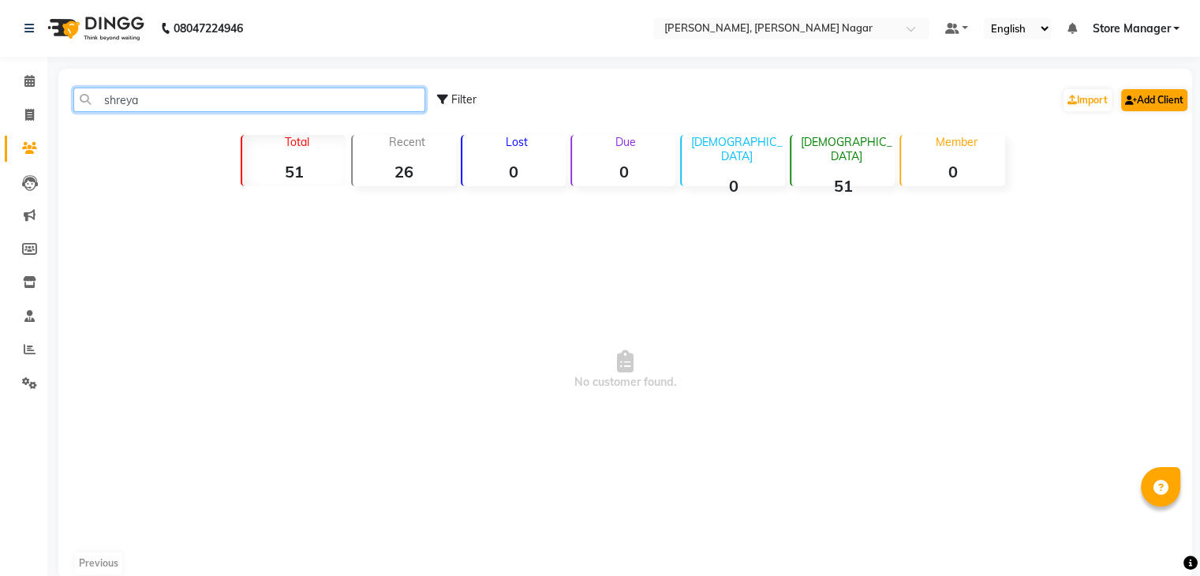
type input "shreya"
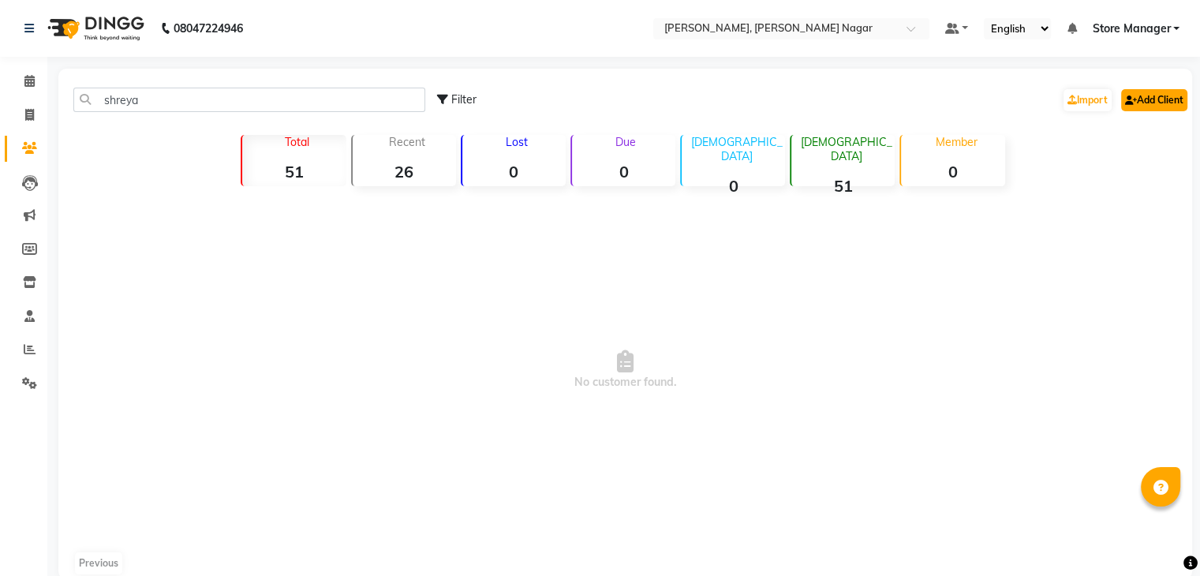
click at [1133, 107] on link "Add Client" at bounding box center [1155, 100] width 66 height 22
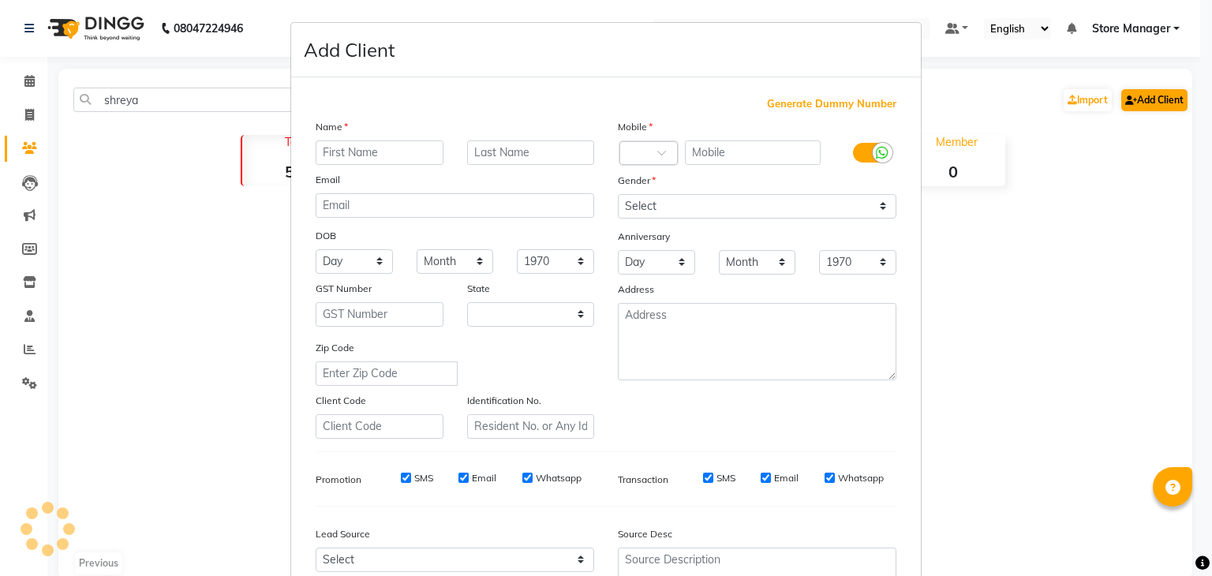
select select "21"
click at [390, 153] on input "text" at bounding box center [380, 152] width 128 height 24
type input "shreya"
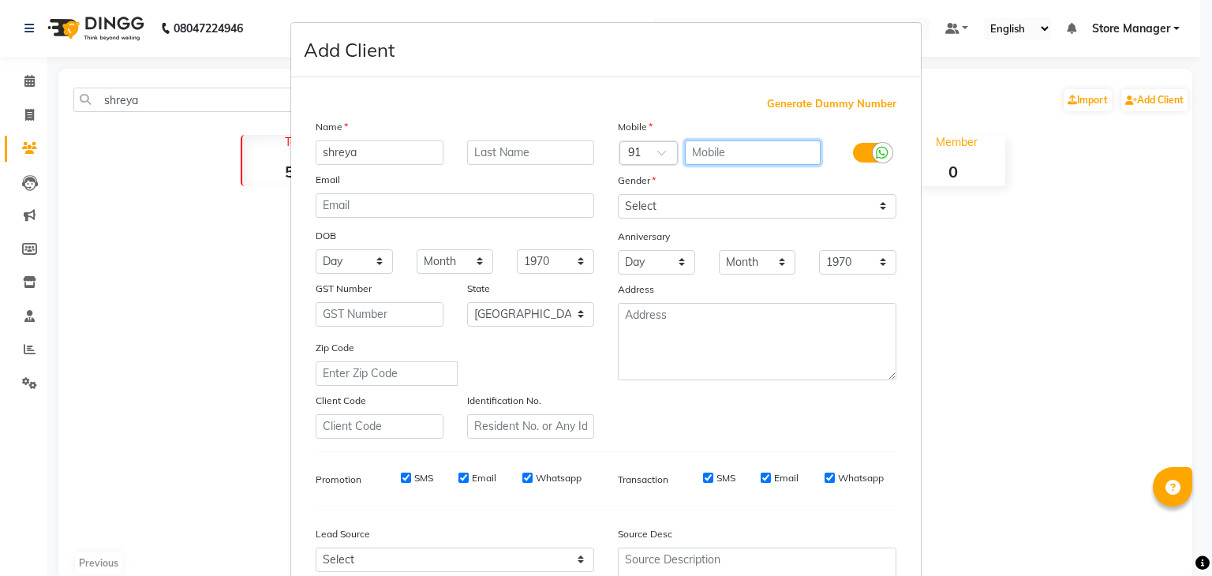
click at [731, 155] on input "text" at bounding box center [753, 152] width 137 height 24
type input "8368418265"
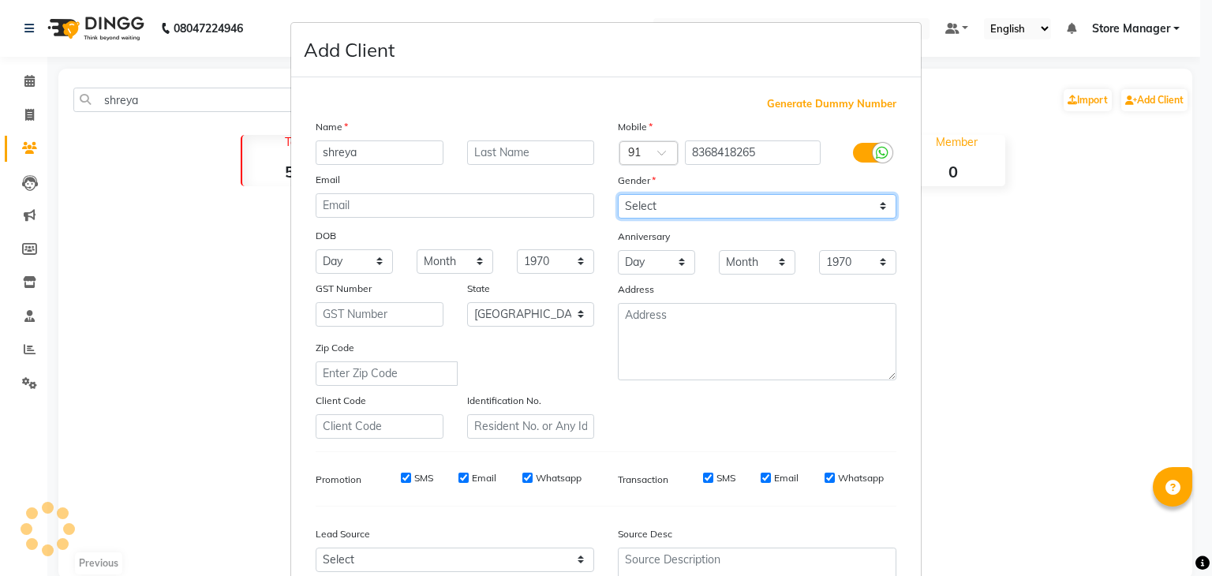
click at [869, 212] on select "Select [DEMOGRAPHIC_DATA] [DEMOGRAPHIC_DATA] Other Prefer Not To Say" at bounding box center [757, 206] width 279 height 24
select select "[DEMOGRAPHIC_DATA]"
click at [618, 195] on select "Select [DEMOGRAPHIC_DATA] [DEMOGRAPHIC_DATA] Other Prefer Not To Say" at bounding box center [757, 206] width 279 height 24
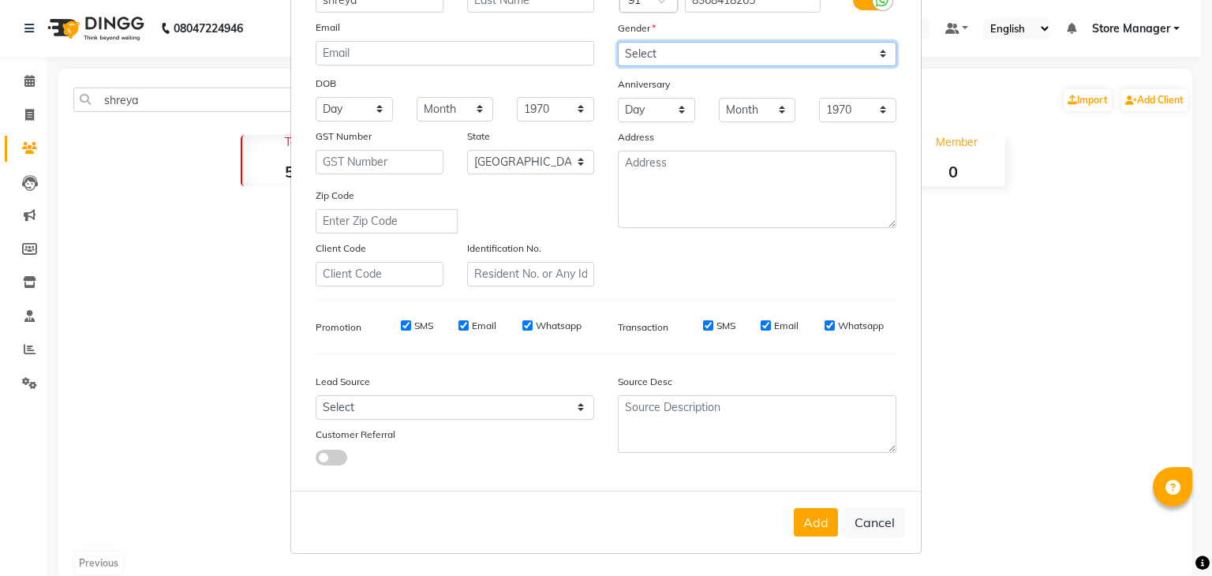
scroll to position [160, 0]
click at [804, 516] on button "Add" at bounding box center [816, 522] width 44 height 28
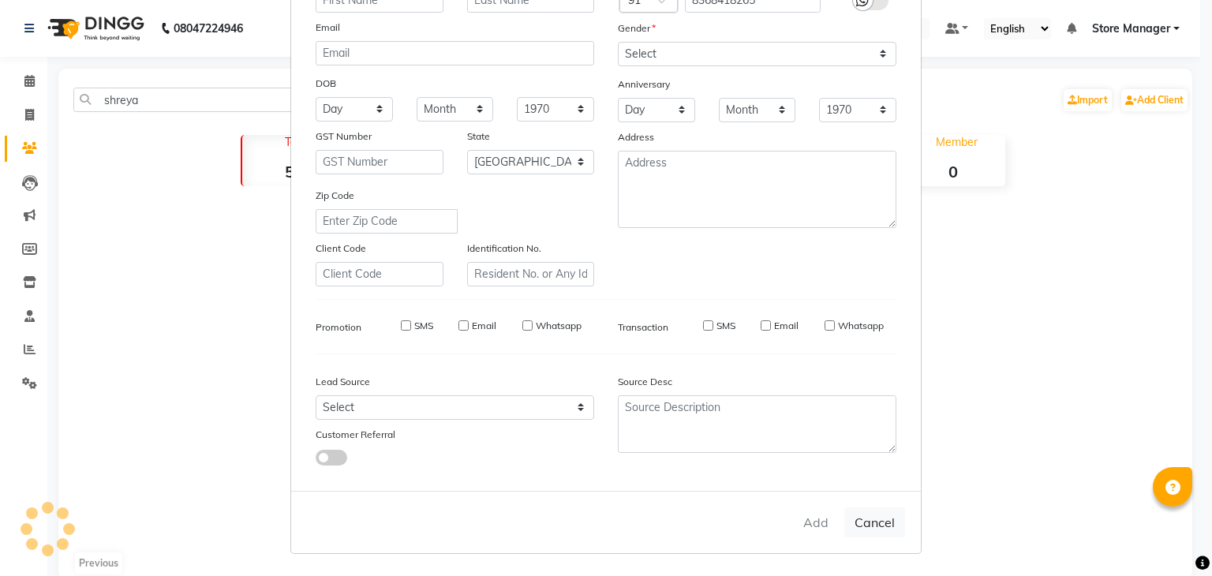
select select
select select "null"
select select
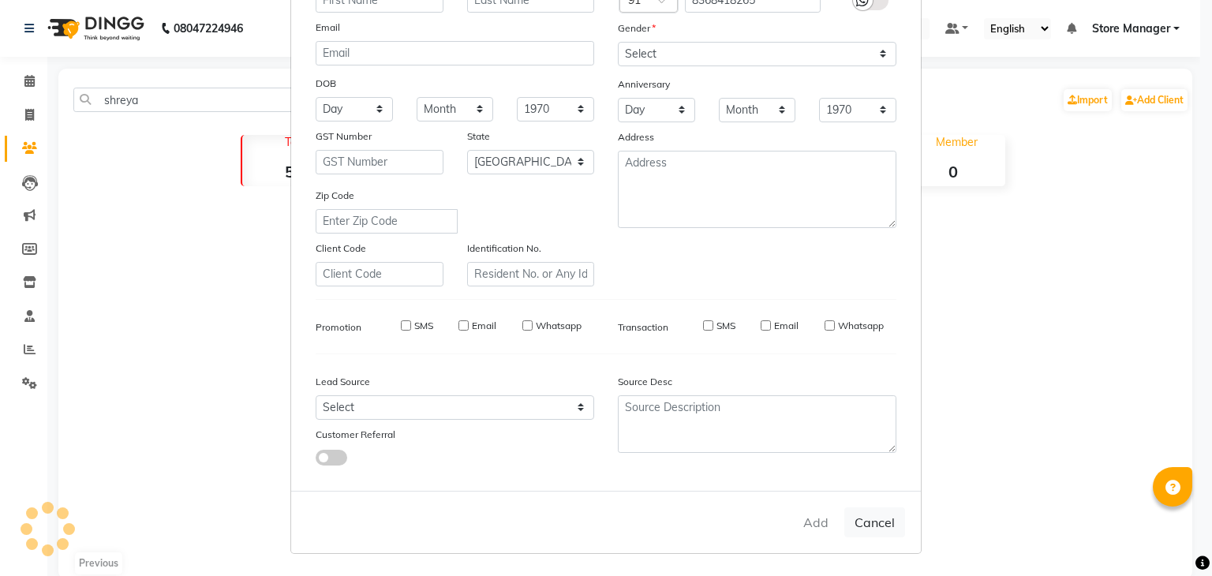
select select
checkbox input "false"
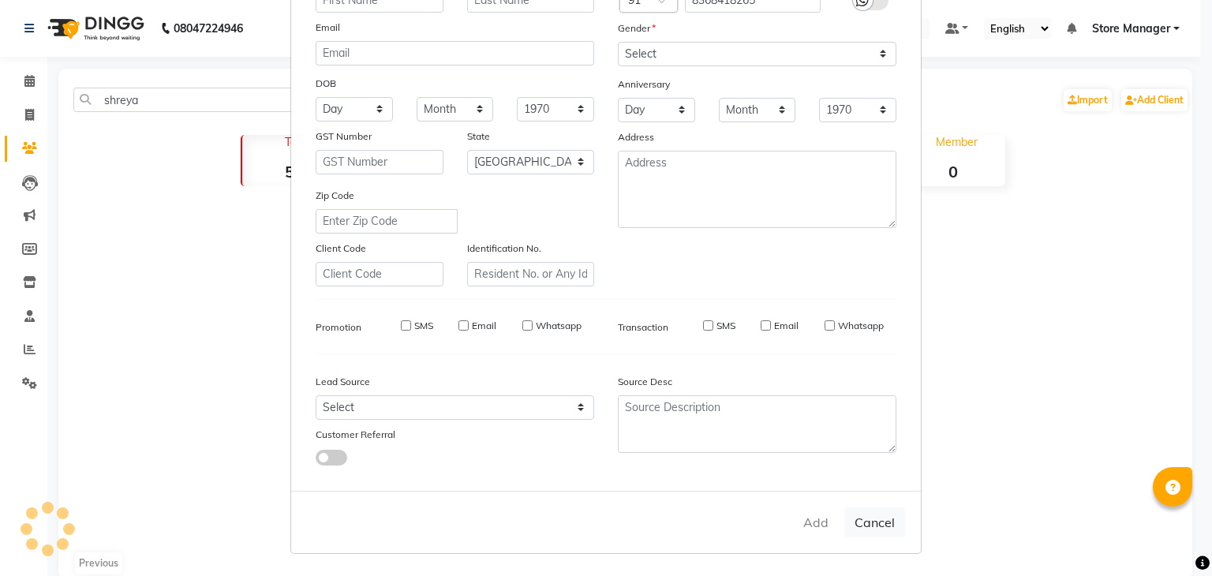
checkbox input "false"
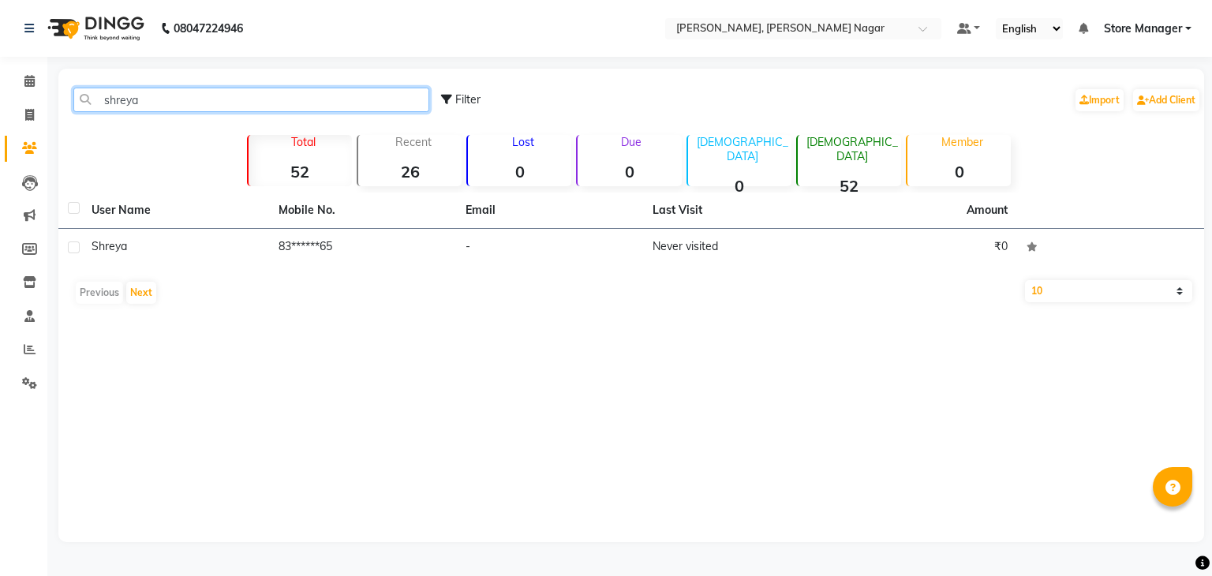
click at [409, 94] on input "shreya" at bounding box center [251, 100] width 356 height 24
type input "s"
click at [382, 103] on input "[PERSON_NAME]" at bounding box center [251, 100] width 356 height 24
type input "s"
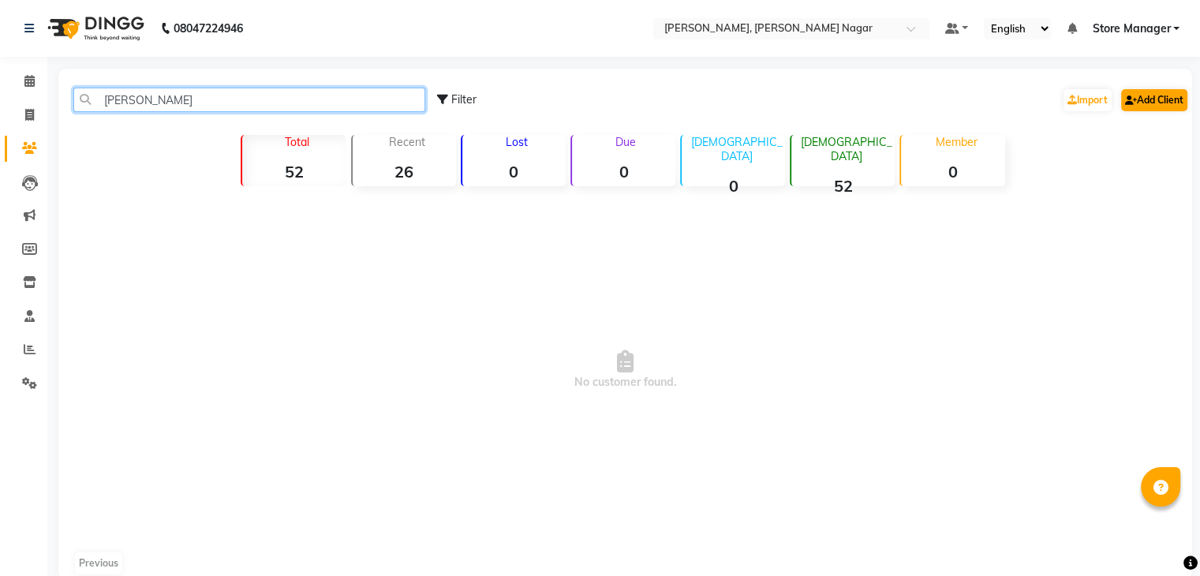
type input "[PERSON_NAME]"
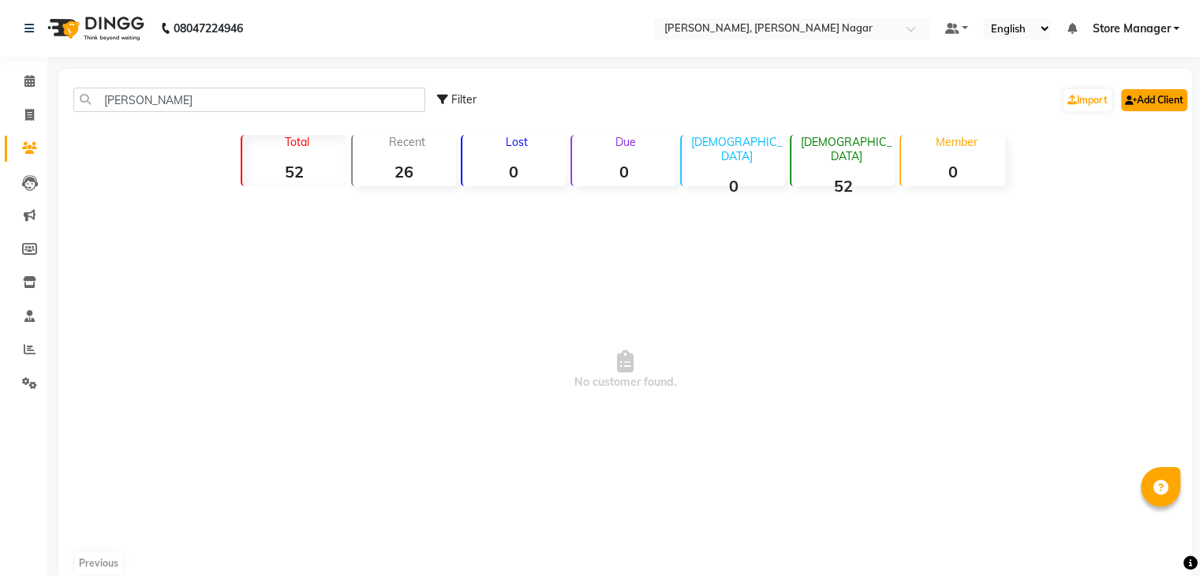
click at [1176, 99] on link "Add Client" at bounding box center [1155, 100] width 66 height 22
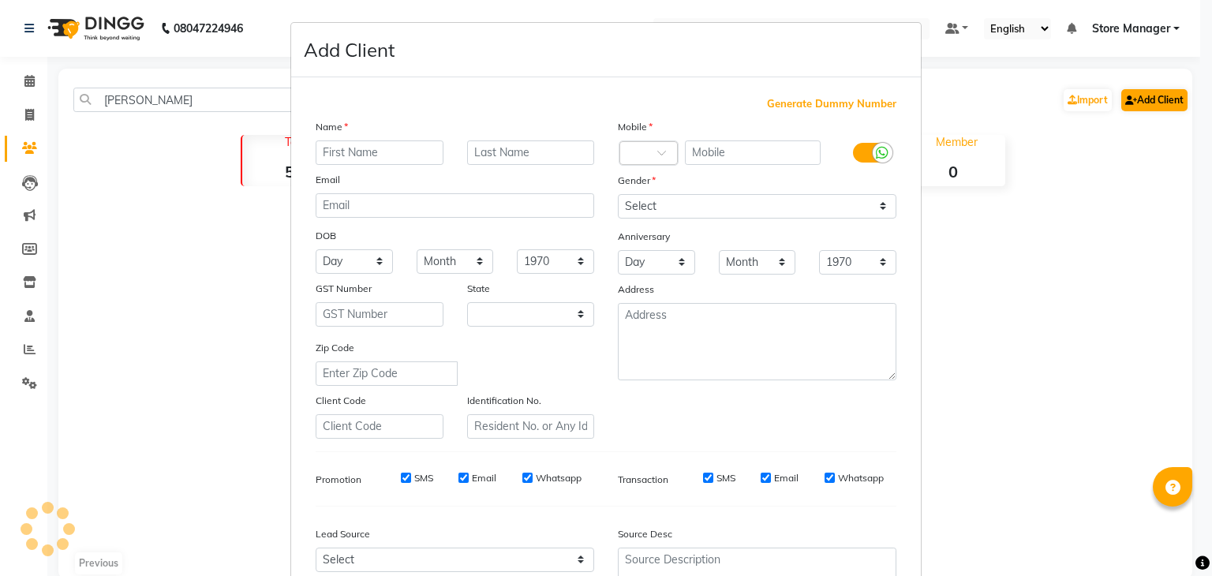
select select "21"
click at [392, 160] on input "text" at bounding box center [380, 152] width 128 height 24
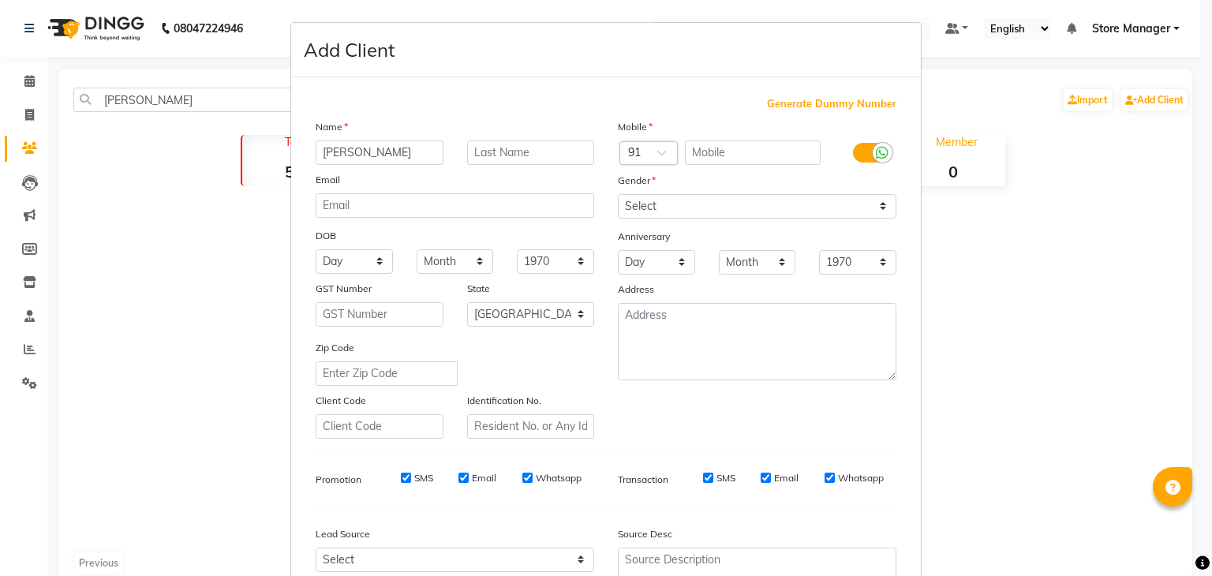
type input "[PERSON_NAME]"
click at [729, 155] on input "text" at bounding box center [753, 152] width 137 height 24
type input "9999371388"
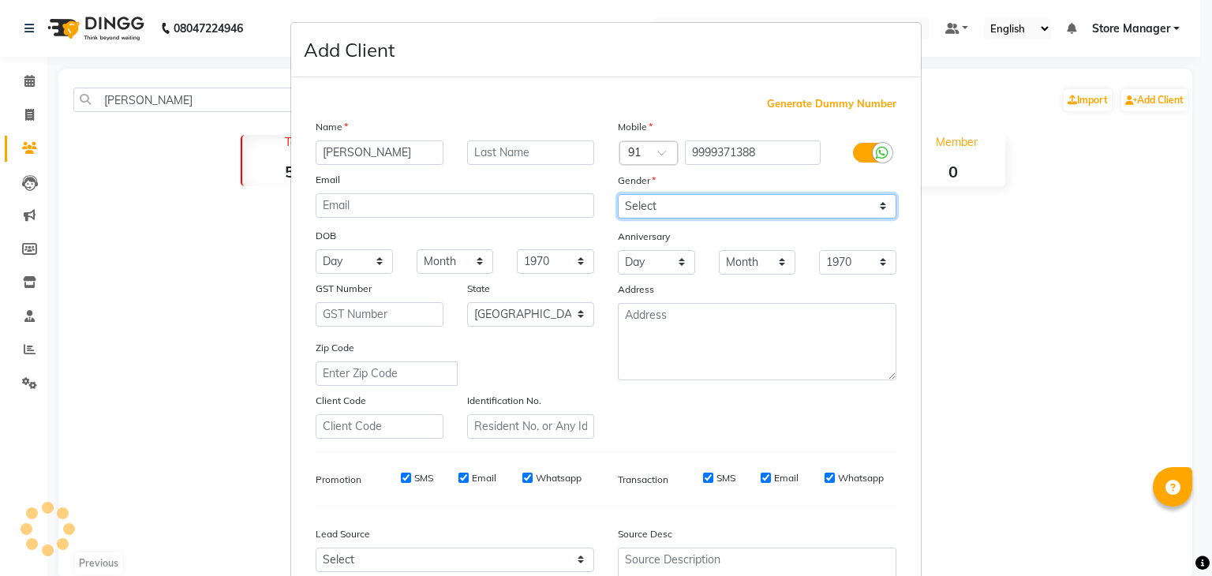
click at [815, 207] on select "Select [DEMOGRAPHIC_DATA] [DEMOGRAPHIC_DATA] Other Prefer Not To Say" at bounding box center [757, 206] width 279 height 24
select select "[DEMOGRAPHIC_DATA]"
click at [618, 195] on select "Select [DEMOGRAPHIC_DATA] [DEMOGRAPHIC_DATA] Other Prefer Not To Say" at bounding box center [757, 206] width 279 height 24
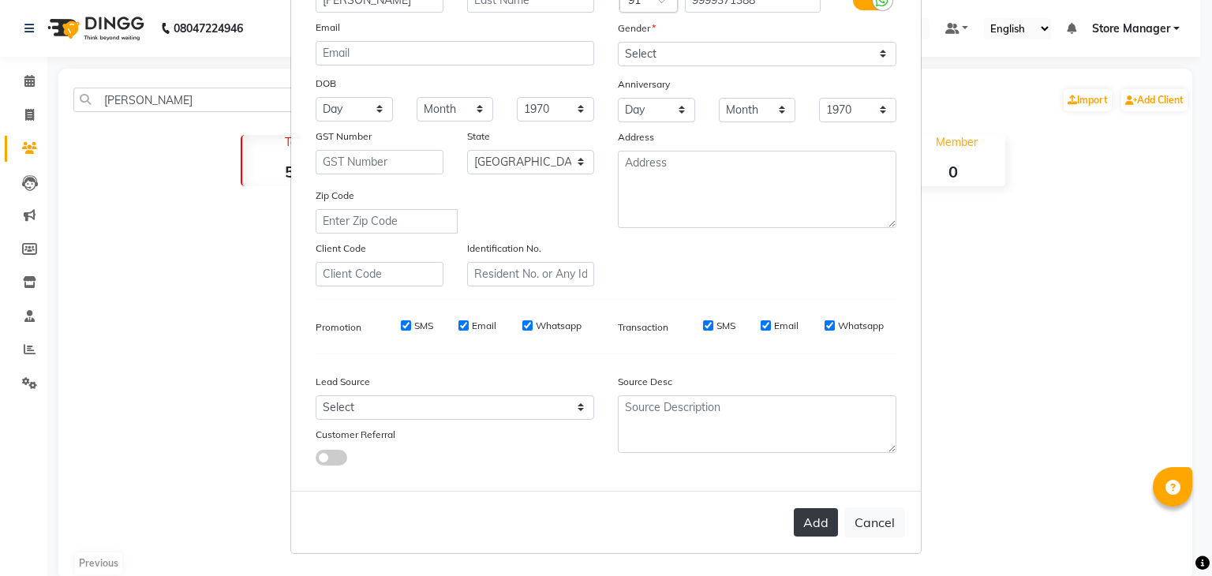
click at [808, 529] on button "Add" at bounding box center [816, 522] width 44 height 28
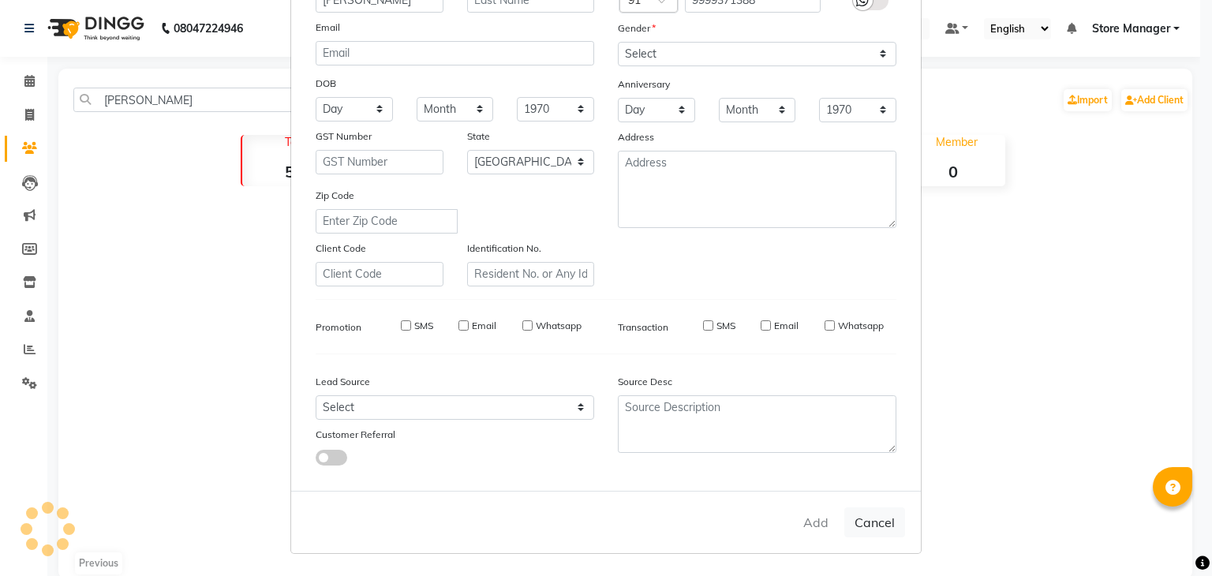
select select
select select "null"
select select
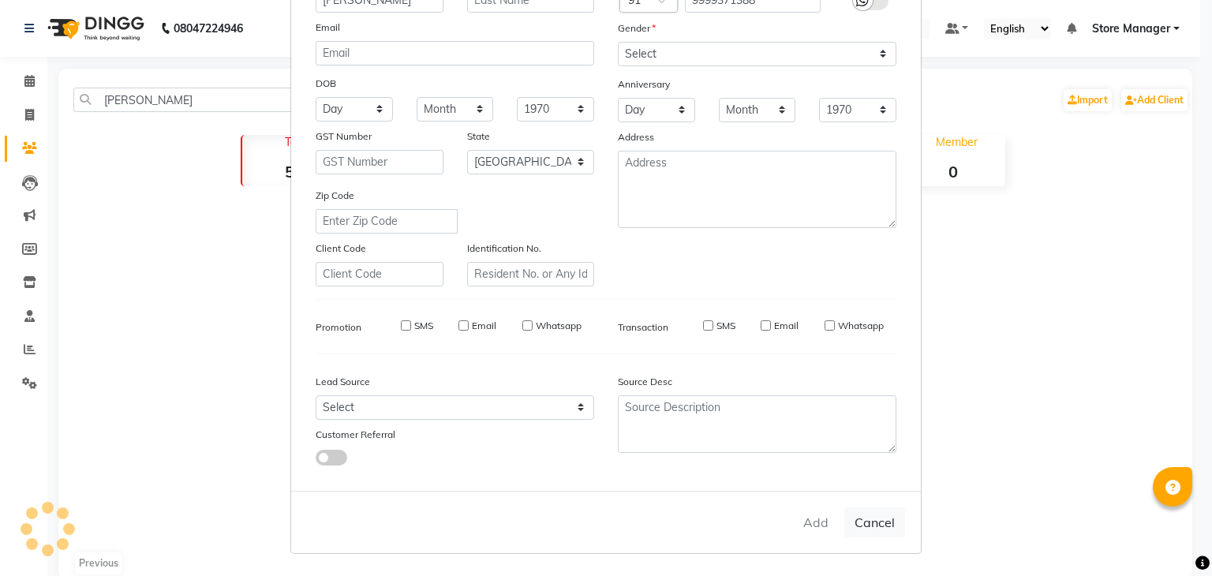
select select
checkbox input "false"
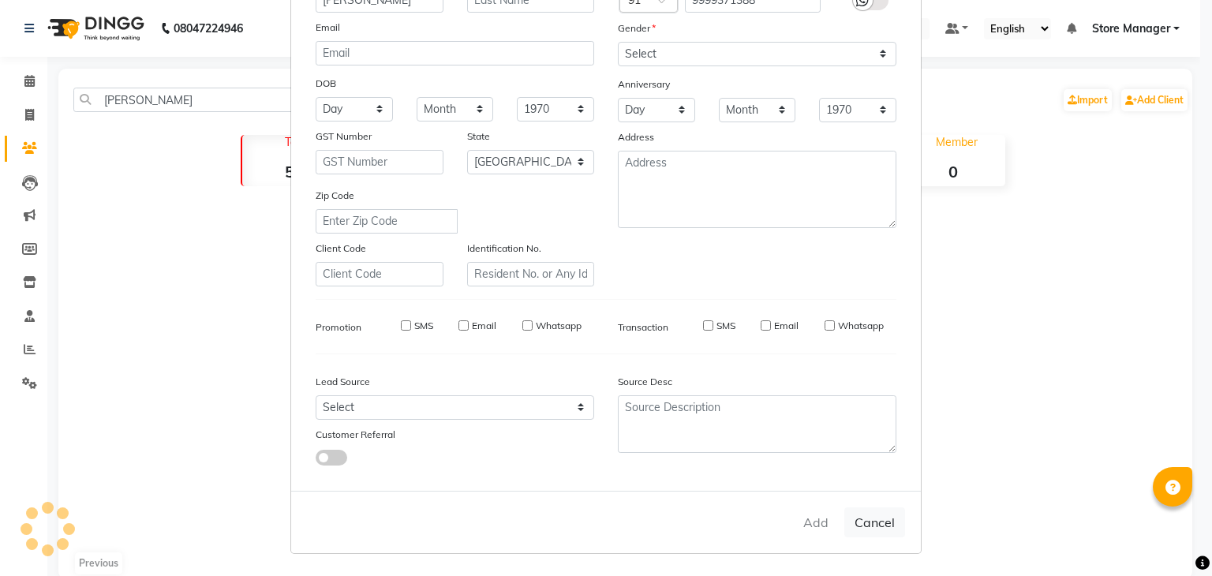
checkbox input "false"
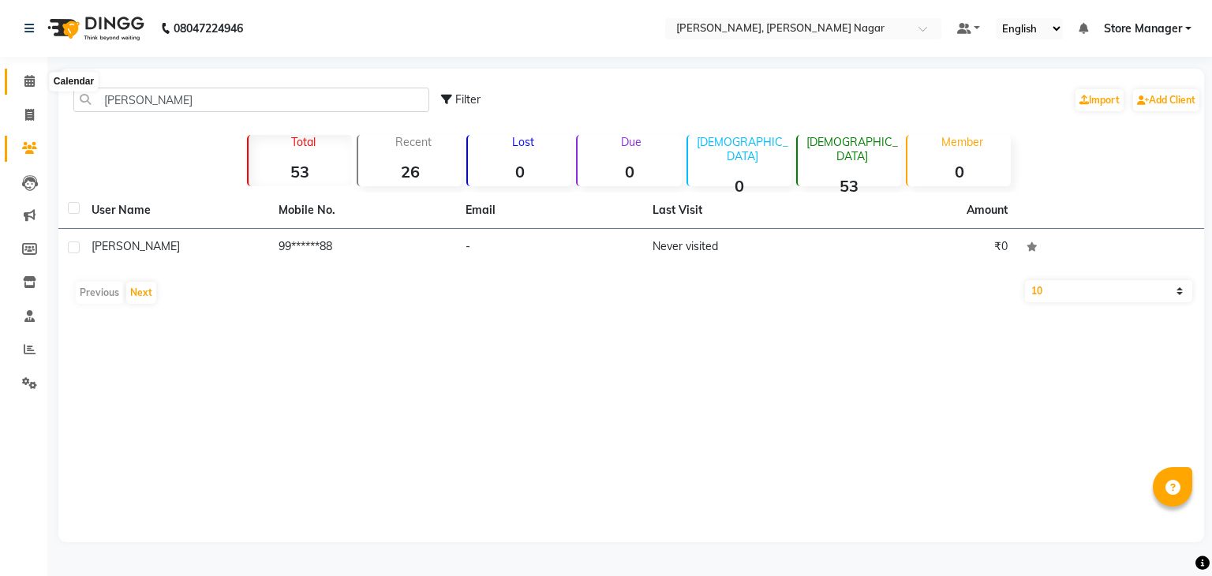
click at [24, 83] on icon at bounding box center [29, 81] width 10 height 12
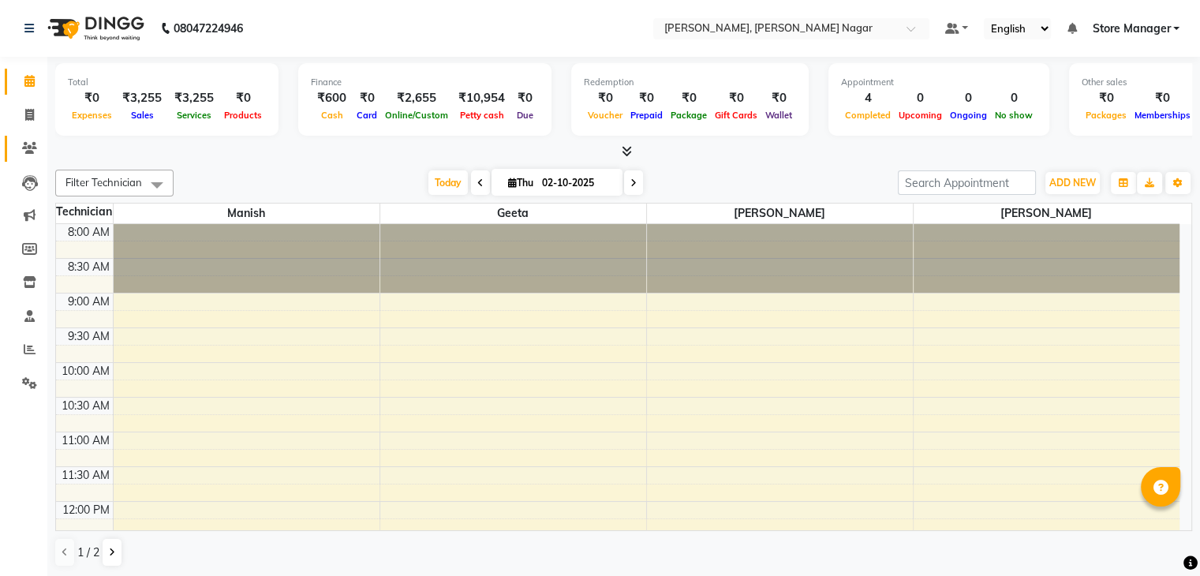
click at [26, 159] on link "Clients" at bounding box center [24, 149] width 38 height 26
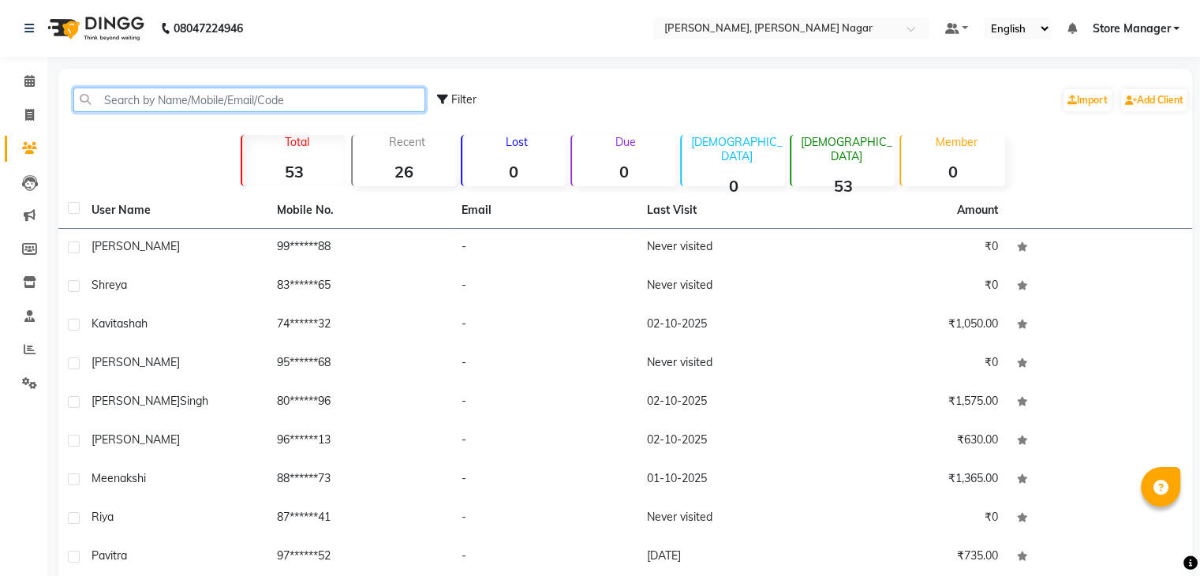
click at [272, 93] on input "text" at bounding box center [249, 100] width 352 height 24
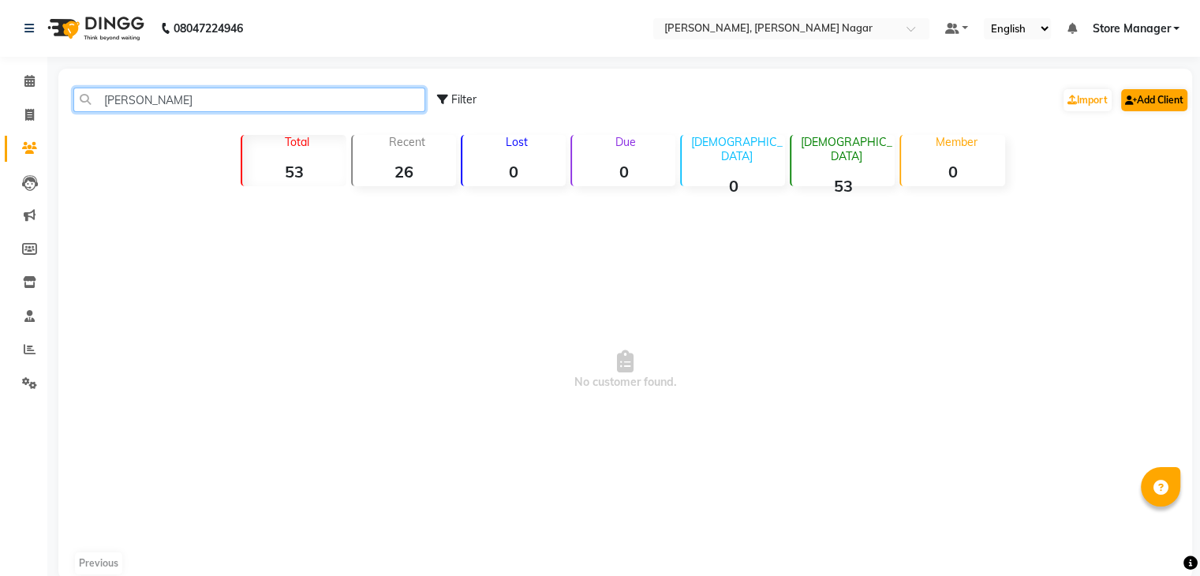
type input "[PERSON_NAME]"
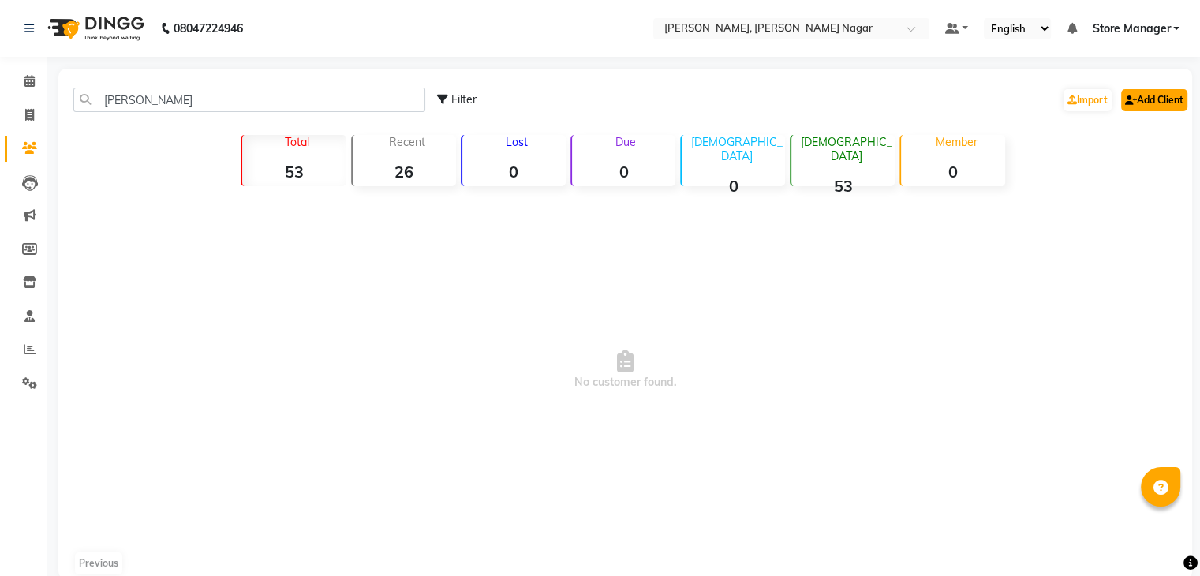
click at [1178, 102] on link "Add Client" at bounding box center [1155, 100] width 66 height 22
select select "21"
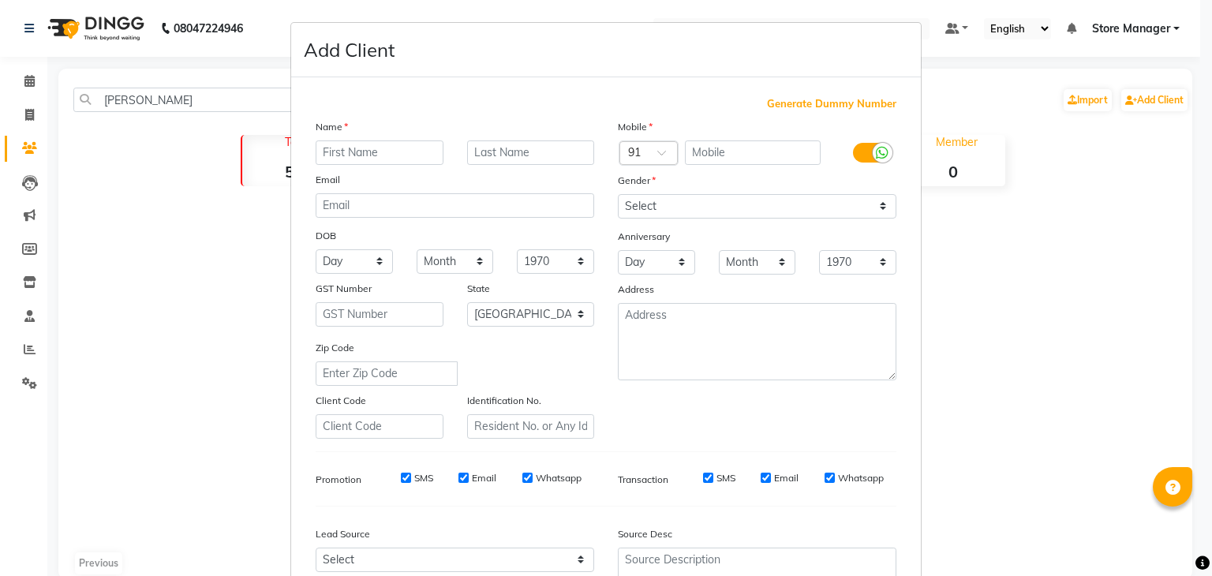
click at [395, 148] on input "text" at bounding box center [380, 152] width 128 height 24
type input "[PERSON_NAME]"
click at [700, 156] on input "text" at bounding box center [753, 152] width 137 height 24
type input "8288874727"
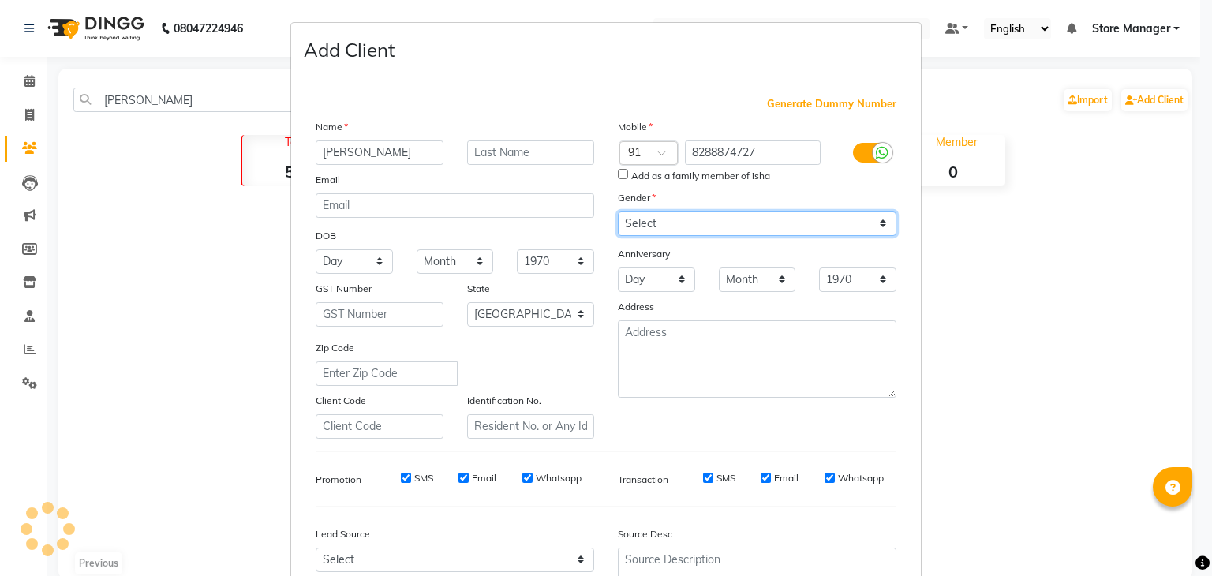
click at [732, 205] on div "Mobile Country Code × 91 8288874727 Add as a family member of isha Gender Selec…" at bounding box center [757, 278] width 302 height 320
select select "[DEMOGRAPHIC_DATA]"
click at [618, 212] on select "Select [DEMOGRAPHIC_DATA] [DEMOGRAPHIC_DATA] Other Prefer Not To Say" at bounding box center [757, 224] width 279 height 24
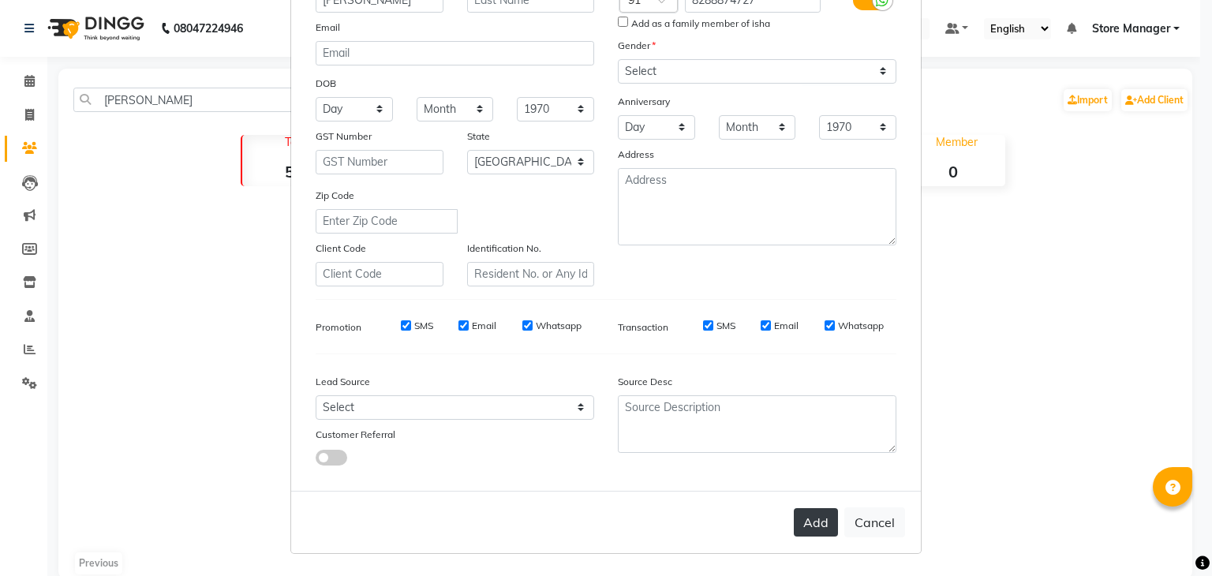
click at [811, 531] on button "Add" at bounding box center [816, 522] width 44 height 28
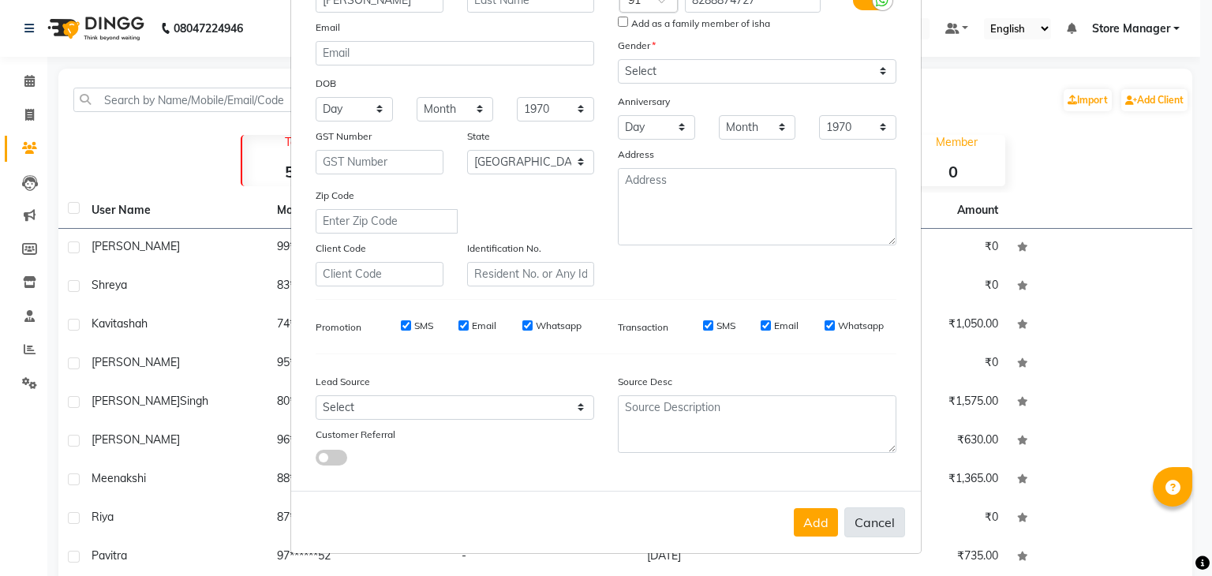
click at [880, 520] on button "Cancel" at bounding box center [874, 522] width 61 height 30
select select
select select "null"
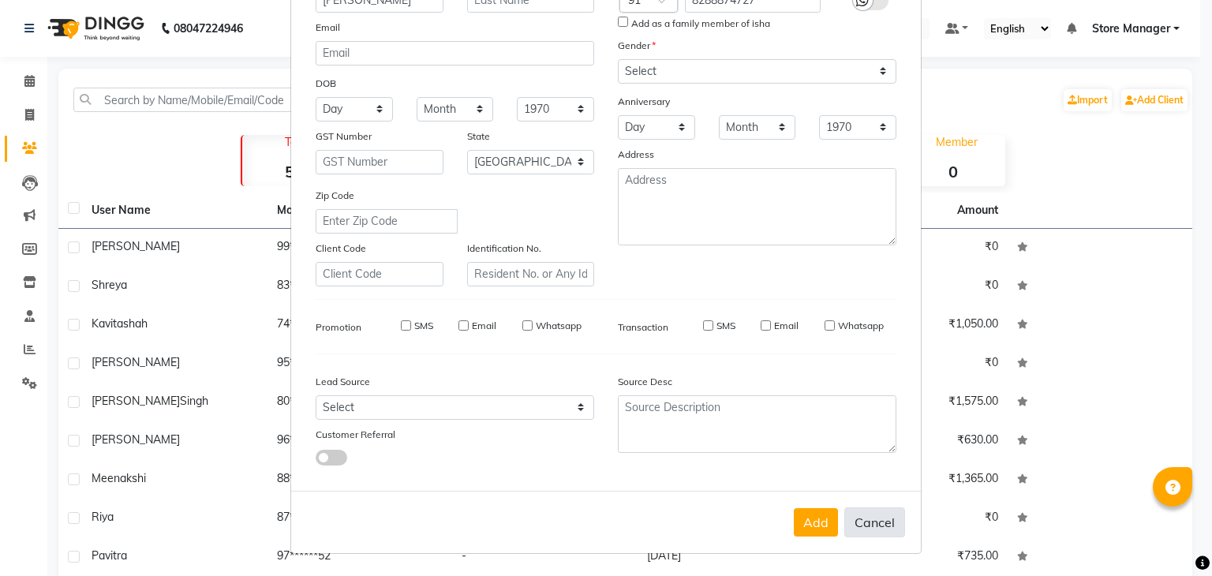
select select
checkbox input "false"
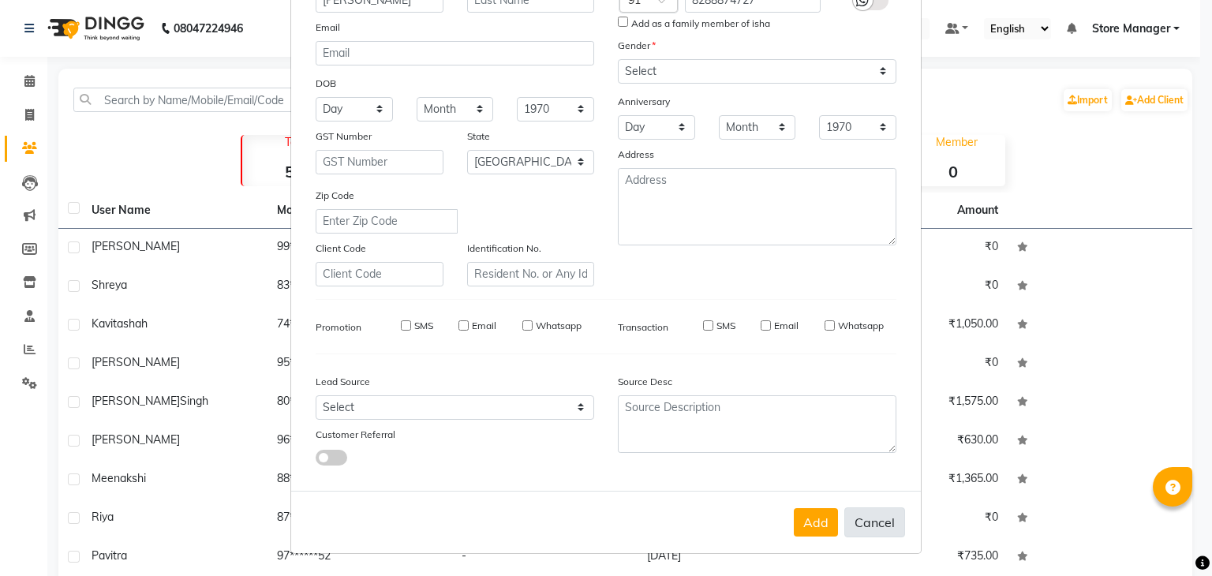
checkbox input "false"
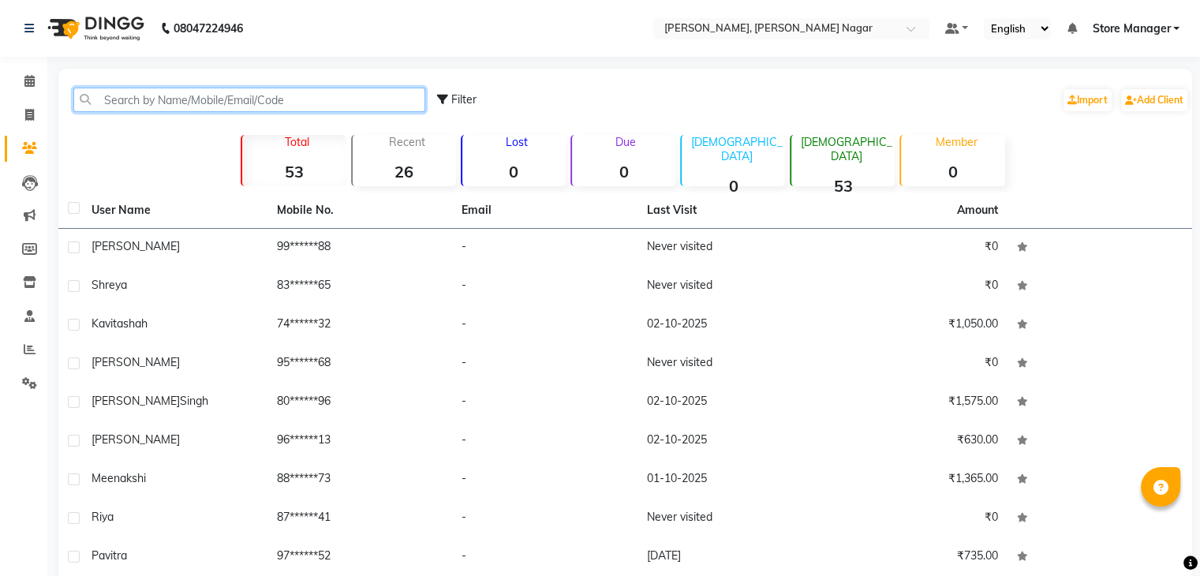
click at [268, 100] on input "text" at bounding box center [249, 100] width 352 height 24
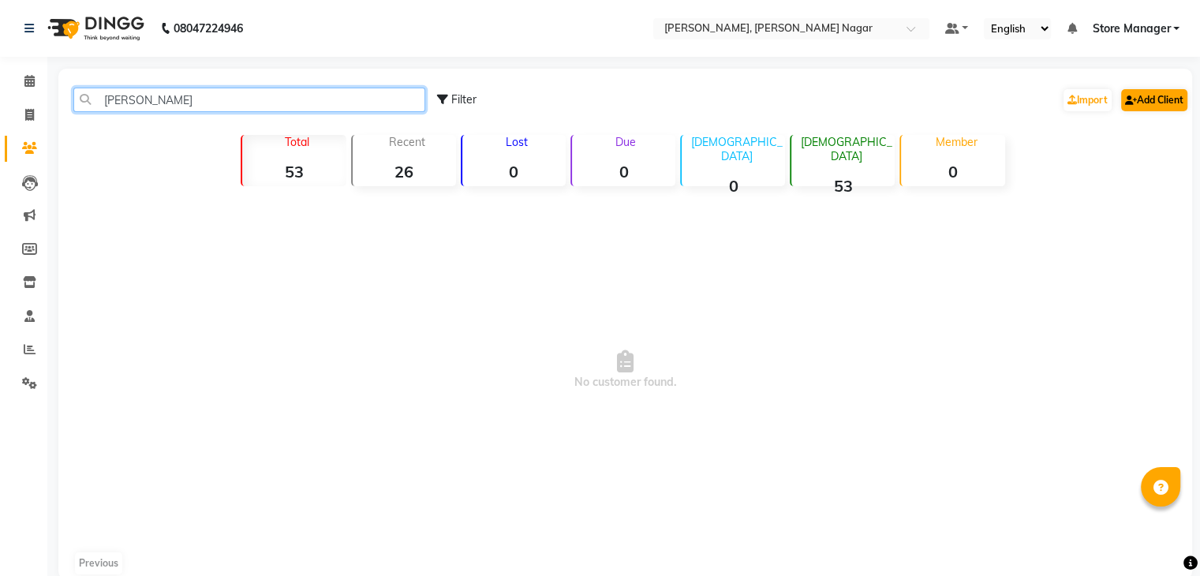
type input "[PERSON_NAME]"
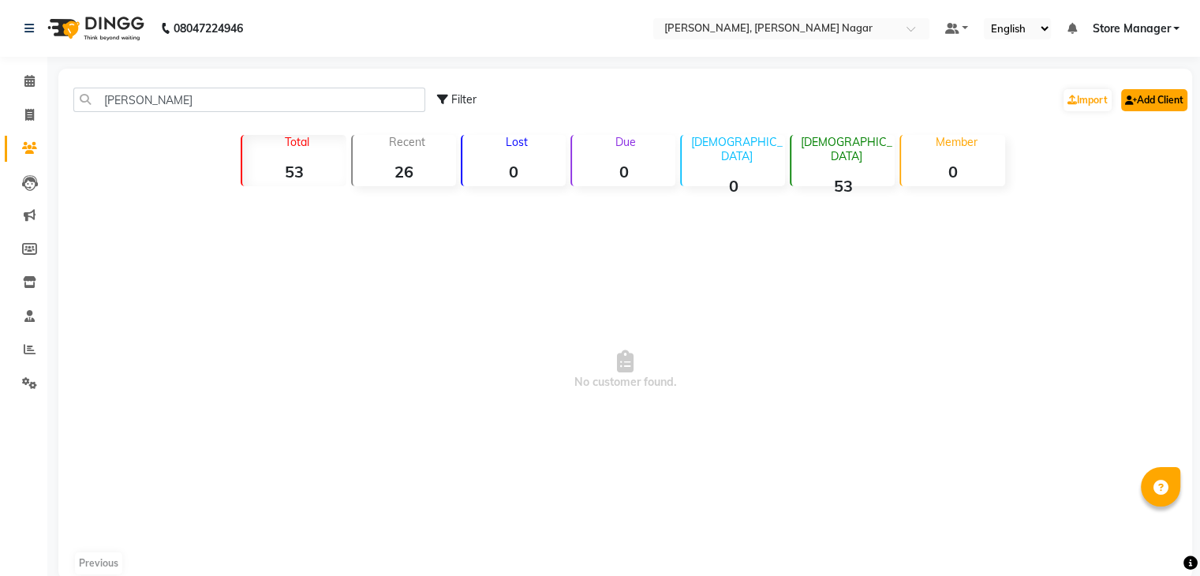
click at [1149, 98] on link "Add Client" at bounding box center [1155, 100] width 66 height 22
select select "21"
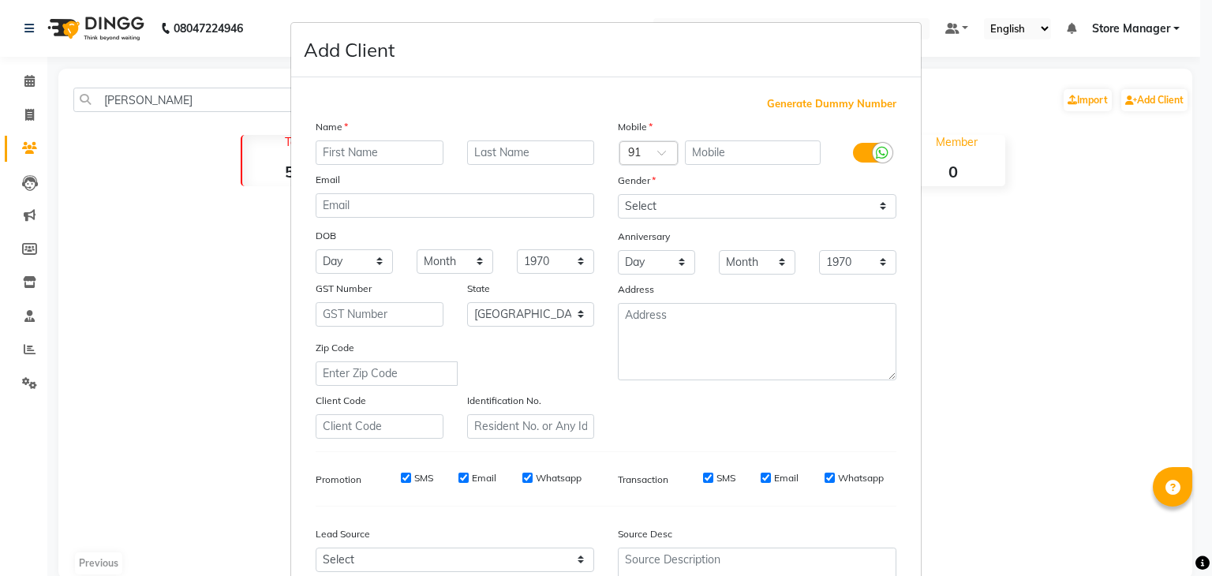
click at [396, 151] on input "text" at bounding box center [380, 152] width 128 height 24
type input "[PERSON_NAME]"
click at [503, 157] on input "text" at bounding box center [531, 152] width 128 height 24
type input "mishra"
click at [738, 152] on input "text" at bounding box center [753, 152] width 137 height 24
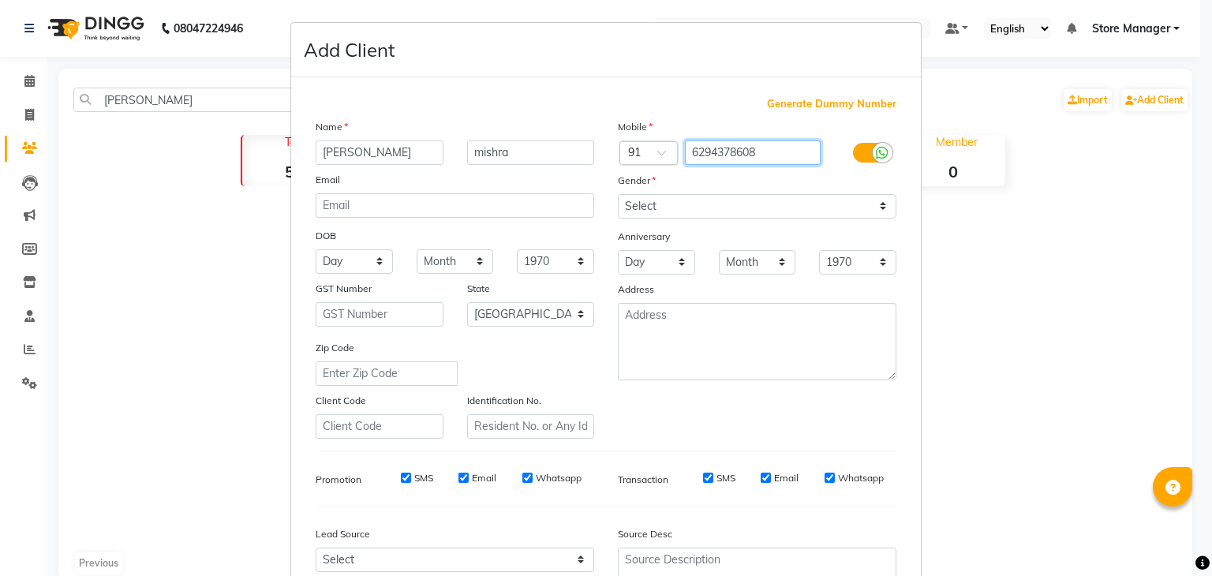
click at [699, 153] on input "6294378608" at bounding box center [753, 152] width 137 height 24
type input "6394378608"
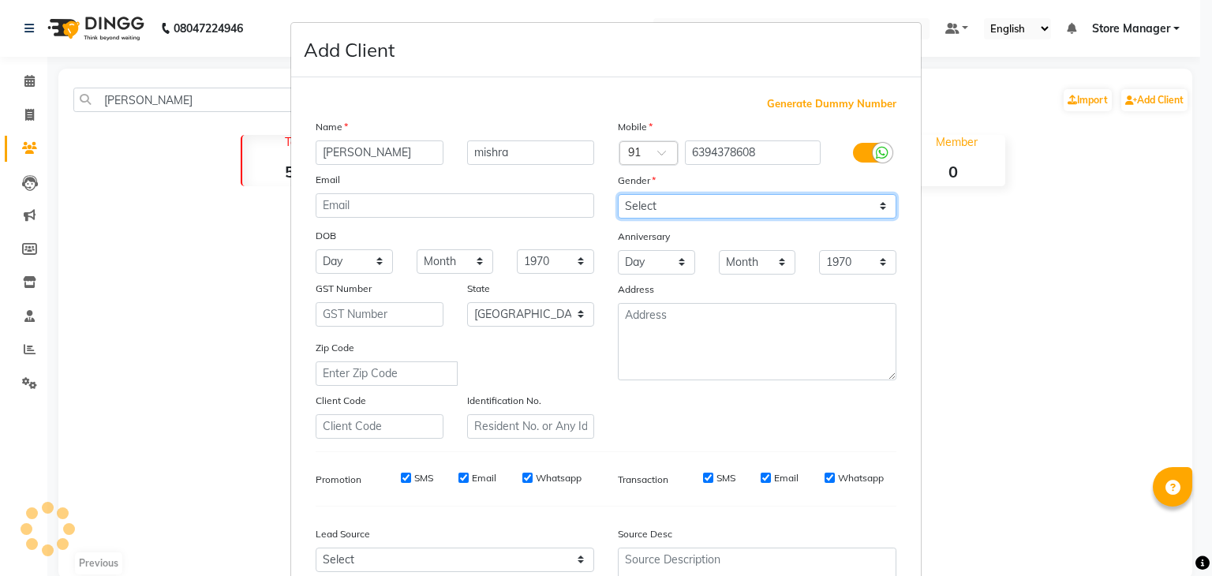
click at [680, 207] on select "Select [DEMOGRAPHIC_DATA] [DEMOGRAPHIC_DATA] Other Prefer Not To Say" at bounding box center [757, 206] width 279 height 24
select select "[DEMOGRAPHIC_DATA]"
click at [618, 195] on select "Select [DEMOGRAPHIC_DATA] [DEMOGRAPHIC_DATA] Other Prefer Not To Say" at bounding box center [757, 206] width 279 height 24
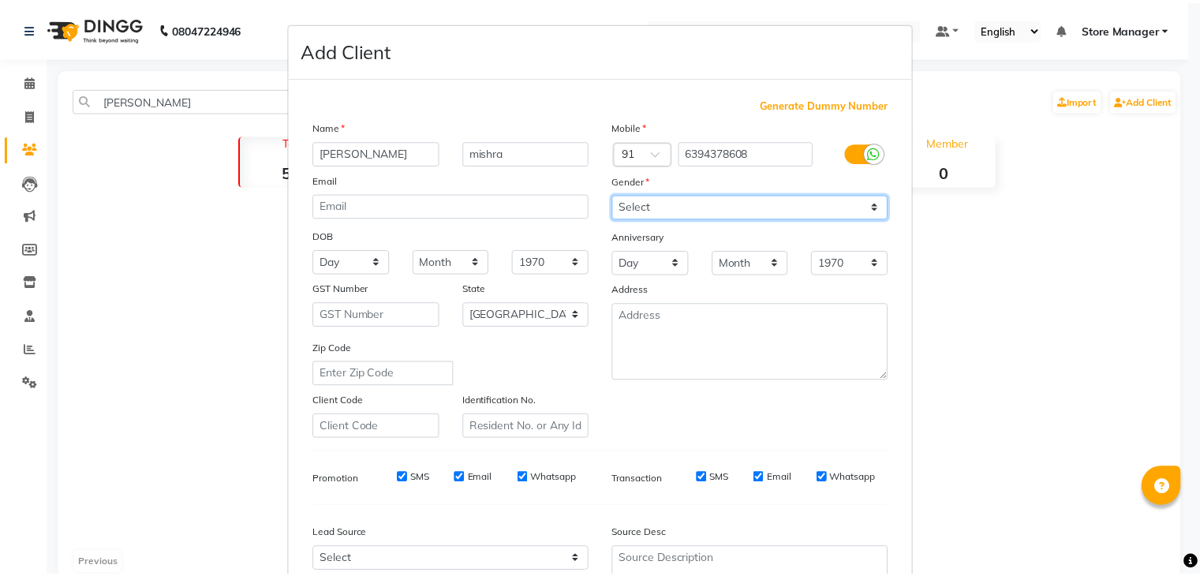
scroll to position [160, 0]
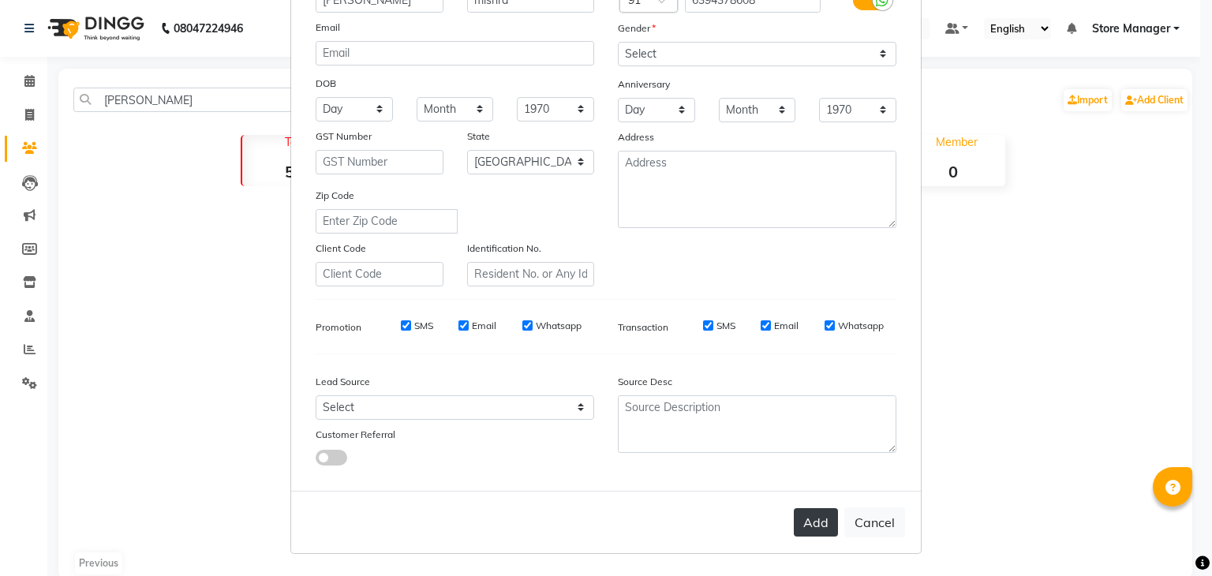
click at [805, 532] on button "Add" at bounding box center [816, 522] width 44 height 28
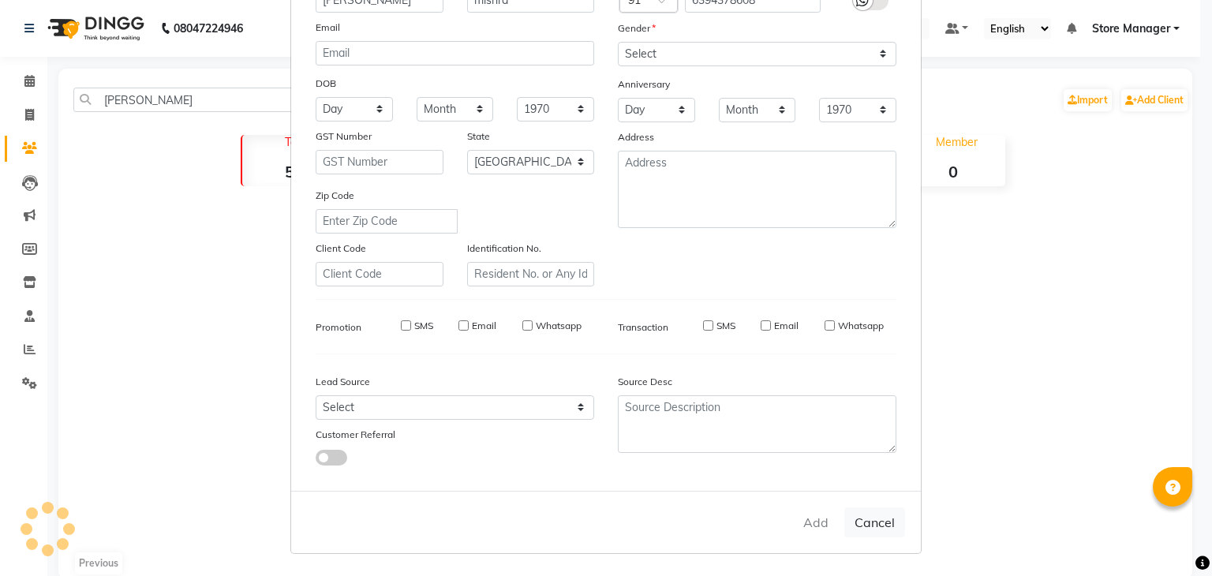
select select
select select "null"
select select
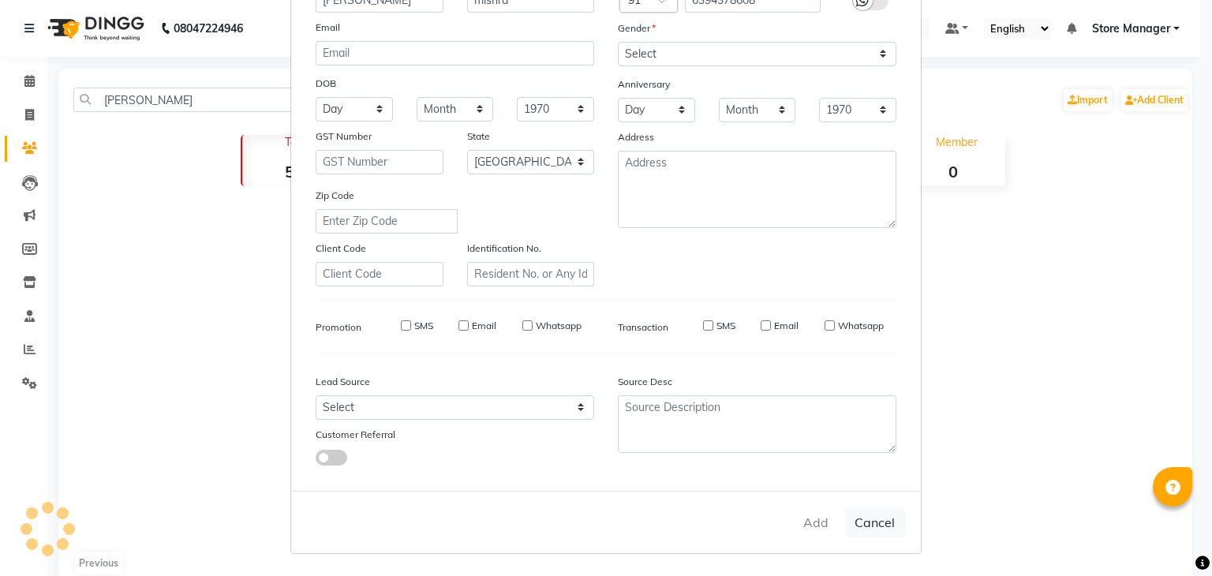
select select
checkbox input "false"
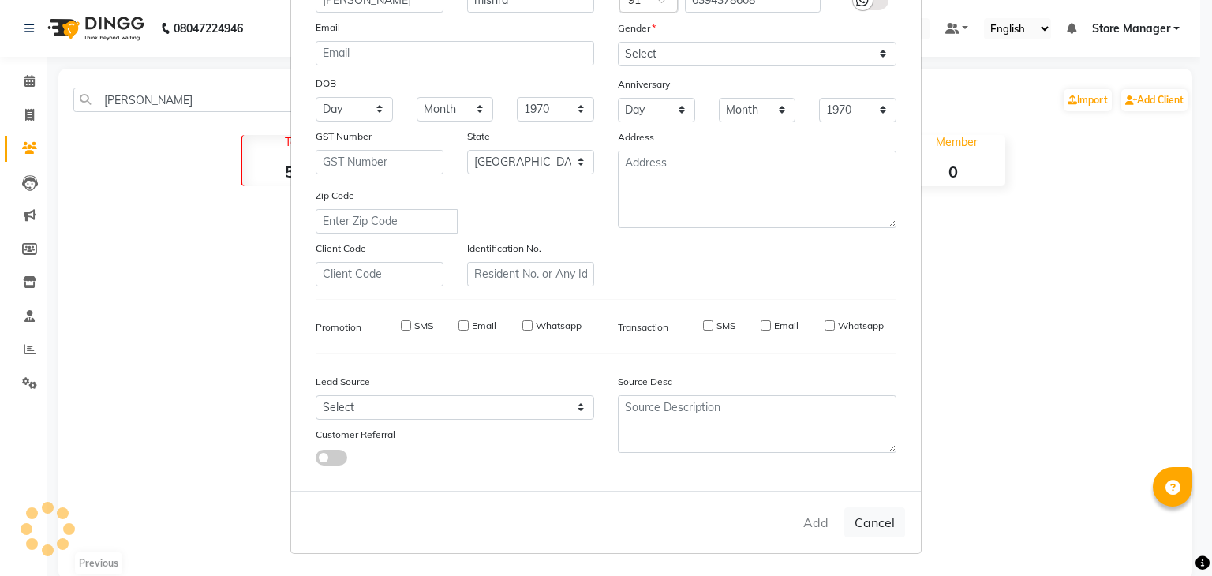
checkbox input "false"
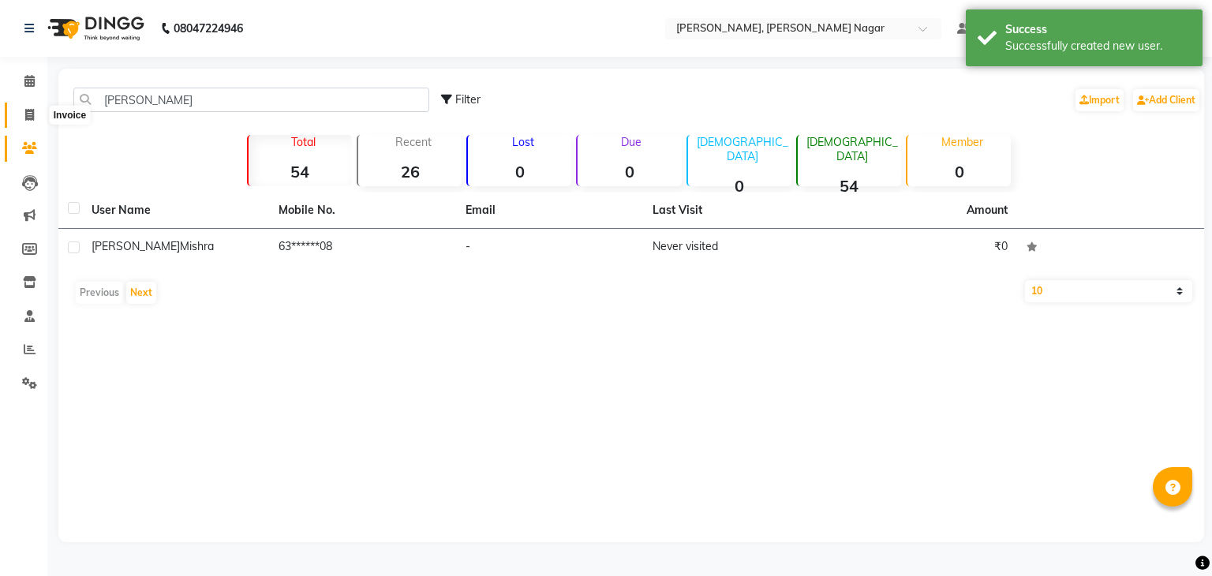
click at [30, 122] on span at bounding box center [30, 116] width 28 height 18
select select "service"
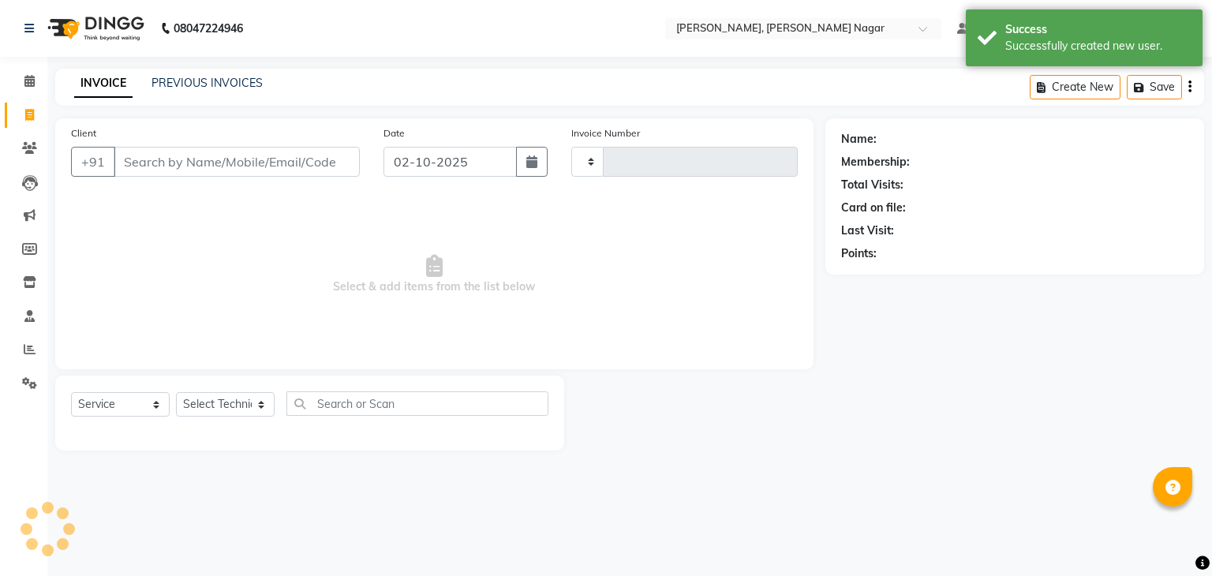
type input "0027"
select select "9049"
click at [167, 164] on input "Client" at bounding box center [237, 162] width 246 height 30
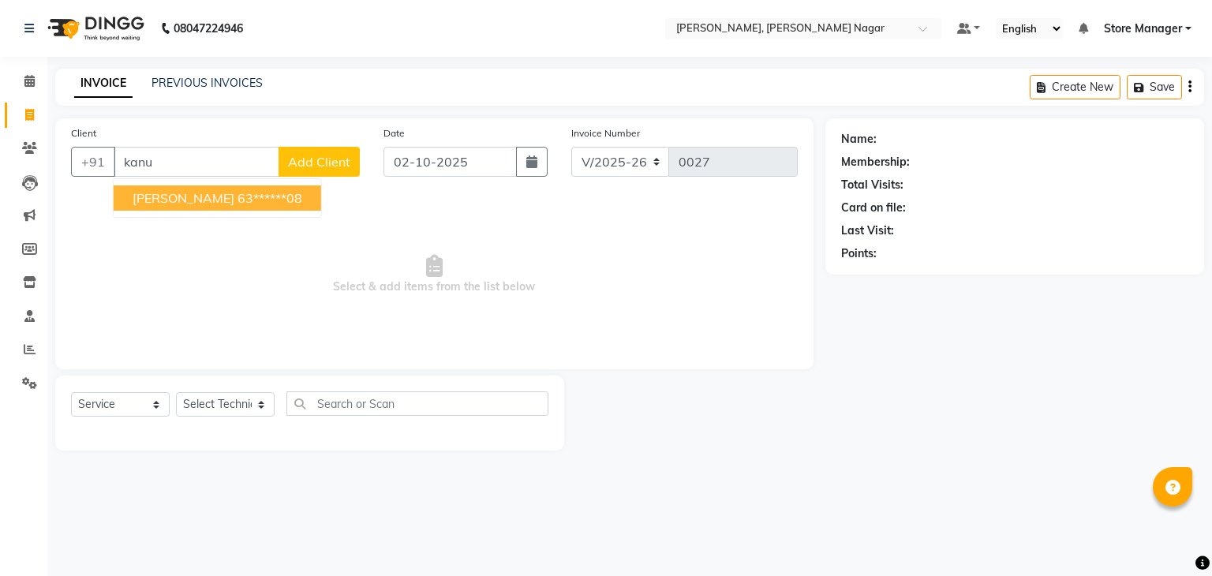
click at [212, 204] on span "[PERSON_NAME]" at bounding box center [184, 198] width 102 height 16
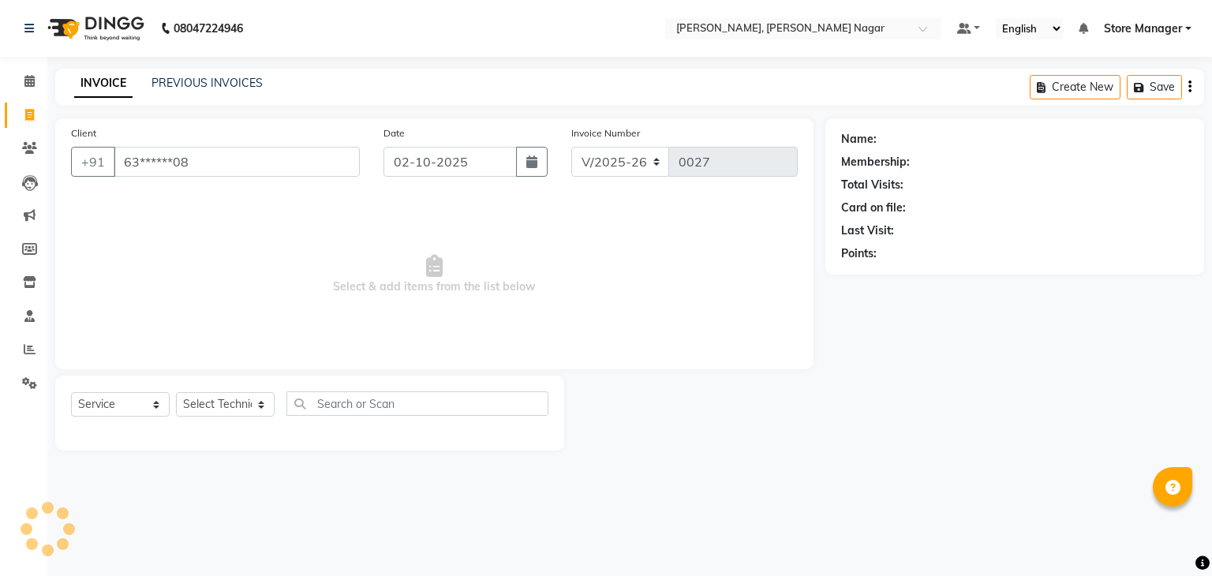
type input "63******08"
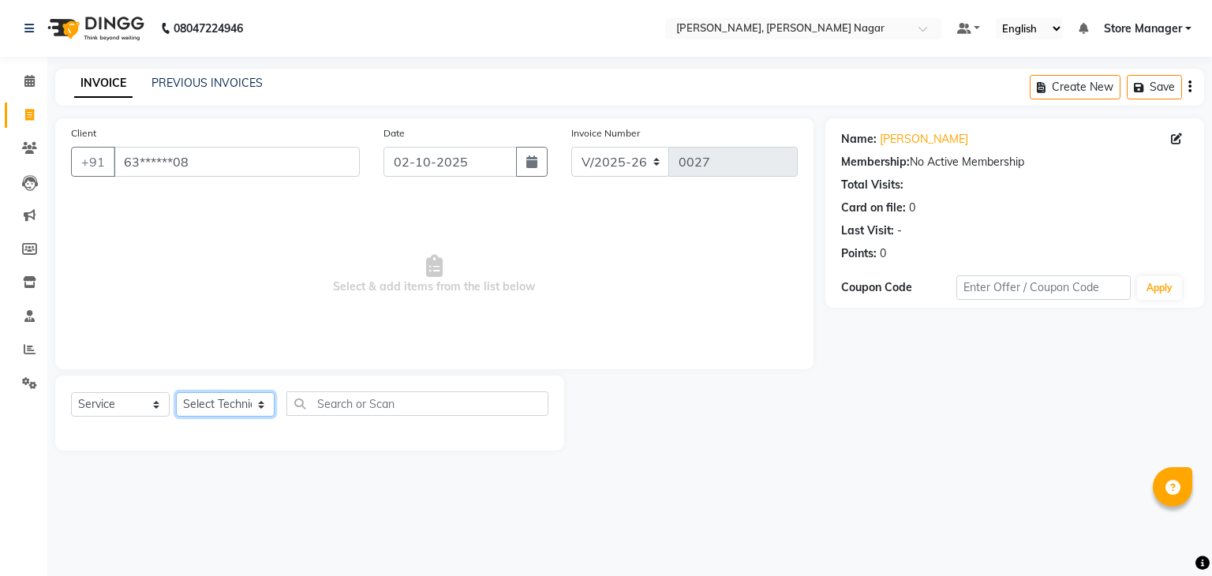
click at [241, 403] on select "Select Technician [PERSON_NAME] geeta [PERSON_NAME] Store Manager" at bounding box center [225, 404] width 99 height 24
select select "92259"
click at [176, 393] on select "Select Technician [PERSON_NAME] geeta [PERSON_NAME] Store Manager" at bounding box center [225, 404] width 99 height 24
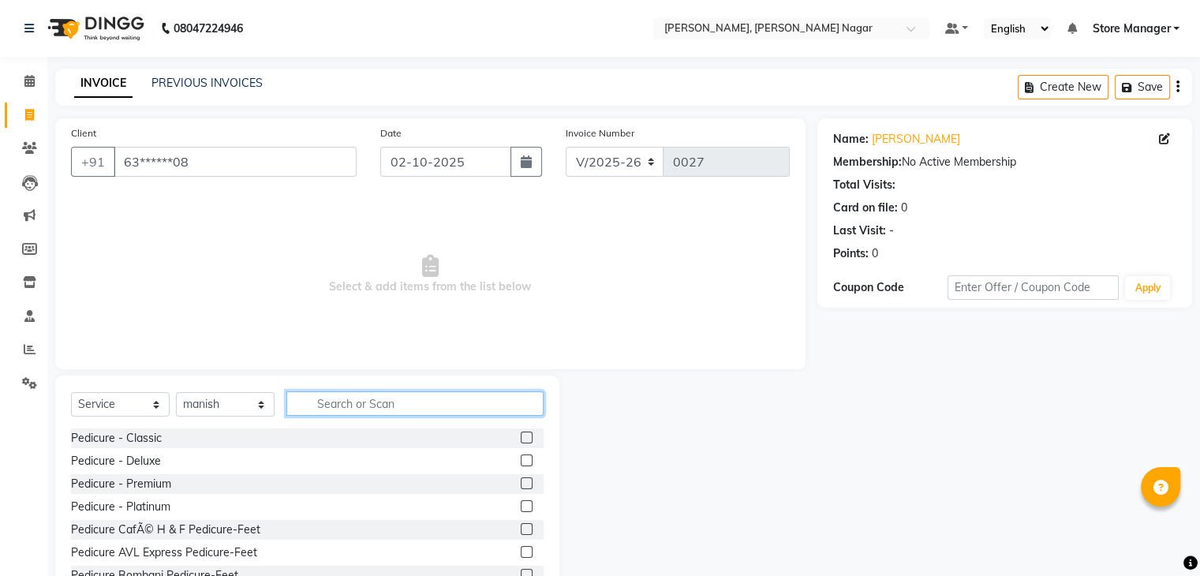
click at [398, 408] on input "text" at bounding box center [414, 403] width 257 height 24
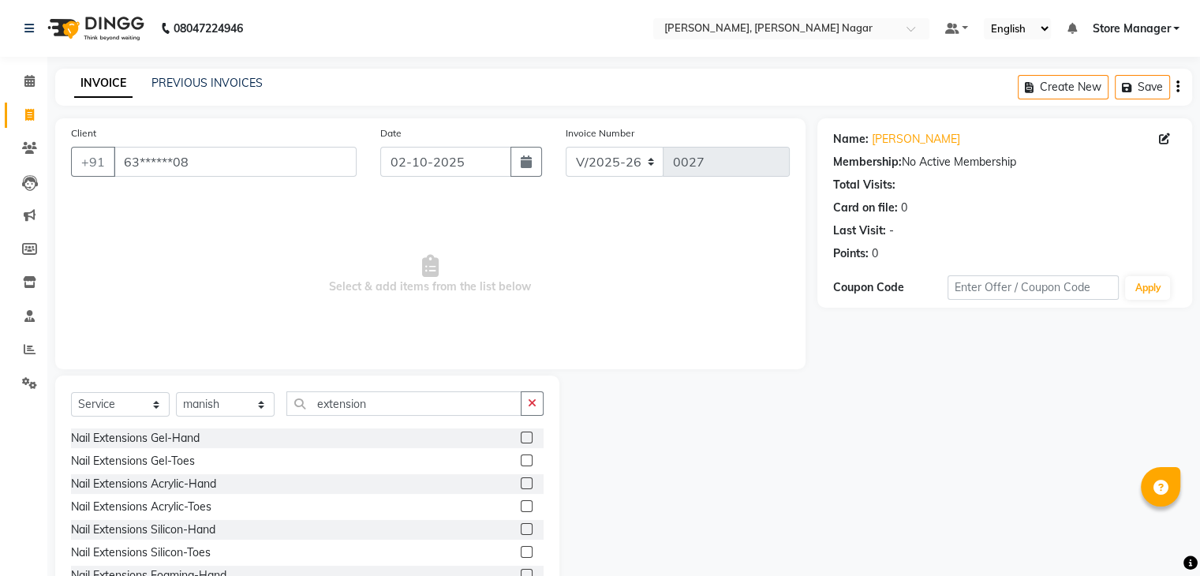
click at [521, 482] on label at bounding box center [527, 483] width 12 height 12
click at [521, 482] on input "checkbox" at bounding box center [526, 484] width 10 height 10
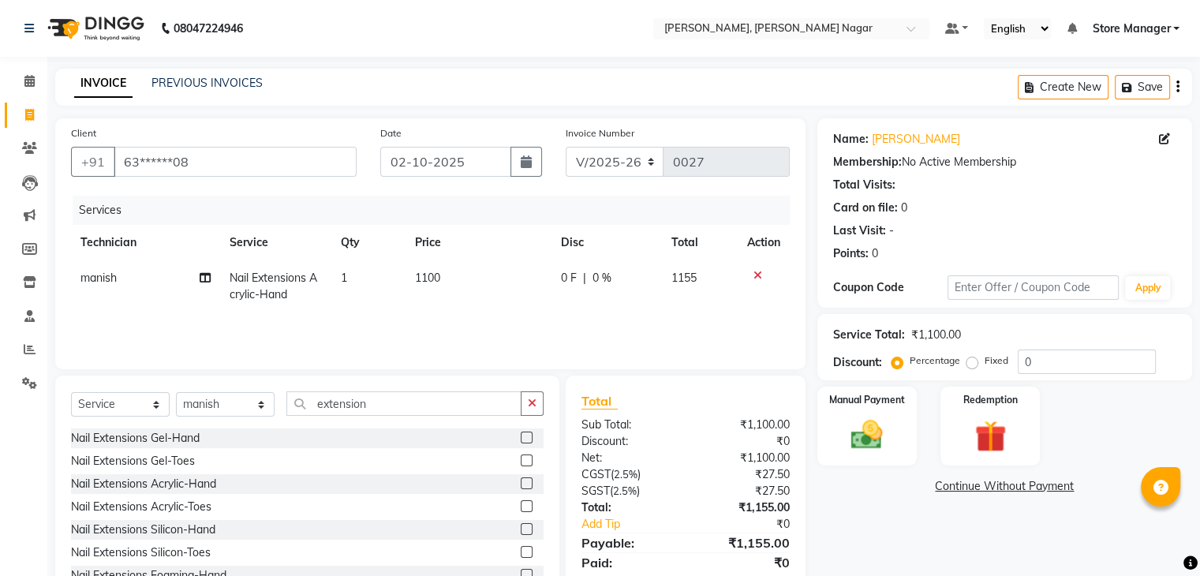
click at [429, 280] on span "1100" at bounding box center [427, 278] width 25 height 14
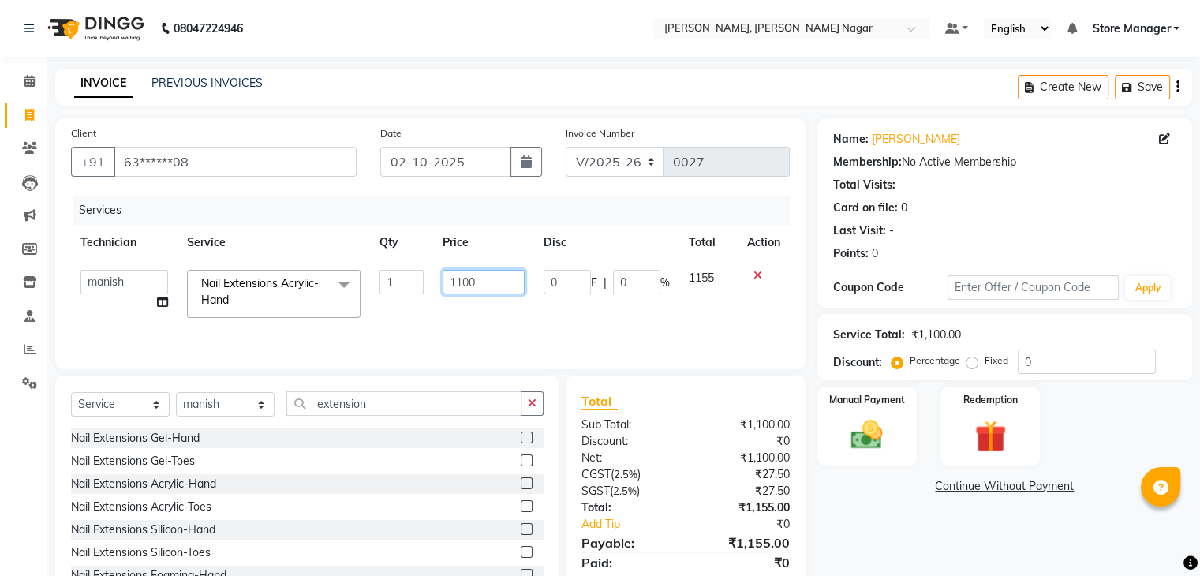
click at [501, 279] on input "1100" at bounding box center [484, 282] width 82 height 24
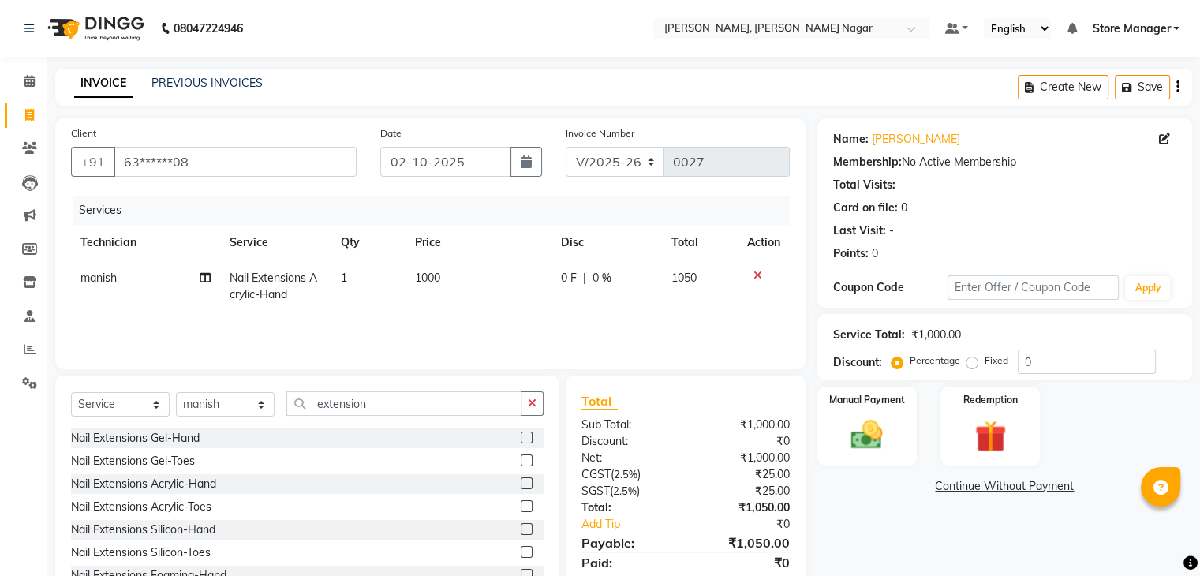
click at [741, 329] on div "Services Technician Service Qty Price Disc Total Action manish Nail Extensions …" at bounding box center [430, 275] width 719 height 158
click at [535, 409] on icon "button" at bounding box center [532, 403] width 9 height 11
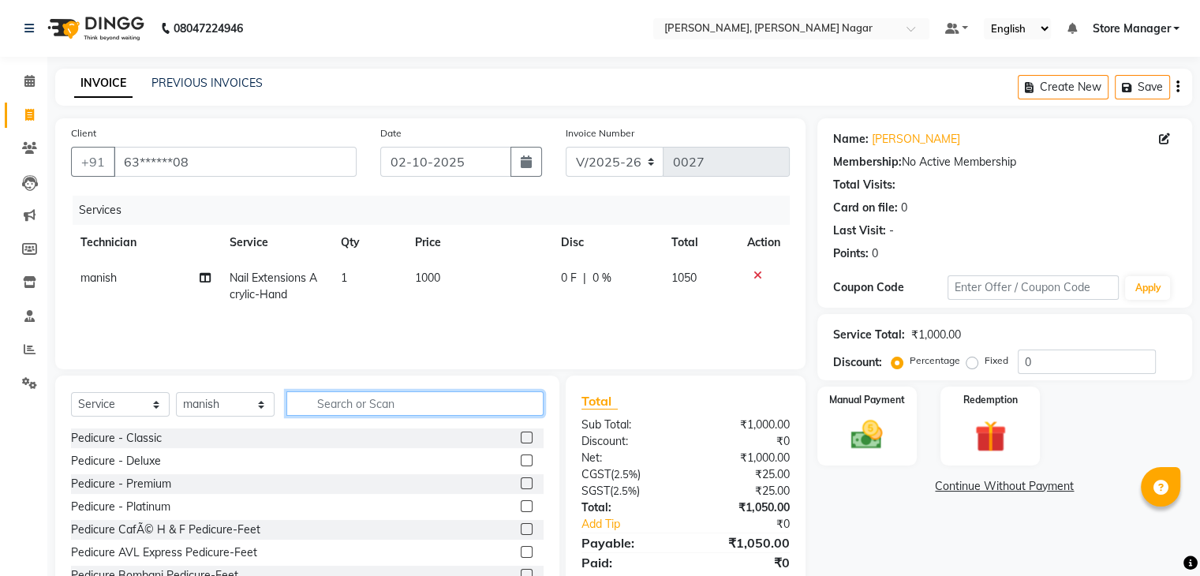
click at [517, 403] on input "text" at bounding box center [414, 403] width 257 height 24
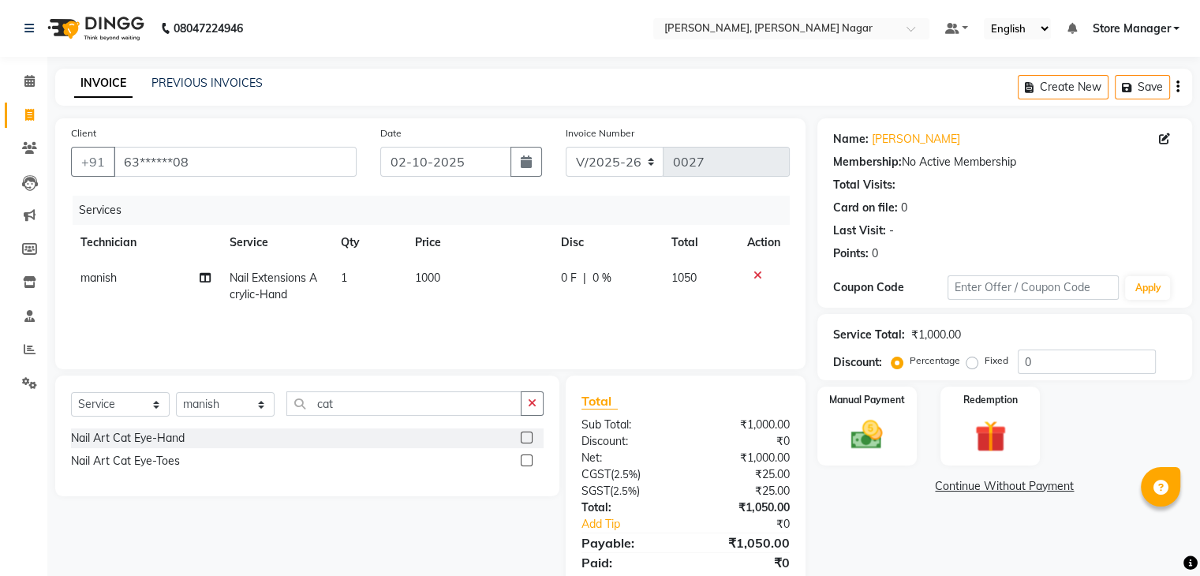
click at [528, 439] on label at bounding box center [527, 438] width 12 height 12
click at [528, 439] on input "checkbox" at bounding box center [526, 438] width 10 height 10
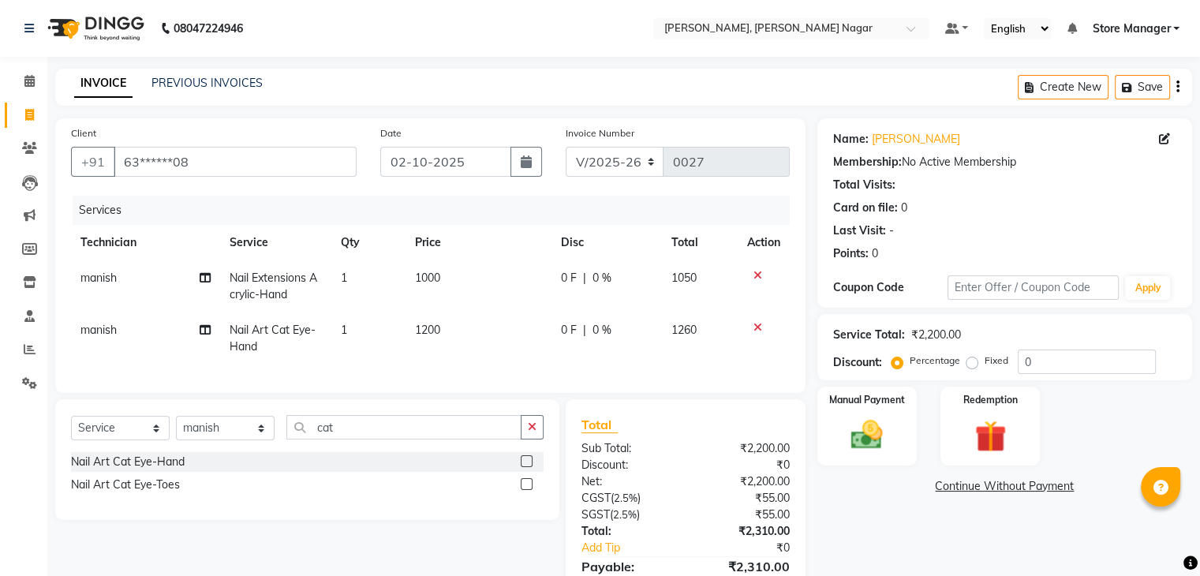
click at [528, 467] on label at bounding box center [527, 461] width 12 height 12
click at [528, 467] on input "checkbox" at bounding box center [526, 462] width 10 height 10
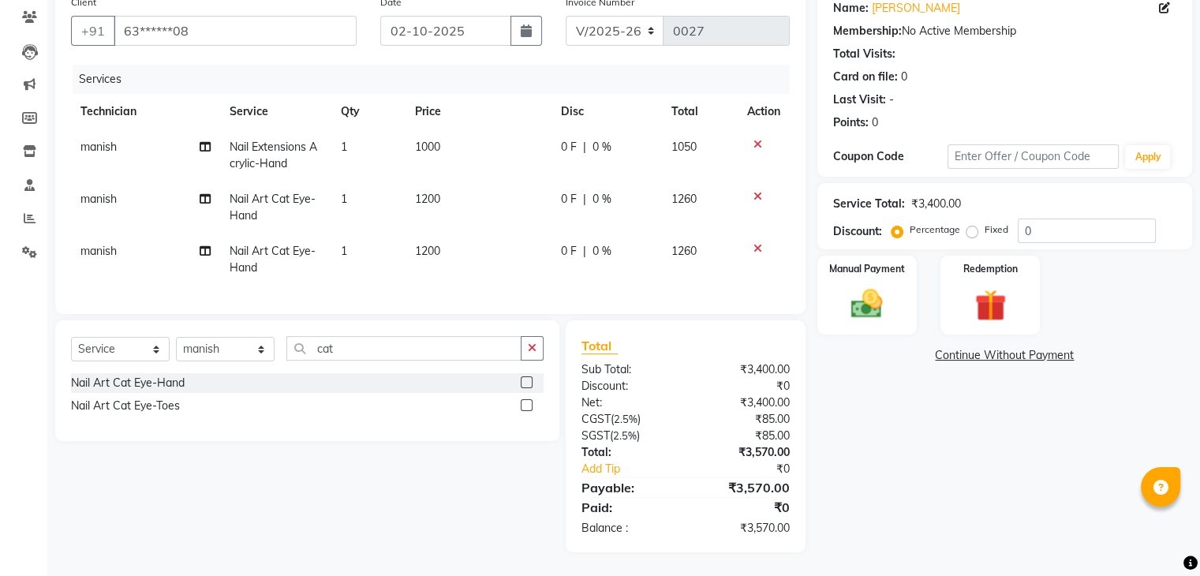
scroll to position [144, 0]
click at [407, 349] on input "cat" at bounding box center [403, 348] width 235 height 24
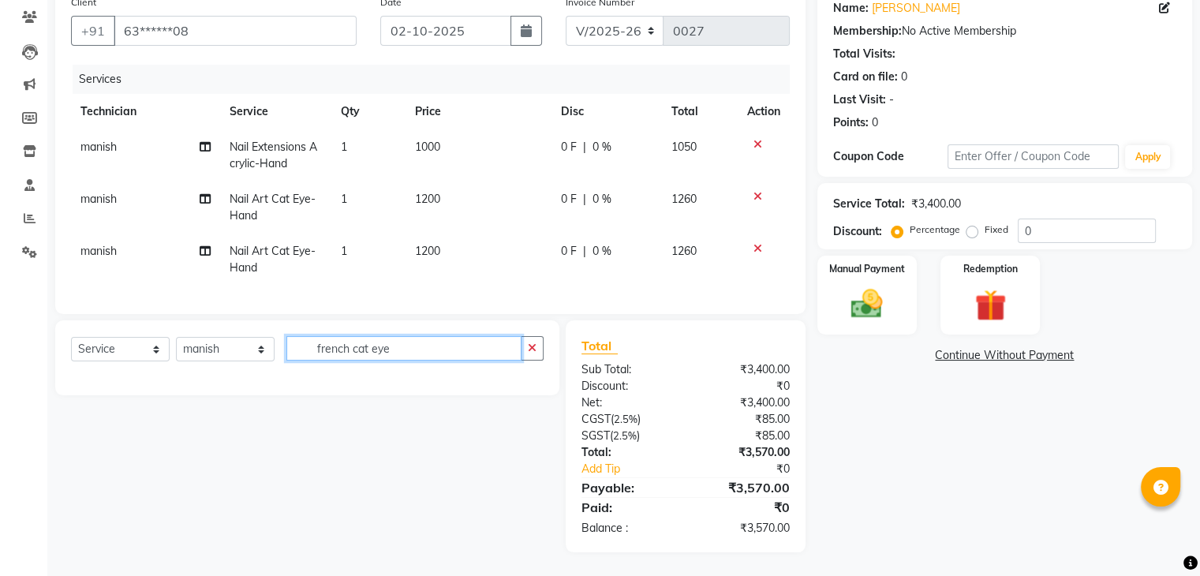
click at [407, 349] on input "french cat eye" at bounding box center [403, 348] width 235 height 24
click at [537, 352] on button "button" at bounding box center [532, 348] width 23 height 24
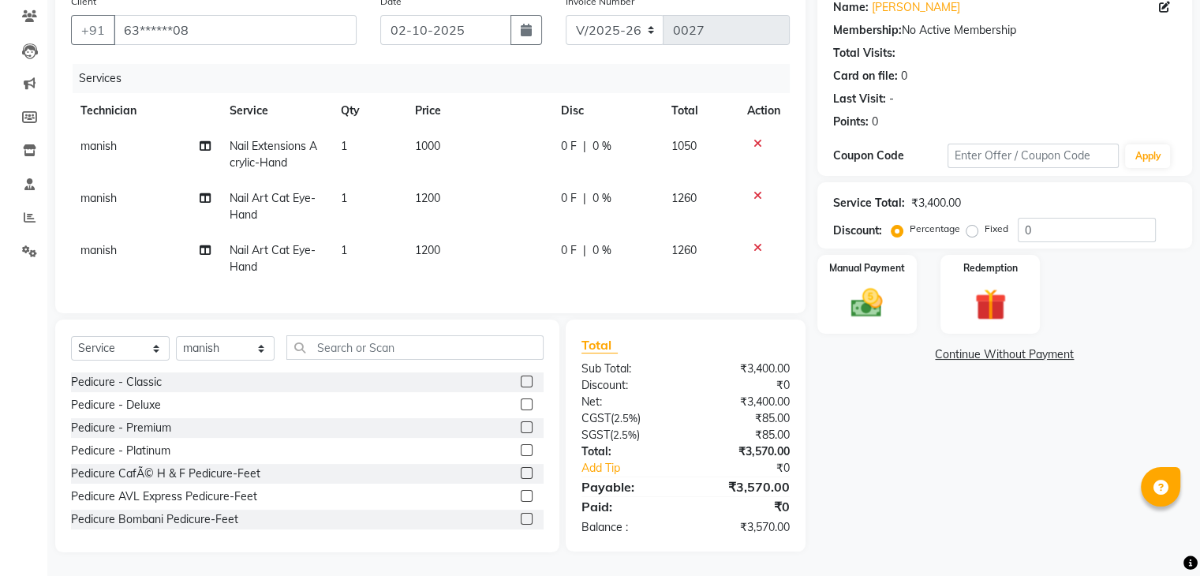
click at [754, 190] on icon at bounding box center [758, 195] width 9 height 11
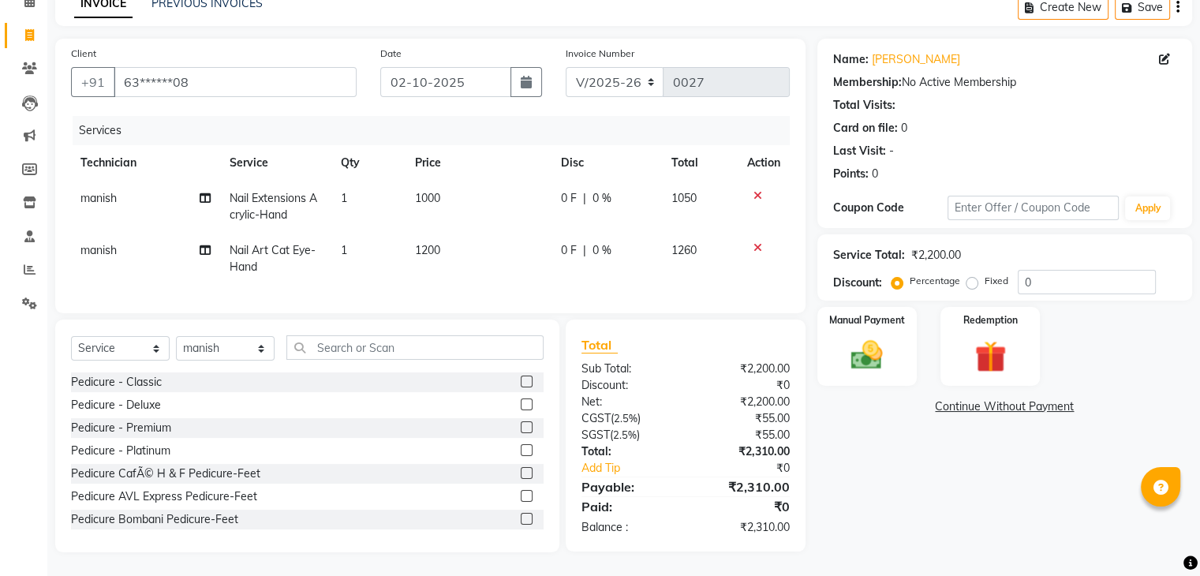
click at [442, 238] on td "1200" at bounding box center [478, 259] width 145 height 52
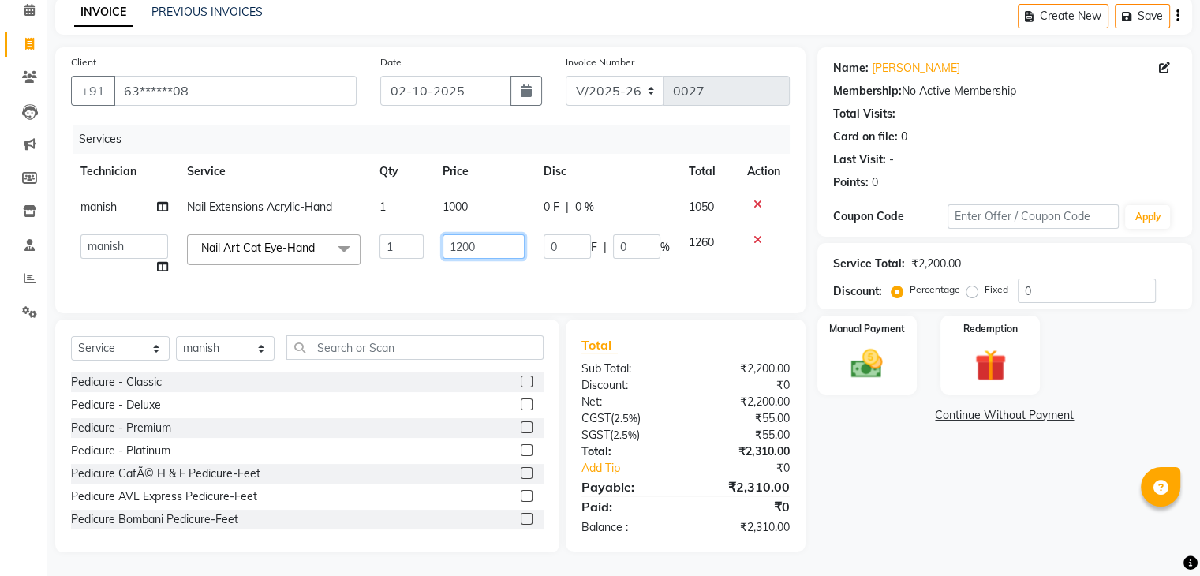
click at [477, 234] on input "1200" at bounding box center [484, 246] width 82 height 24
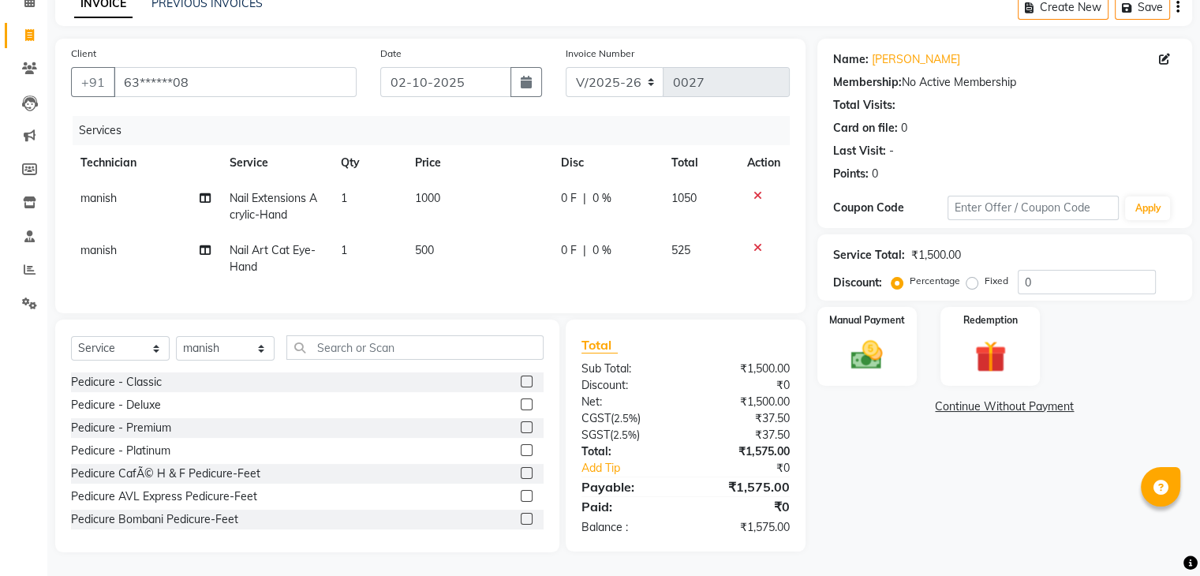
click at [347, 249] on td "1" at bounding box center [368, 259] width 74 height 52
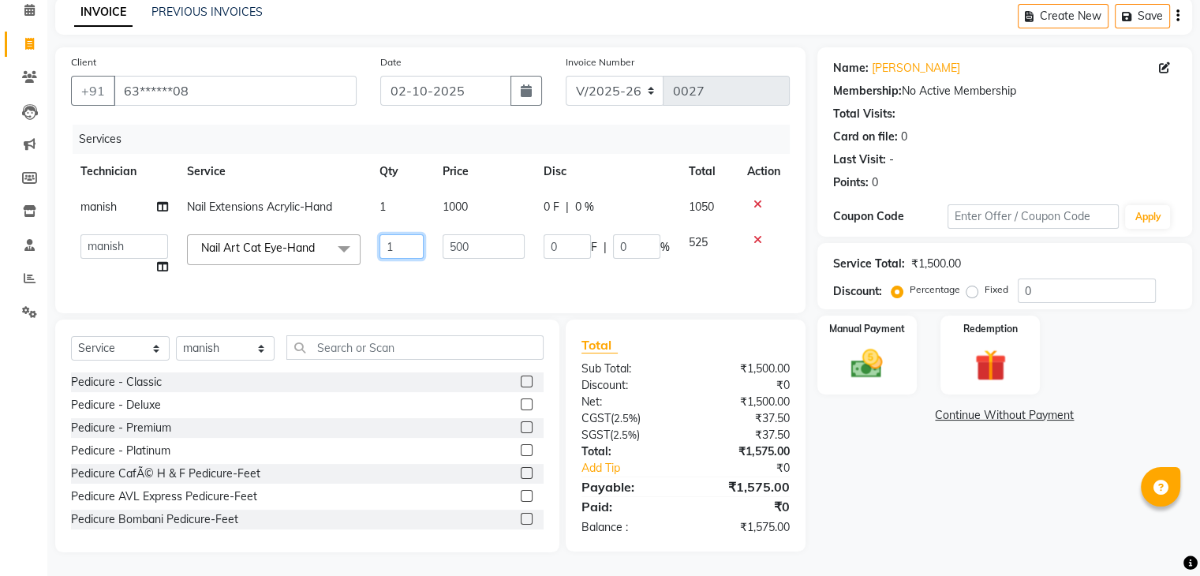
click at [395, 236] on input "1" at bounding box center [402, 246] width 45 height 24
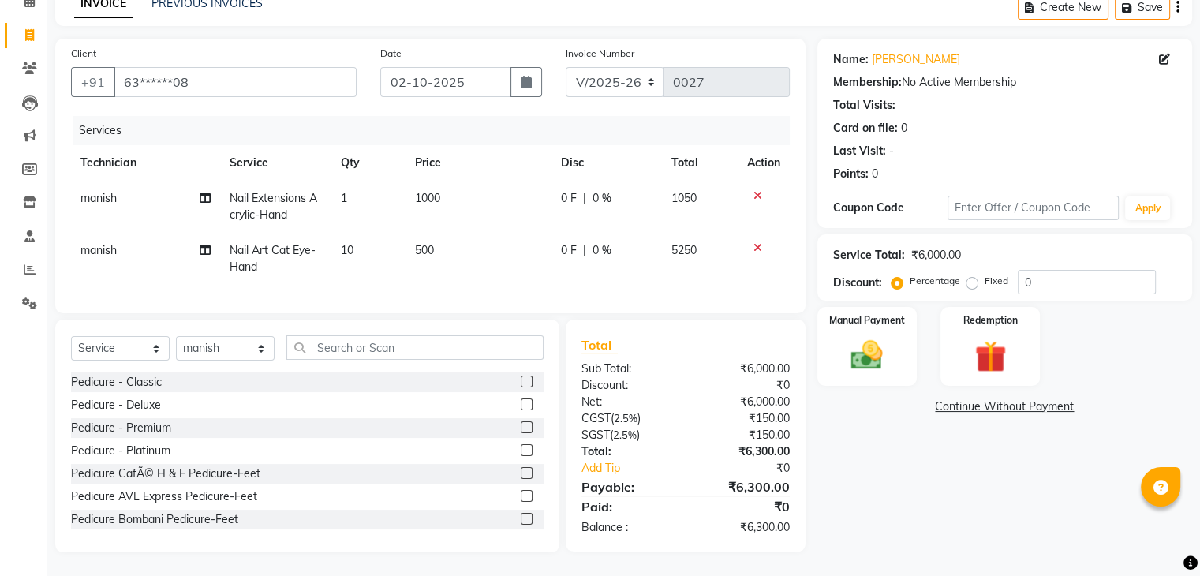
click at [444, 249] on td "500" at bounding box center [478, 259] width 145 height 52
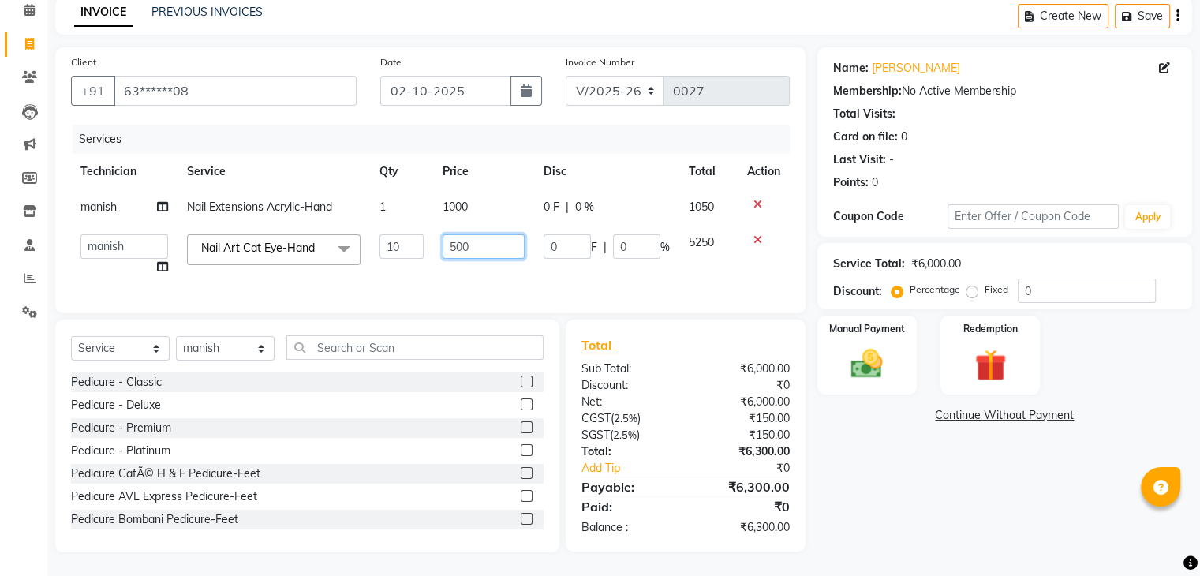
click at [479, 234] on input "500" at bounding box center [484, 246] width 82 height 24
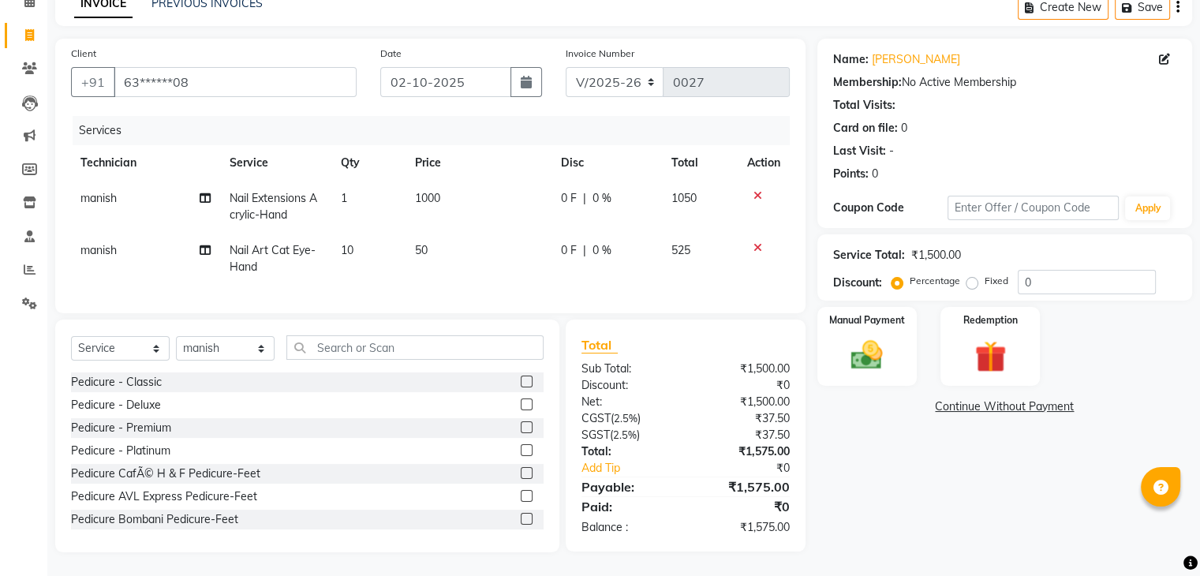
click at [571, 275] on div "Services Technician Service Qty Price Disc Total Action manish Nail Extensions …" at bounding box center [430, 207] width 719 height 182
drag, startPoint x: 388, startPoint y: 365, endPoint x: 388, endPoint y: 354, distance: 11.1
click at [388, 354] on input "text" at bounding box center [414, 347] width 257 height 24
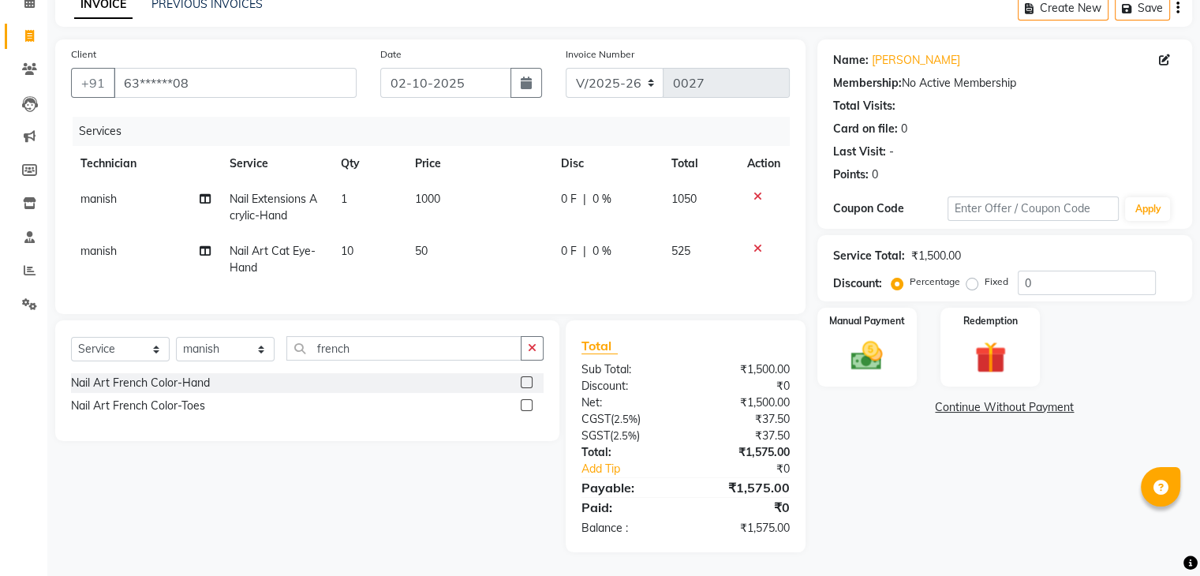
click at [219, 393] on div "Nail Art French Color-Hand" at bounding box center [307, 383] width 473 height 20
click at [524, 388] on label at bounding box center [527, 382] width 12 height 12
click at [524, 388] on input "checkbox" at bounding box center [526, 383] width 10 height 10
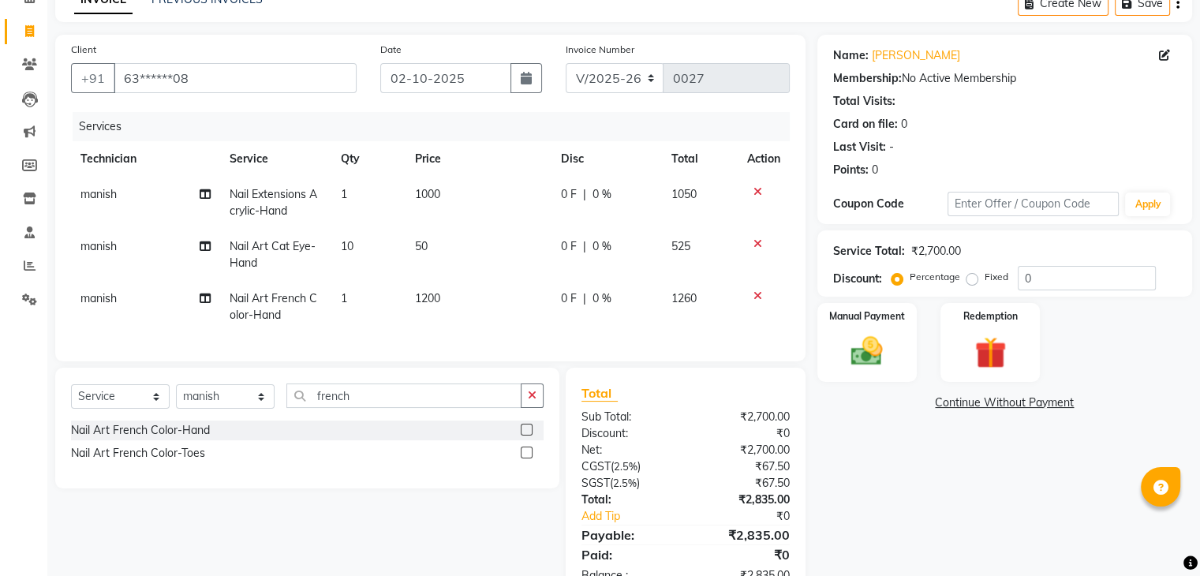
click at [347, 300] on td "1" at bounding box center [368, 307] width 74 height 52
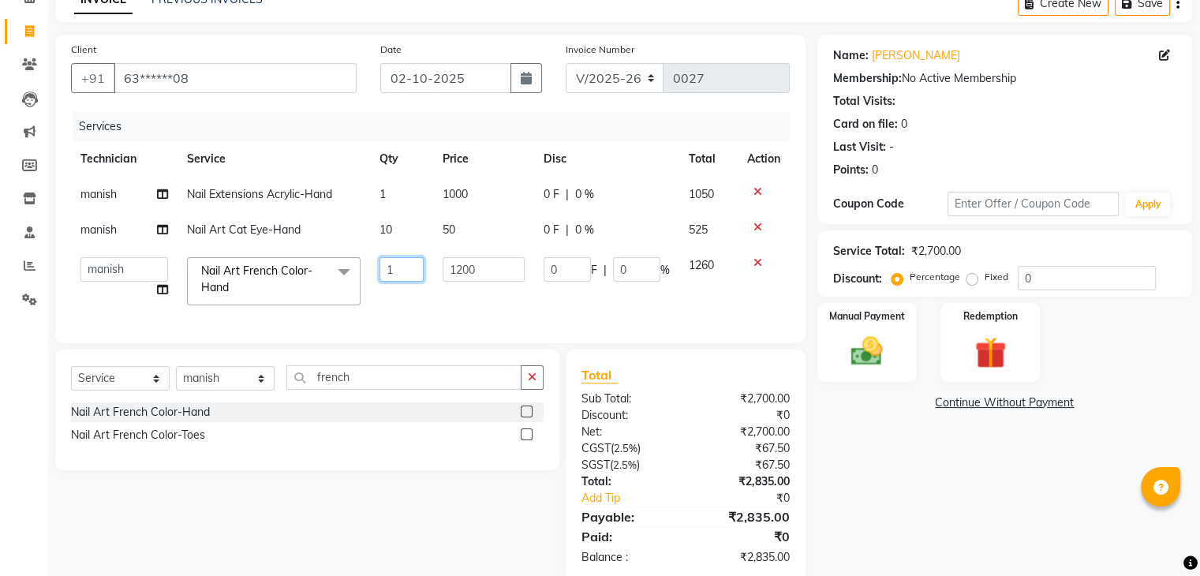
click at [397, 272] on input "1" at bounding box center [402, 269] width 45 height 24
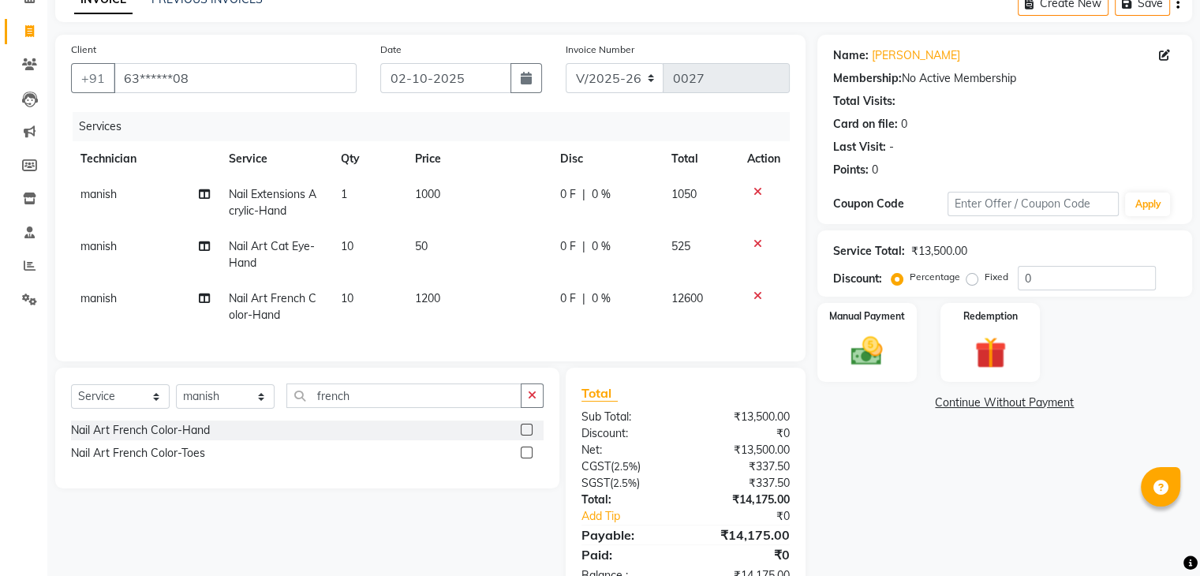
click at [440, 303] on span "1200" at bounding box center [427, 298] width 25 height 14
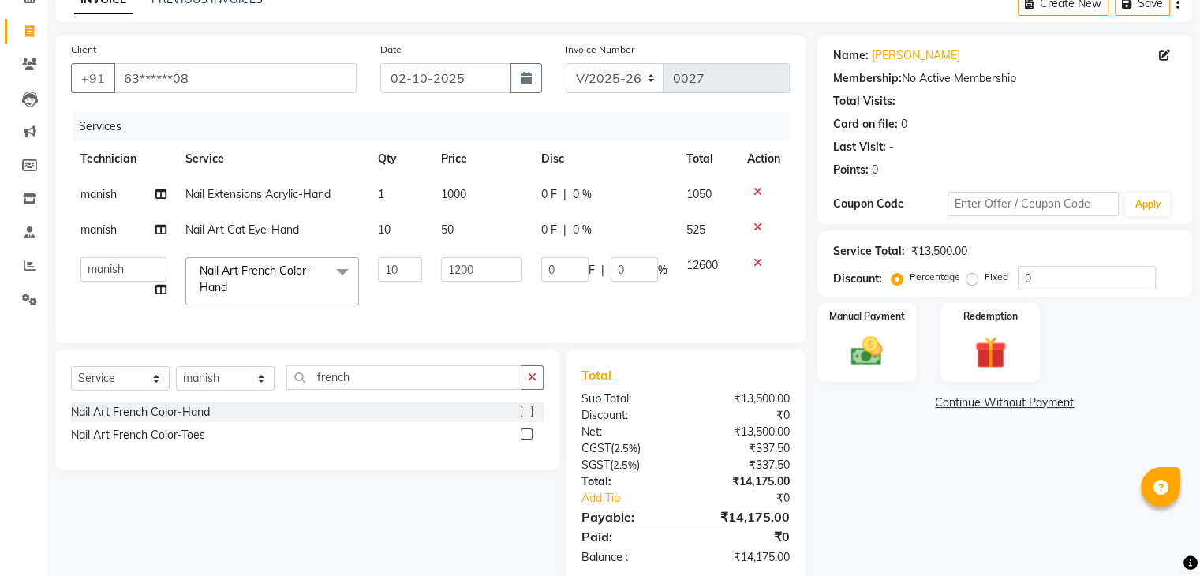
click at [440, 303] on td "1200" at bounding box center [481, 281] width 99 height 67
click at [481, 272] on input "1200" at bounding box center [481, 269] width 81 height 24
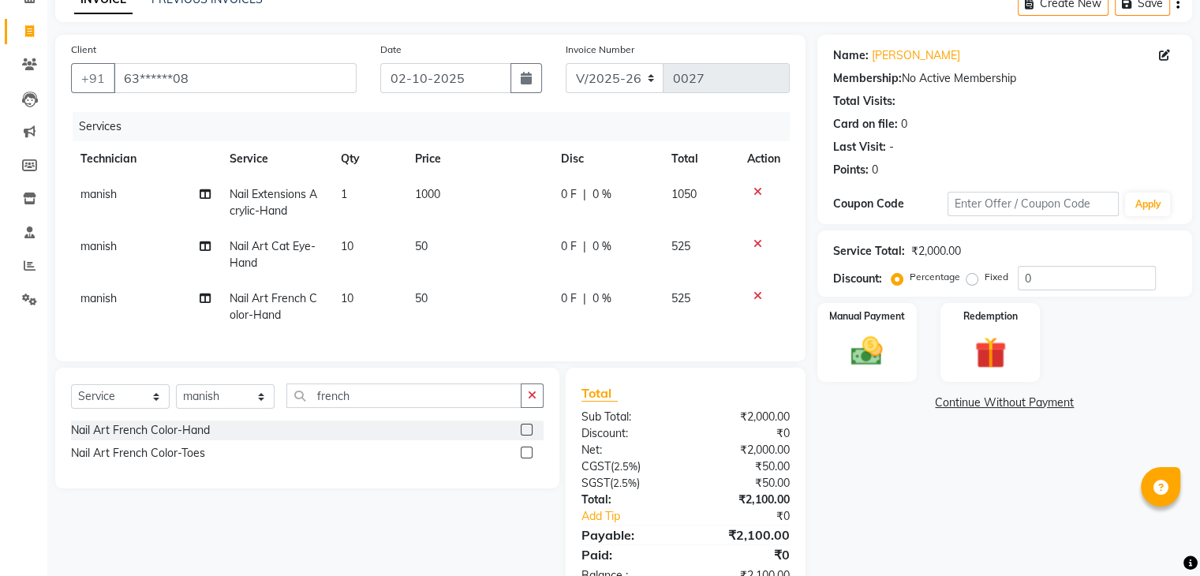
click at [543, 301] on tr "manish Nail Art French Color-Hand 10 50 0 F | 0 % 525" at bounding box center [430, 307] width 719 height 52
click at [29, 25] on icon at bounding box center [29, 31] width 9 height 12
click at [887, 342] on img at bounding box center [867, 352] width 53 height 38
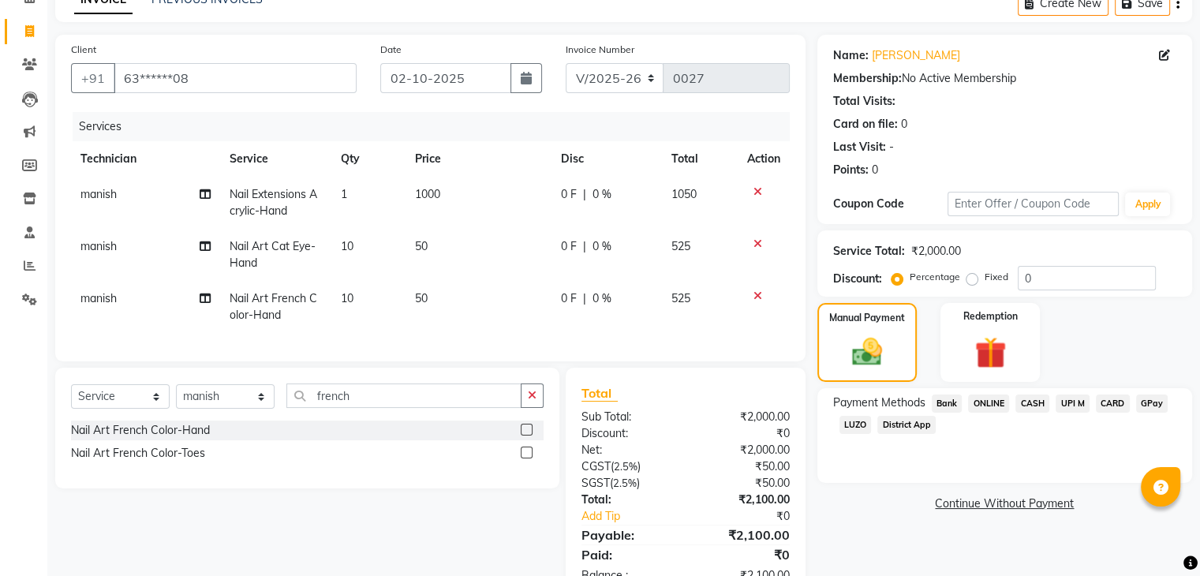
click at [985, 403] on span "ONLINE" at bounding box center [988, 404] width 41 height 18
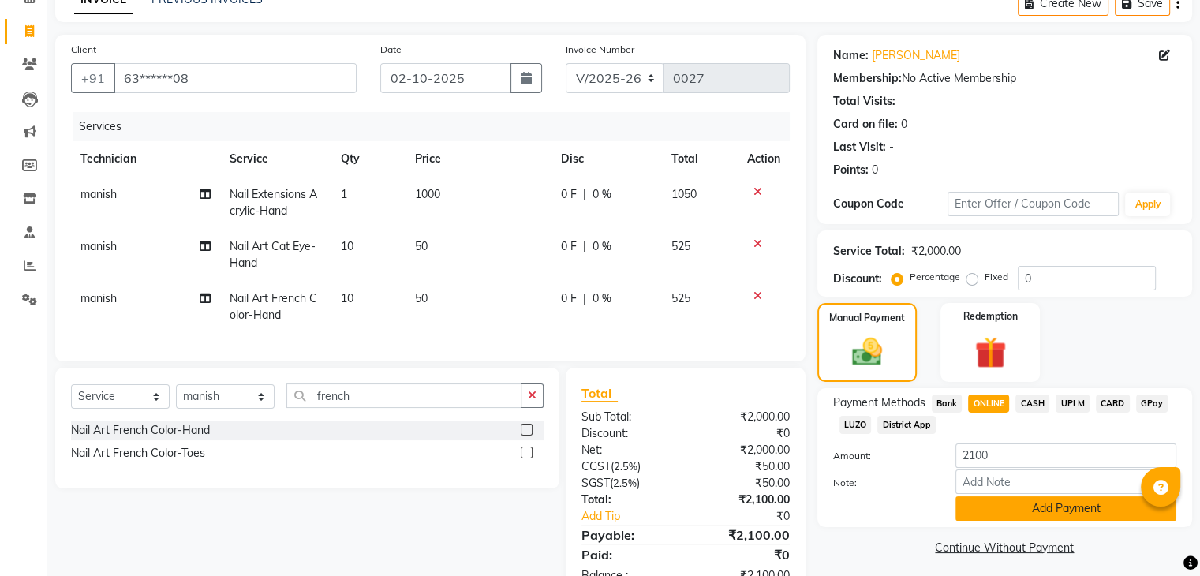
click at [997, 519] on button "Add Payment" at bounding box center [1066, 508] width 221 height 24
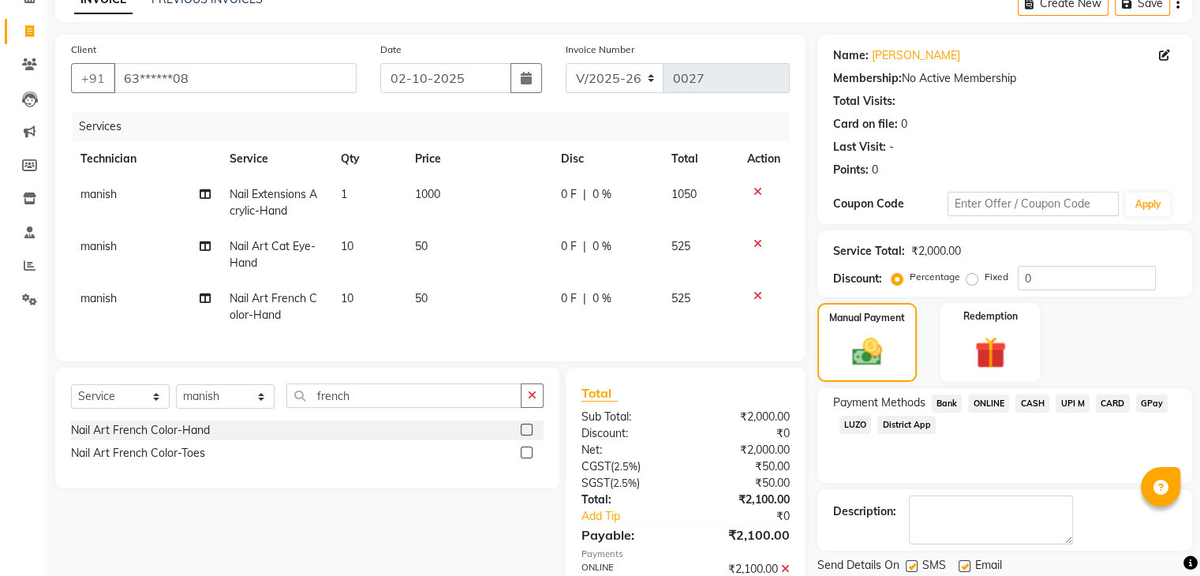
scroll to position [177, 0]
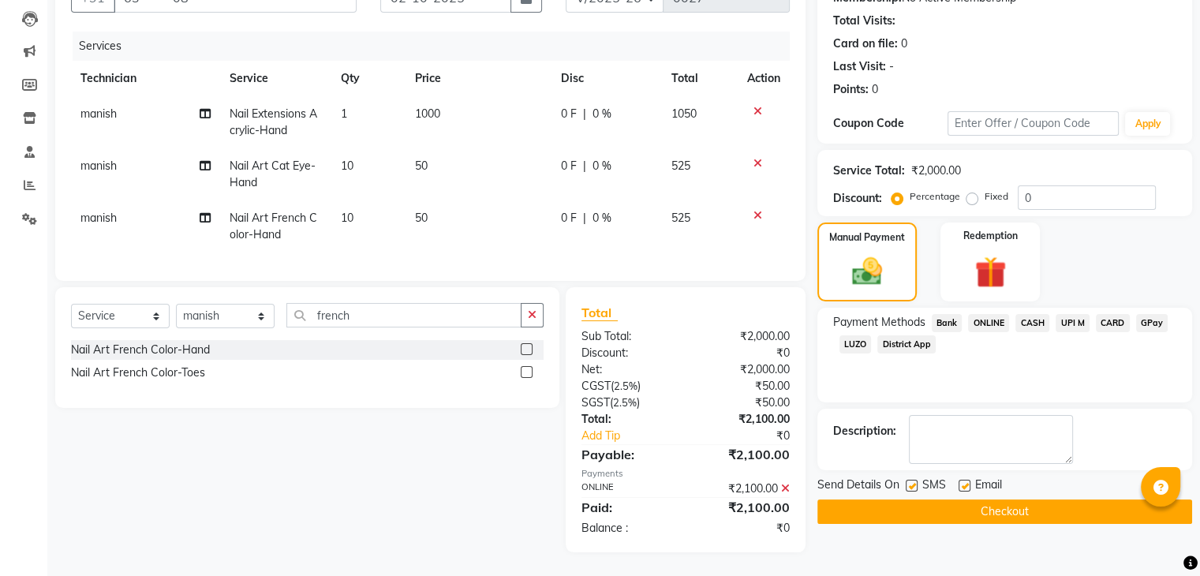
click at [1069, 505] on button "Checkout" at bounding box center [1005, 512] width 375 height 24
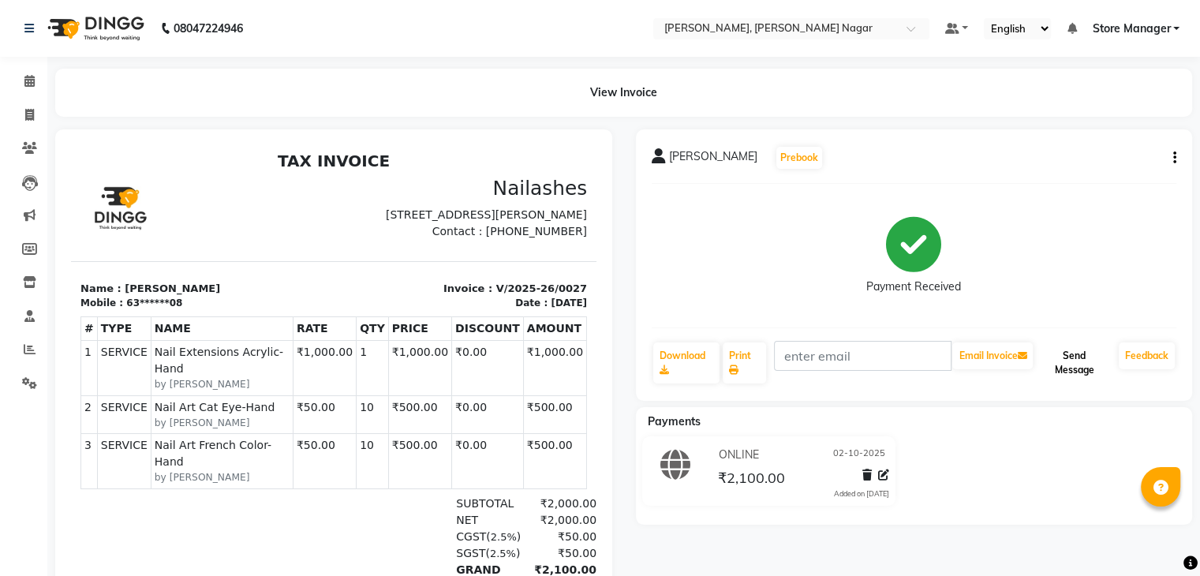
click at [1084, 370] on button "Send Message" at bounding box center [1074, 363] width 77 height 41
click at [25, 77] on icon at bounding box center [29, 81] width 10 height 12
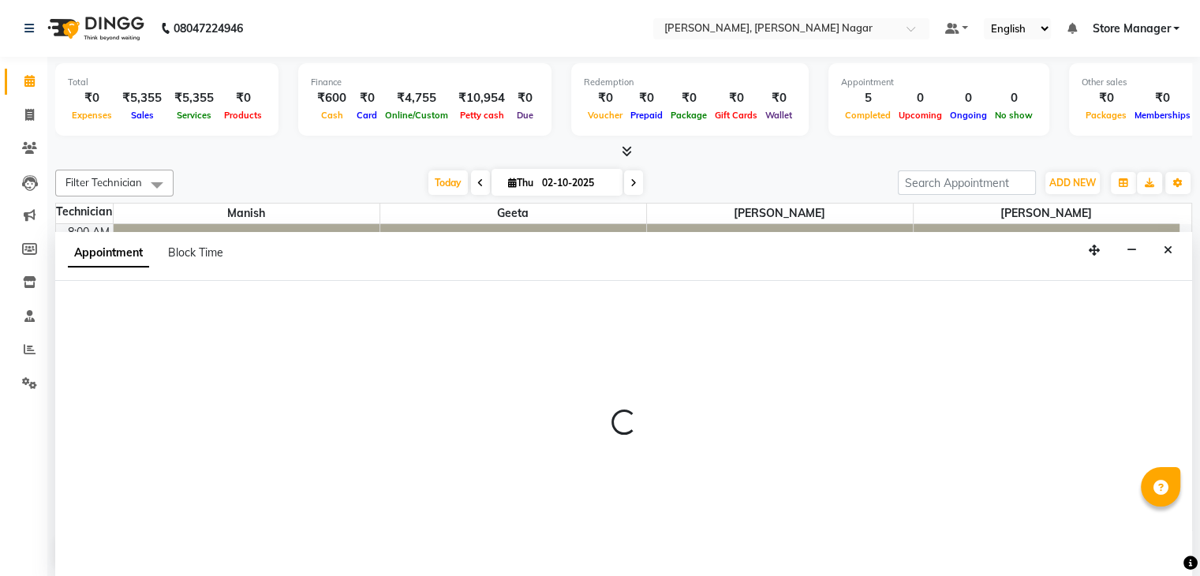
scroll to position [1, 0]
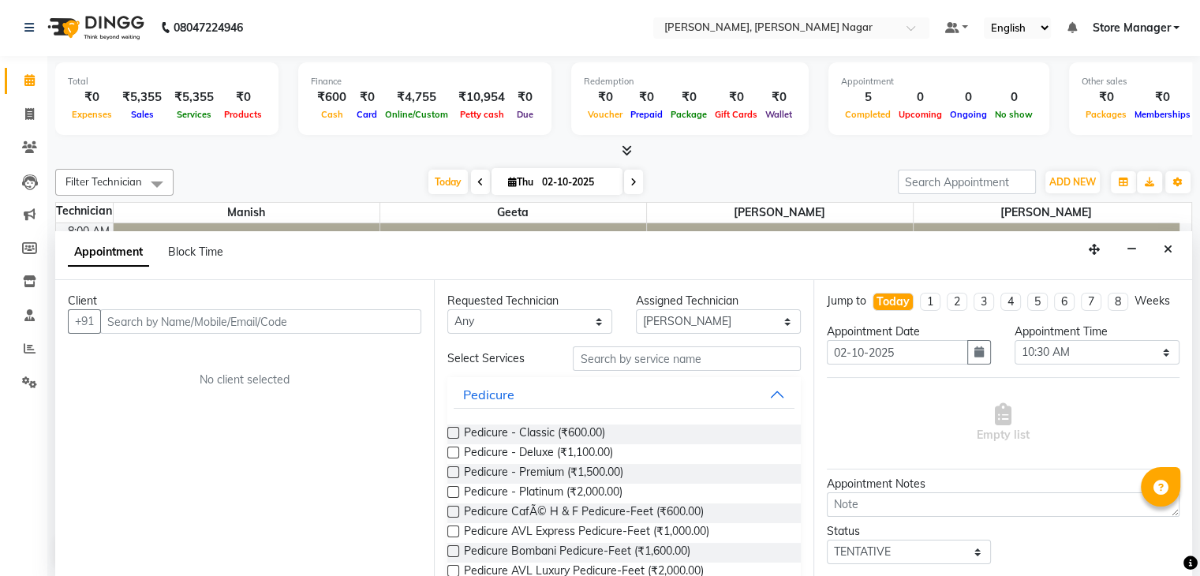
click at [1173, 29] on link "Store Manager" at bounding box center [1136, 28] width 88 height 17
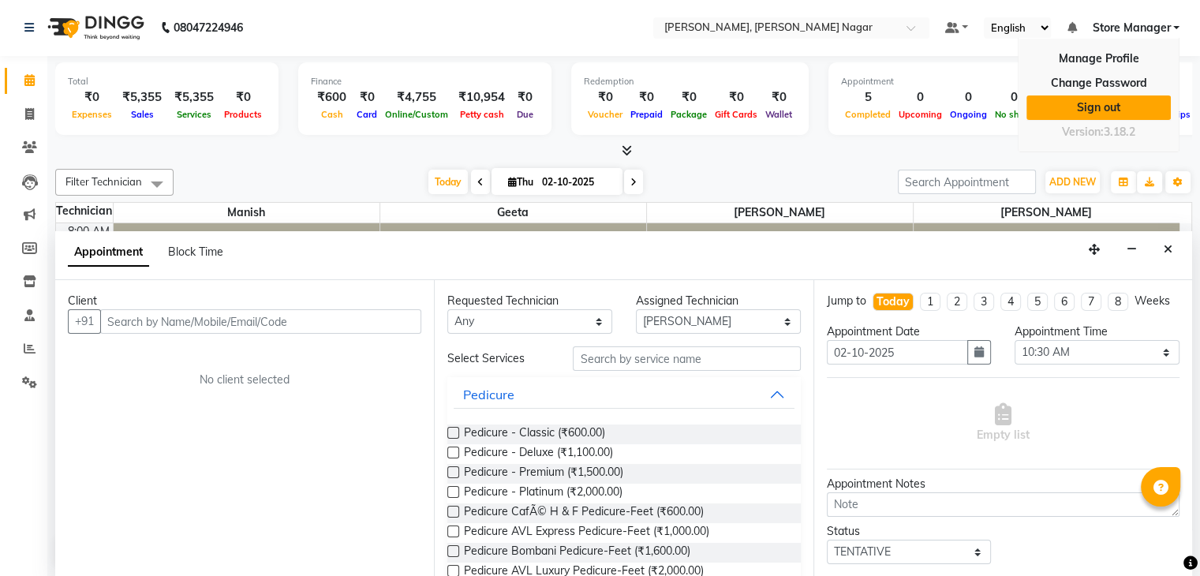
click at [1116, 108] on link "Sign out" at bounding box center [1099, 107] width 144 height 24
